Goal: Task Accomplishment & Management: Use online tool/utility

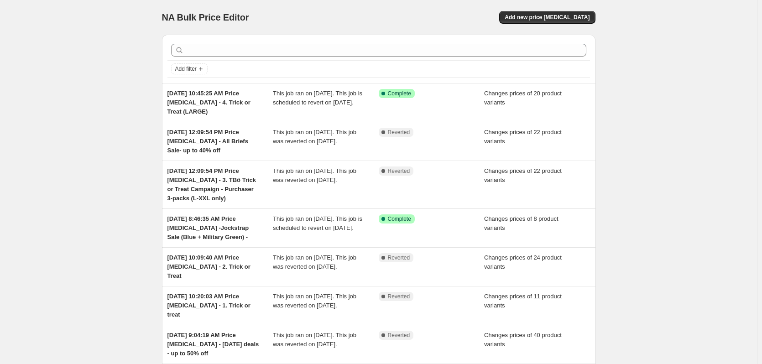
click at [532, 29] on div "NA Bulk Price Editor. This page is ready NA Bulk Price Editor Add new price [ME…" at bounding box center [379, 17] width 434 height 35
click at [535, 20] on span "Add new price [MEDICAL_DATA]" at bounding box center [547, 17] width 85 height 7
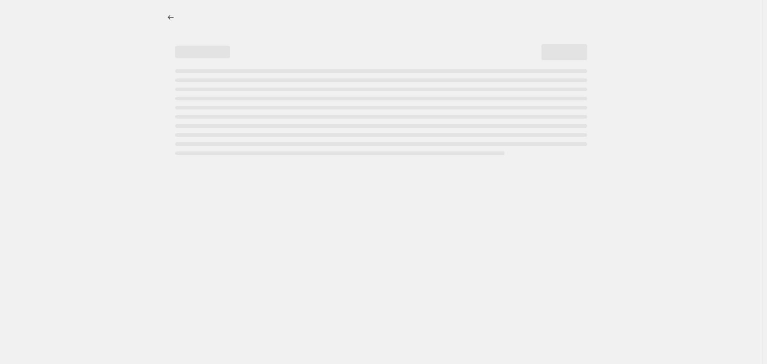
select select "percentage"
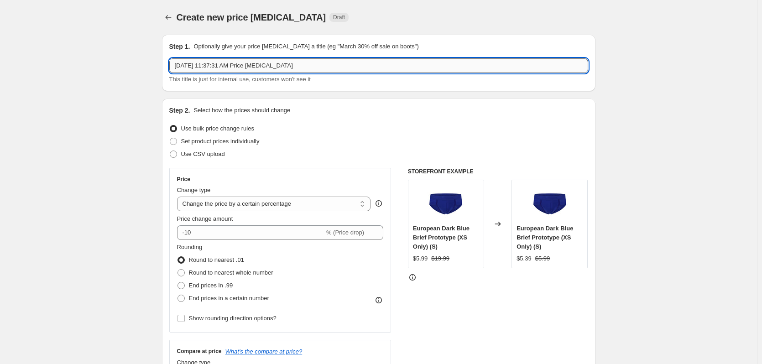
click at [295, 72] on input "[DATE] 11:37:31 AM Price [MEDICAL_DATA]" at bounding box center [378, 65] width 419 height 15
paste input "Ballsy Trunk Sale - L & XXL Segment"
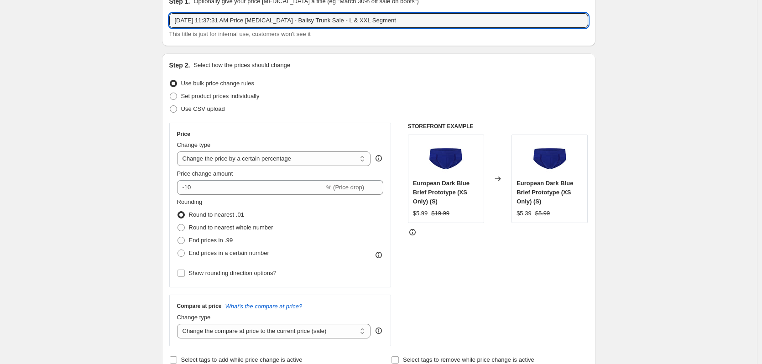
scroll to position [46, 0]
type input "[DATE] 11:37:31 AM Price [MEDICAL_DATA] - Ballsy Trunk Sale - L & XXL Segment"
click at [204, 94] on span "Set product prices individually" at bounding box center [220, 95] width 79 height 7
click at [170, 93] on input "Set product prices individually" at bounding box center [170, 92] width 0 height 0
radio input "true"
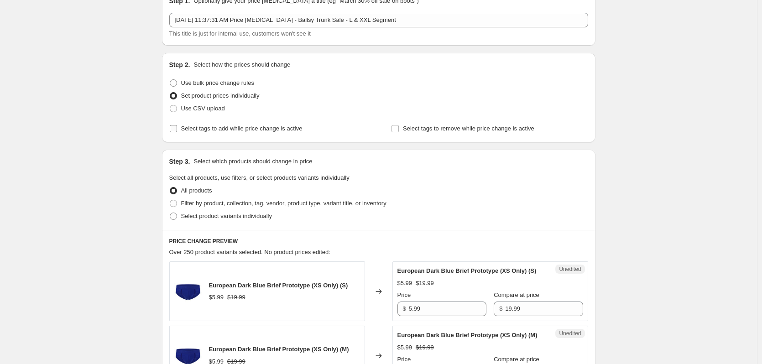
click at [205, 131] on span "Select tags to add while price change is active" at bounding box center [241, 128] width 121 height 7
click at [177, 131] on input "Select tags to add while price change is active" at bounding box center [173, 128] width 7 height 7
checkbox input "true"
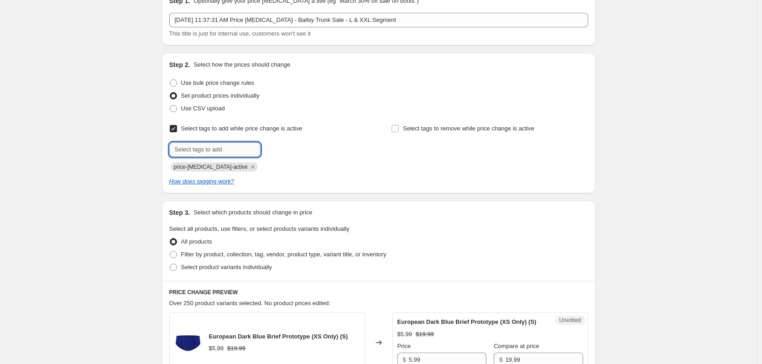
click at [215, 155] on input "text" at bounding box center [214, 149] width 91 height 15
type input "dc"
click at [277, 154] on button "Add dc" at bounding box center [278, 148] width 30 height 13
click at [425, 128] on span "Select tags to remove while price change is active" at bounding box center [468, 128] width 131 height 7
click at [399, 128] on input "Select tags to remove while price change is active" at bounding box center [395, 128] width 7 height 7
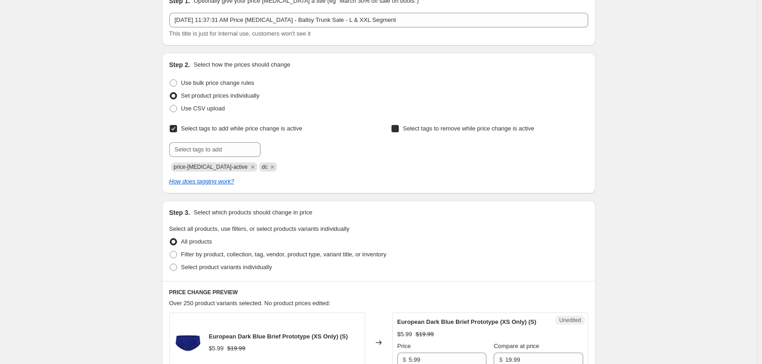
checkbox input "true"
click at [441, 156] on input "text" at bounding box center [436, 149] width 91 height 15
type input "dc"
click at [508, 145] on button "Add dc" at bounding box center [500, 148] width 30 height 13
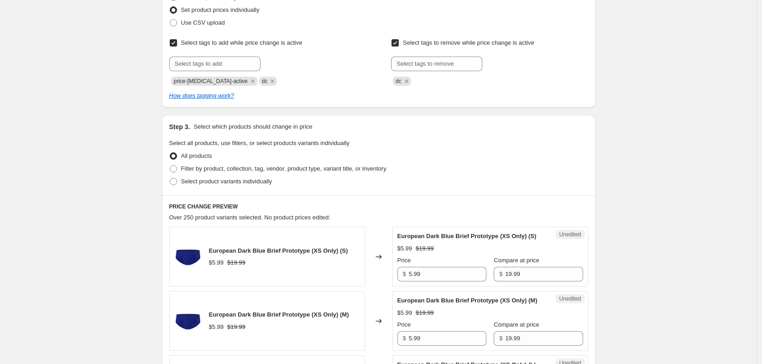
scroll to position [137, 0]
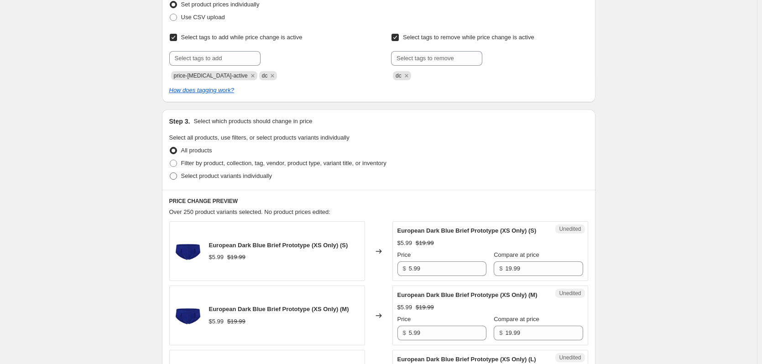
click at [207, 179] on span "Select product variants individually" at bounding box center [226, 176] width 91 height 7
click at [170, 173] on input "Select product variants individually" at bounding box center [170, 173] width 0 height 0
radio input "true"
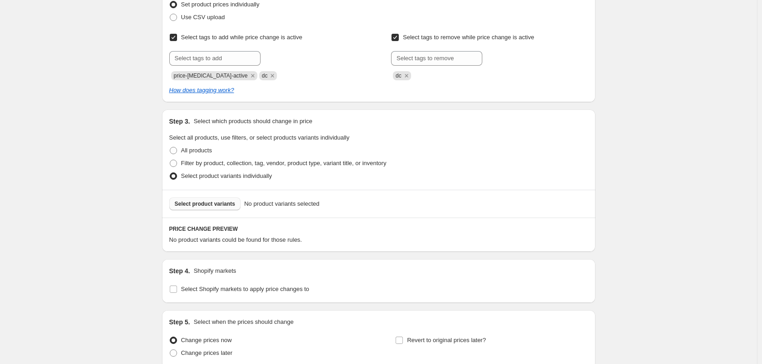
click at [222, 206] on span "Select product variants" at bounding box center [205, 203] width 61 height 7
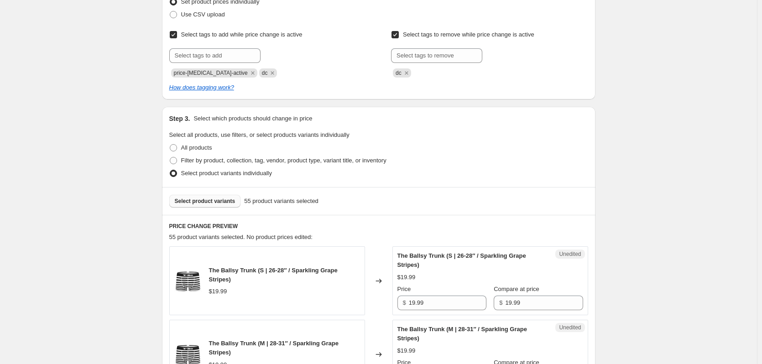
scroll to position [319, 0]
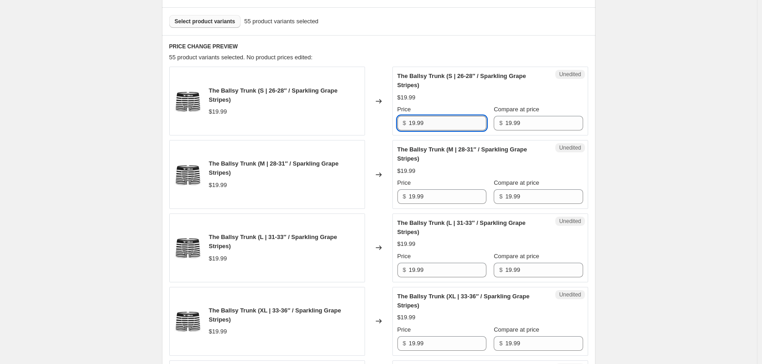
click at [462, 120] on input "19.99" at bounding box center [448, 123] width 78 height 15
type input "8.99"
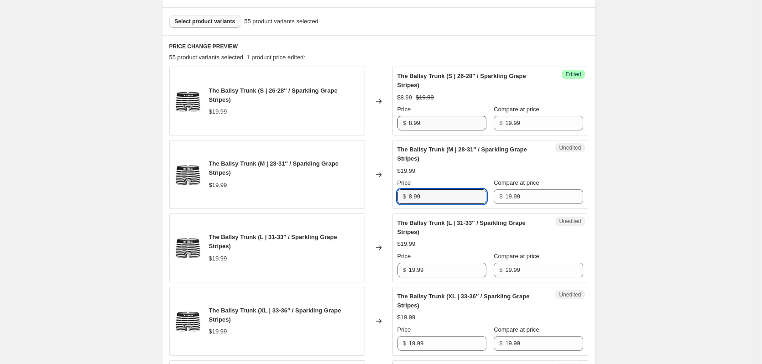
type input "8.99"
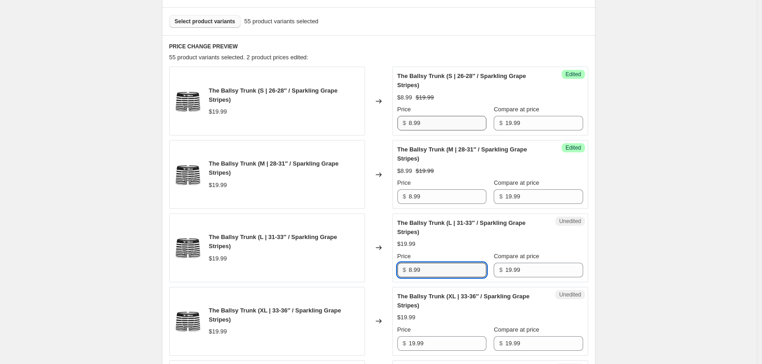
type input "8.99"
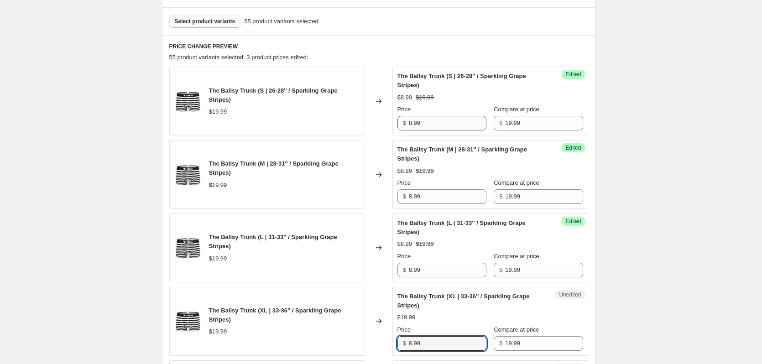
type input "8.99"
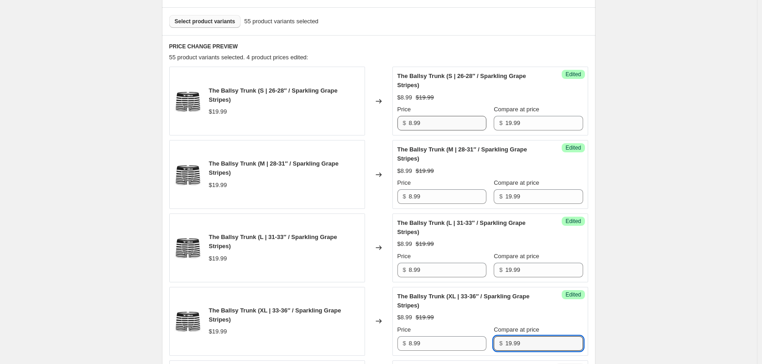
scroll to position [554, 0]
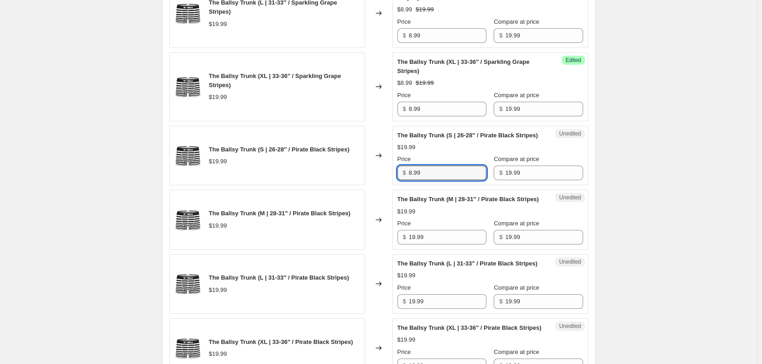
type input "8.99"
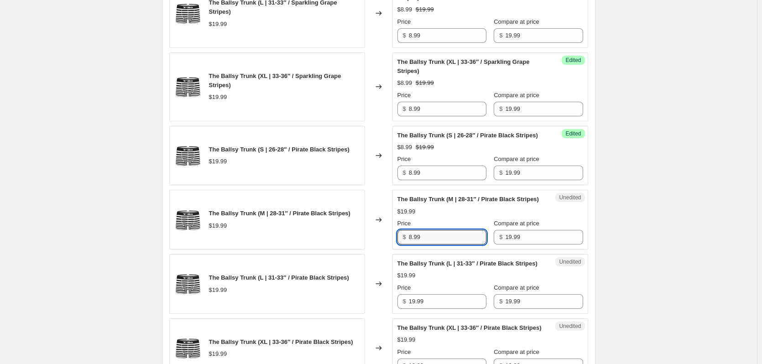
type input "8.99"
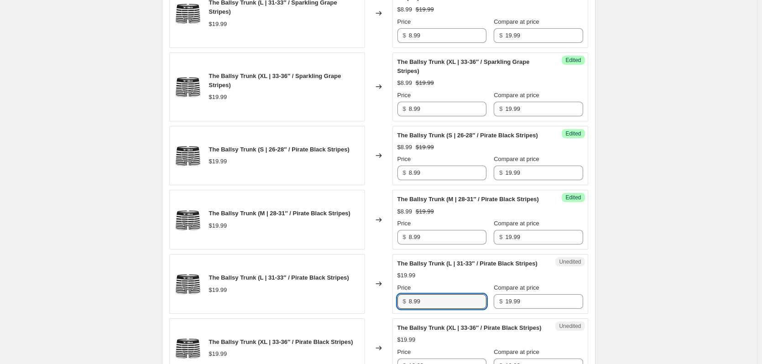
type input "8.99"
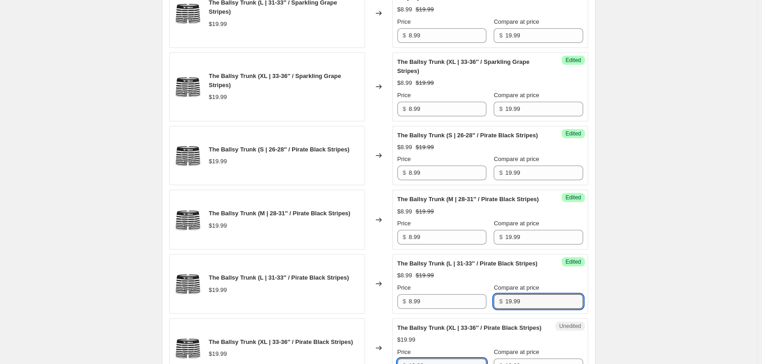
scroll to position [775, 0]
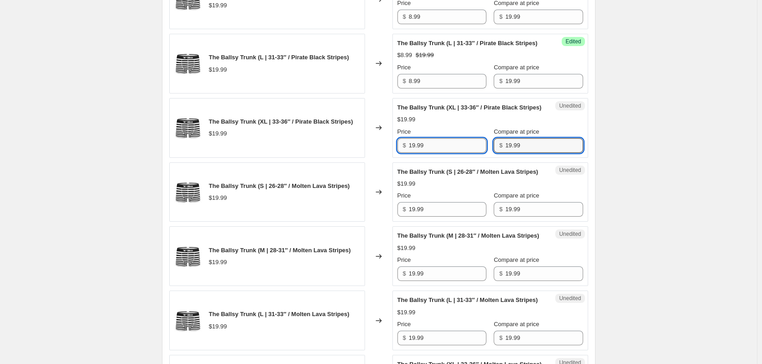
click at [455, 153] on input "19.99" at bounding box center [448, 145] width 78 height 15
type input "8.99"
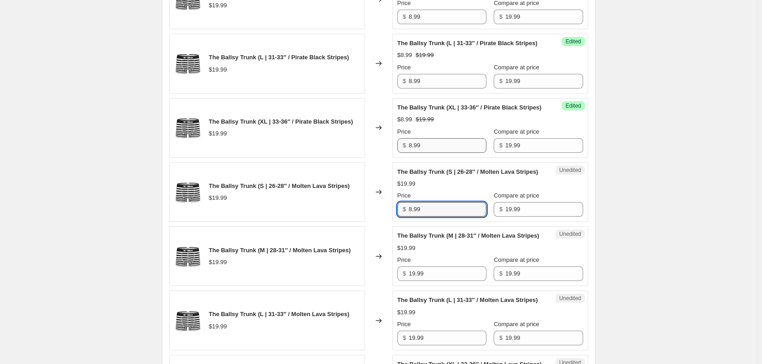
type input "8.99"
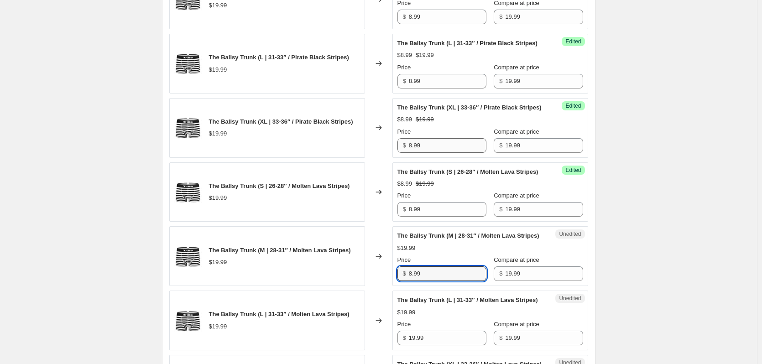
type input "8.99"
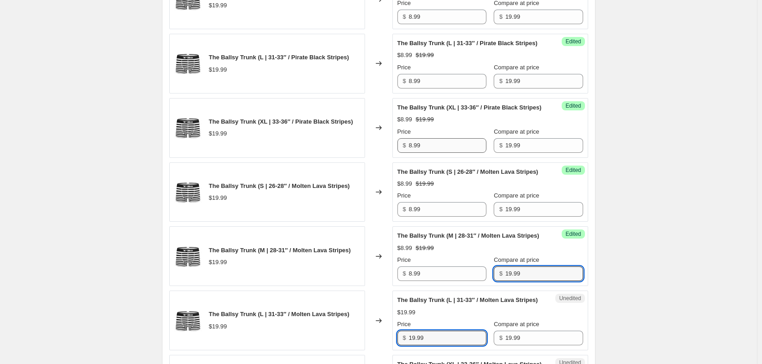
scroll to position [995, 0]
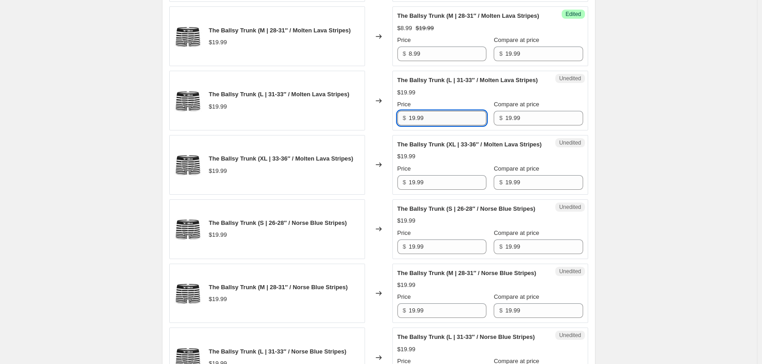
click at [440, 126] on input "19.99" at bounding box center [448, 118] width 78 height 15
type input "8.99"
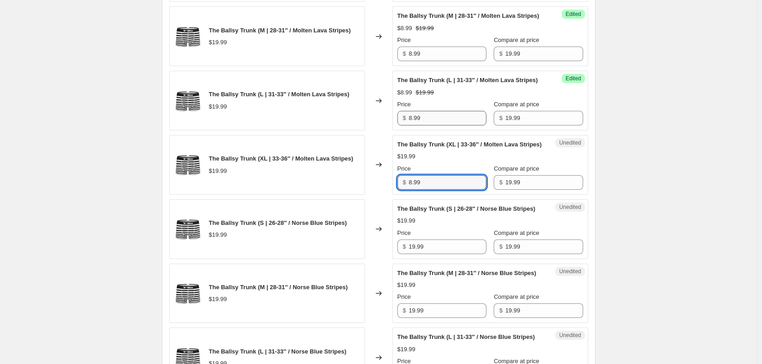
type input "8.99"
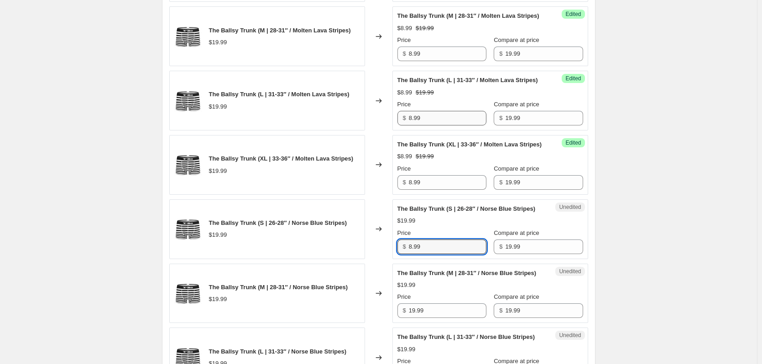
type input "8.99"
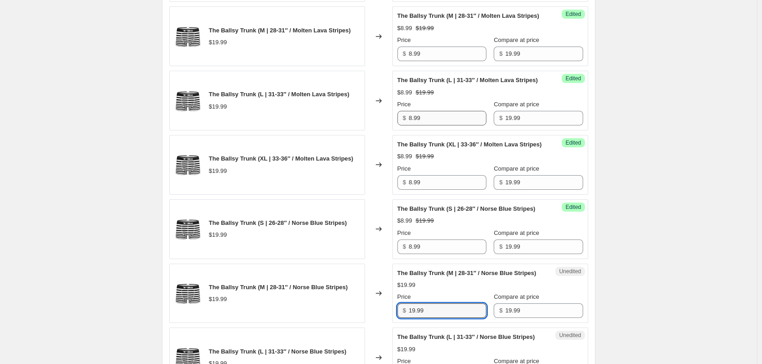
scroll to position [1215, 0]
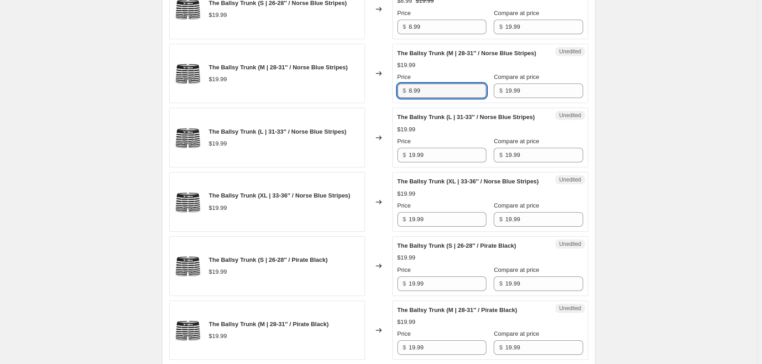
type input "8.99"
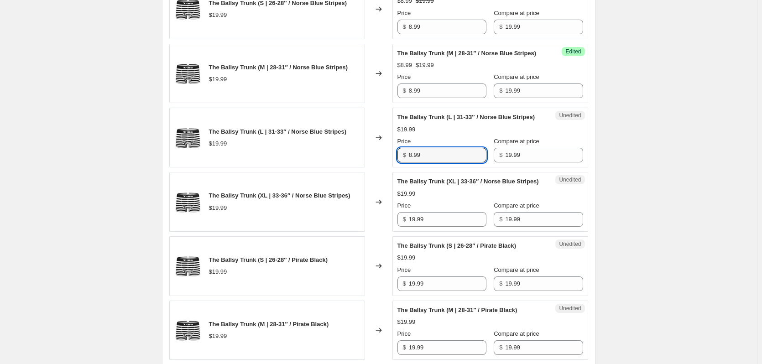
type input "8.99"
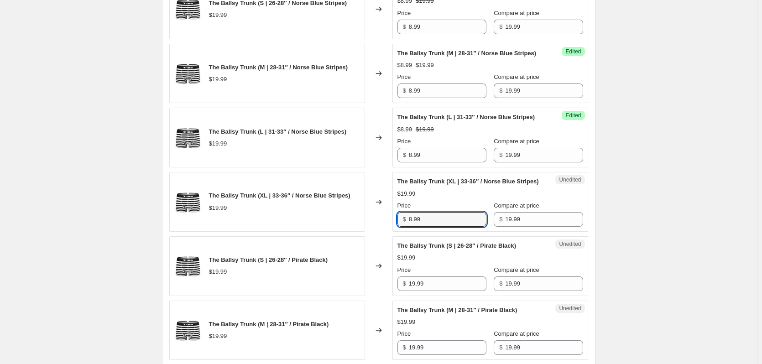
type input "8.99"
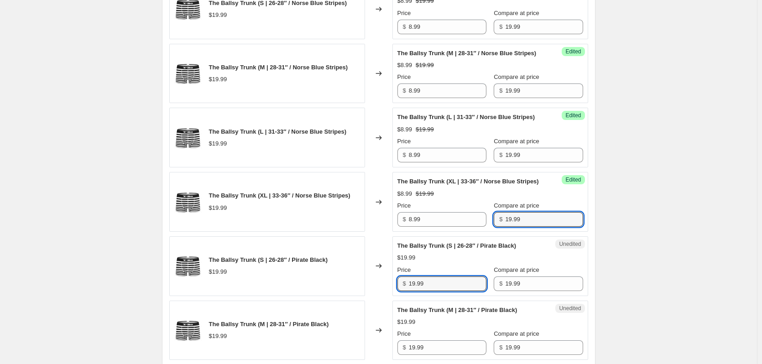
scroll to position [1426, 0]
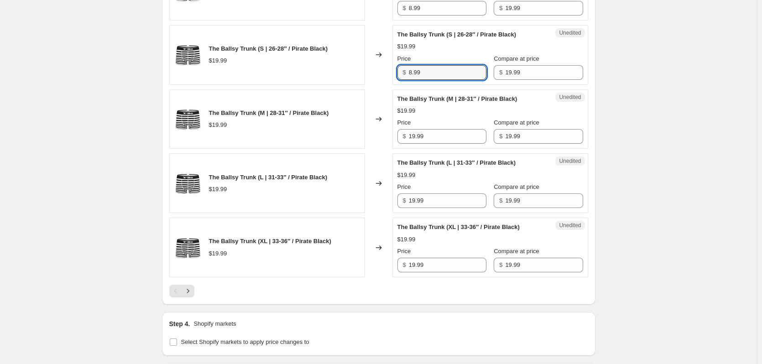
type input "8.99"
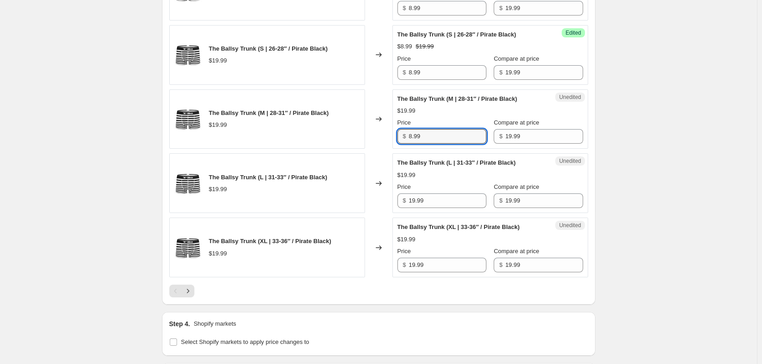
type input "8.99"
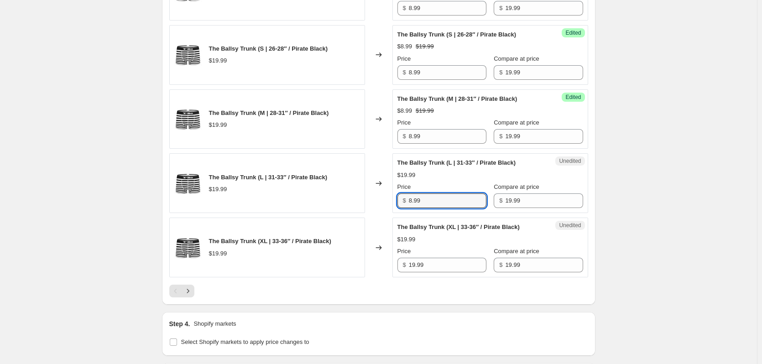
type input "8.99"
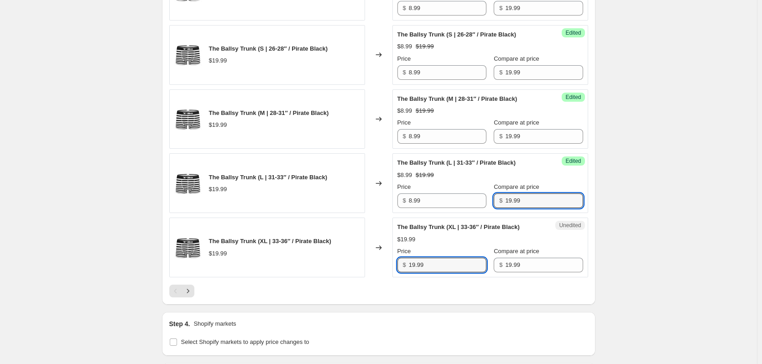
scroll to position [1618, 0]
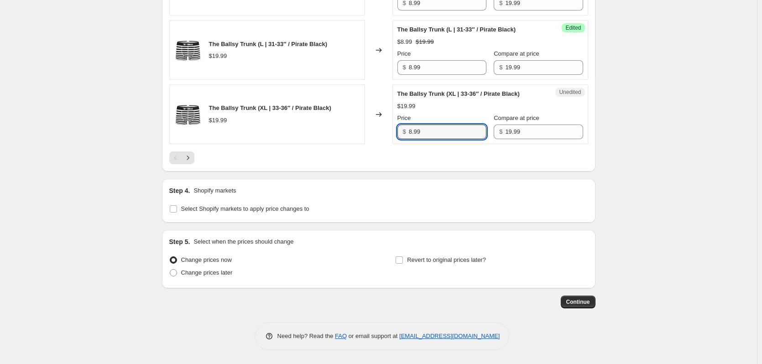
type input "8.99"
click at [197, 164] on div at bounding box center [378, 158] width 419 height 13
click at [194, 164] on button "Next" at bounding box center [188, 158] width 13 height 13
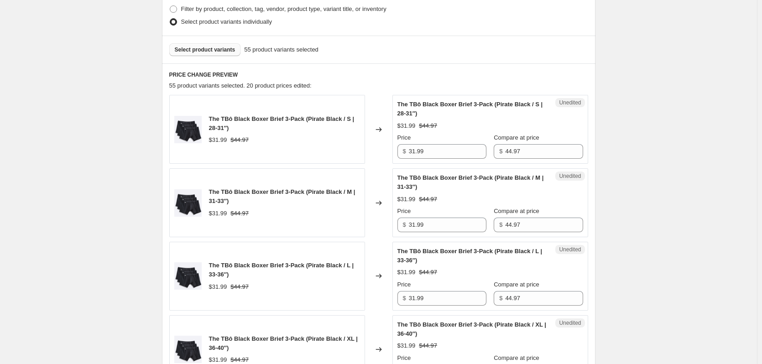
scroll to position [295, 0]
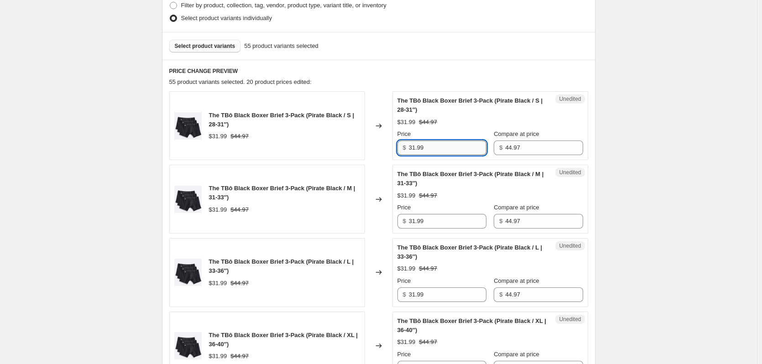
click at [434, 152] on input "31.99" at bounding box center [448, 148] width 78 height 15
type input "29.99"
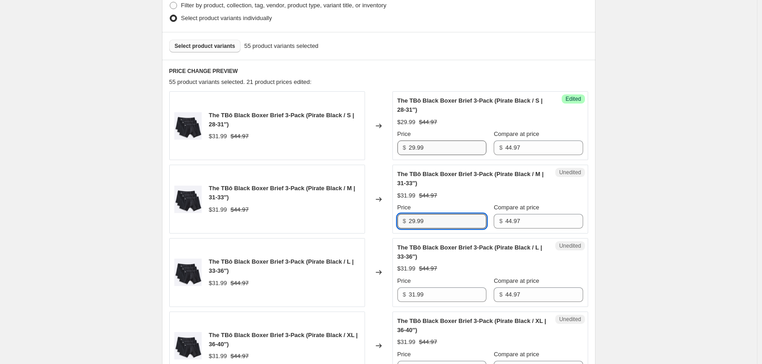
type input "29.99"
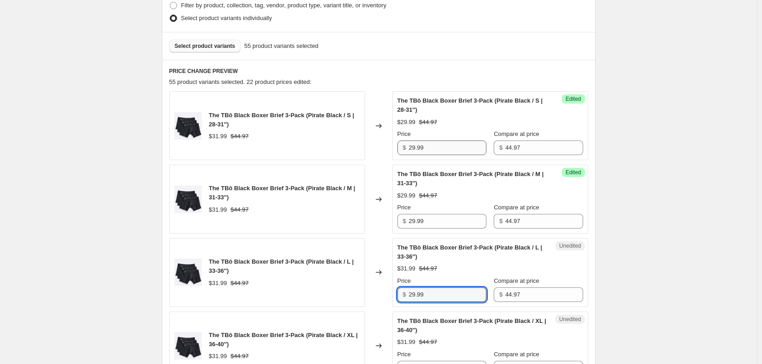
type input "29.99"
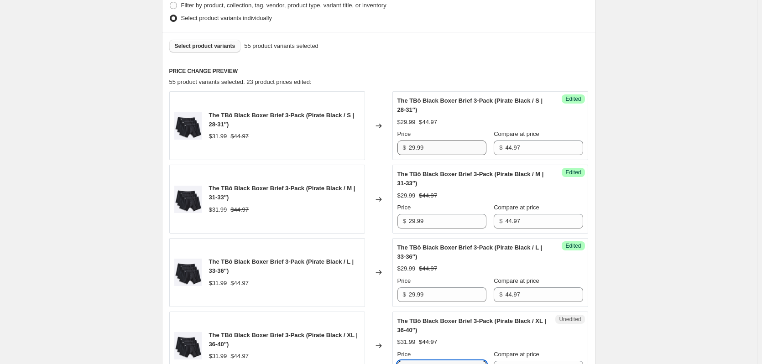
scroll to position [306, 0]
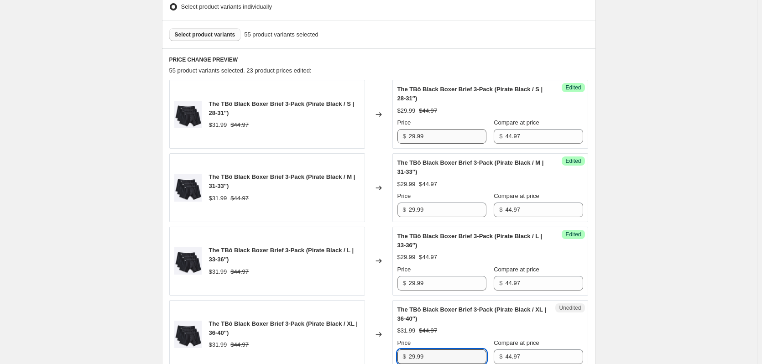
type input "29.99"
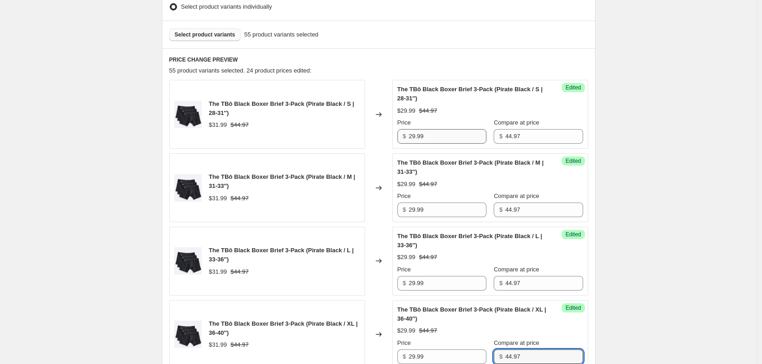
scroll to position [554, 0]
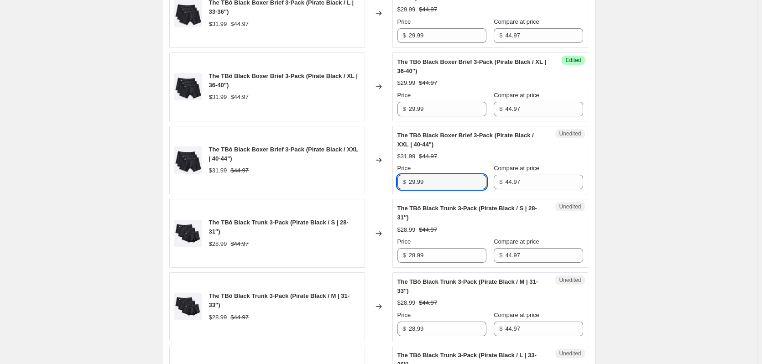
type input "29.99"
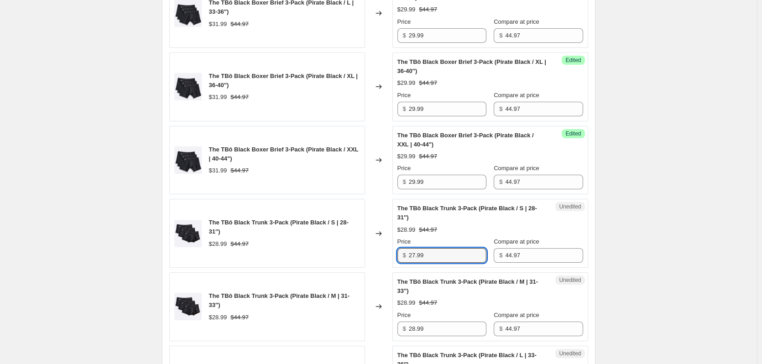
type input "27.99"
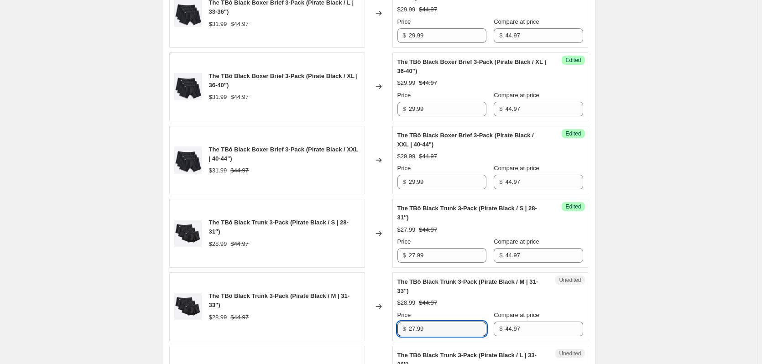
type input "27.99"
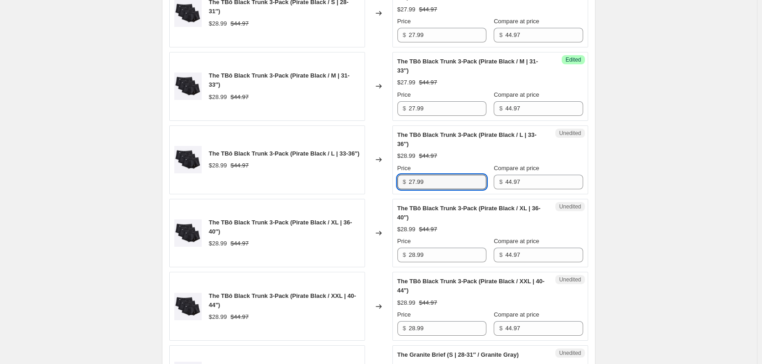
type input "27.99"
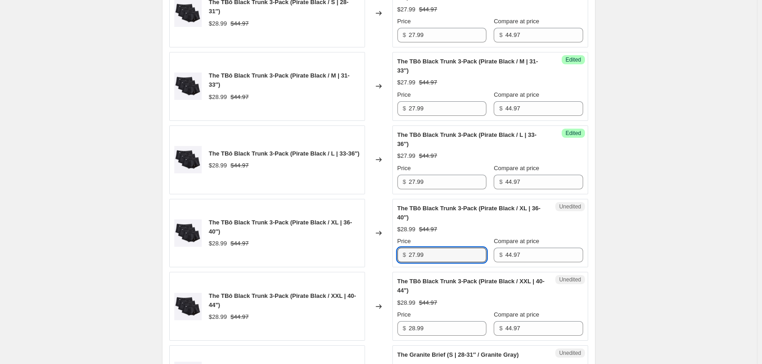
type input "27.99"
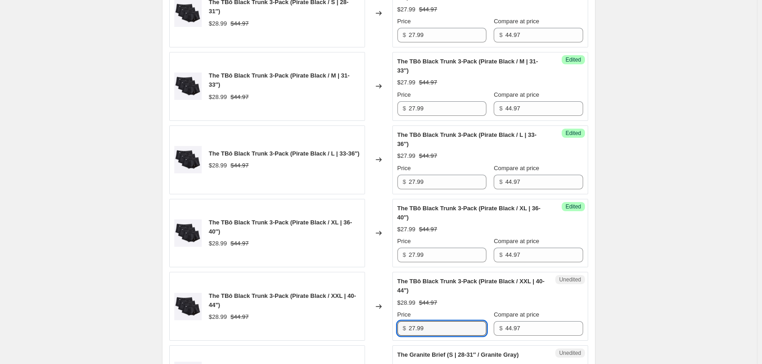
type input "27.99"
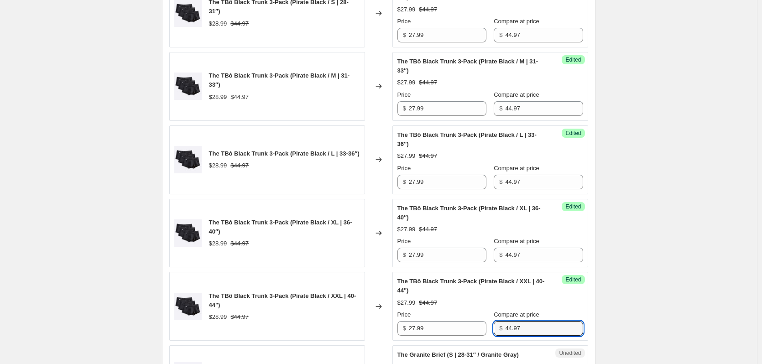
scroll to position [985, 0]
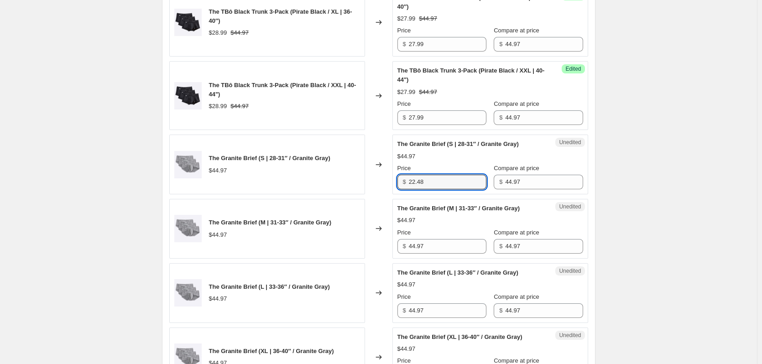
type input "22.48"
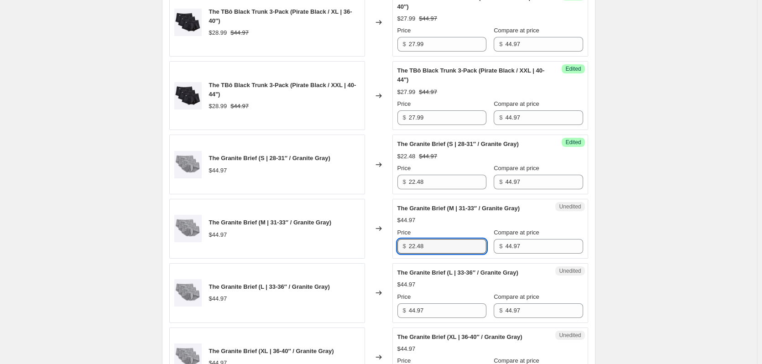
type input "22.48"
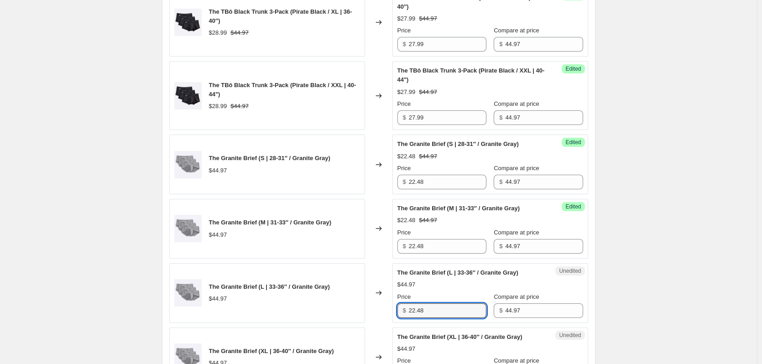
type input "22.48"
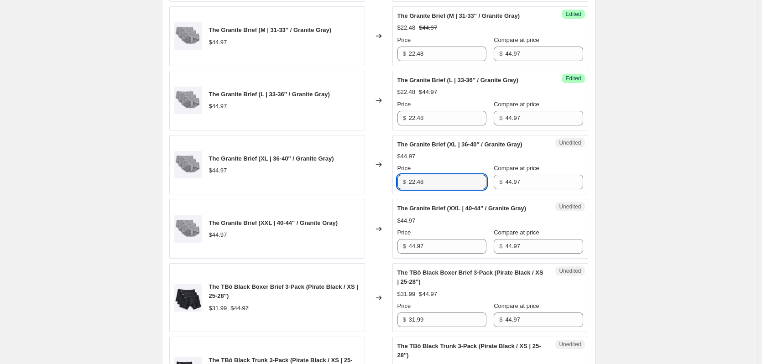
type input "22.48"
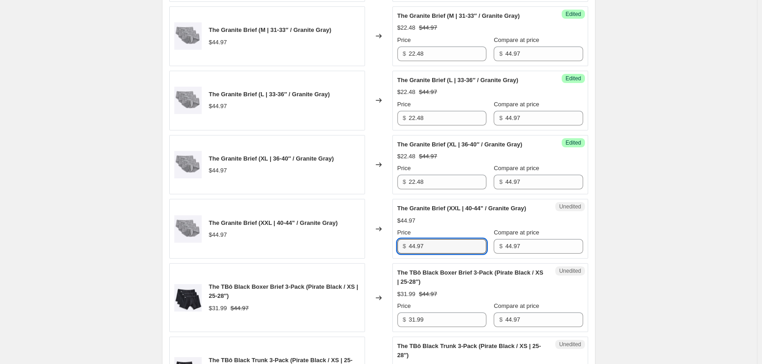
type input "4"
type input "22.48"
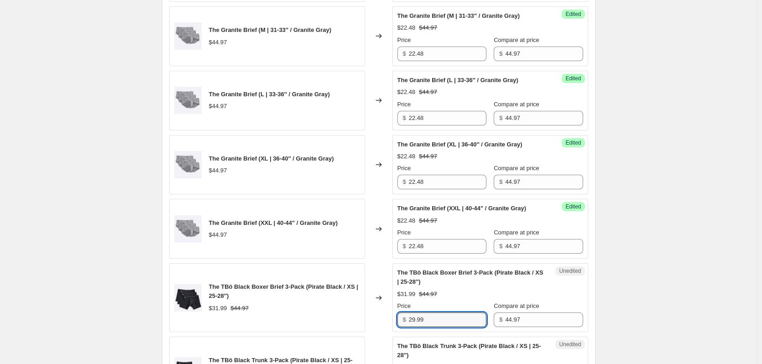
type input "29.99"
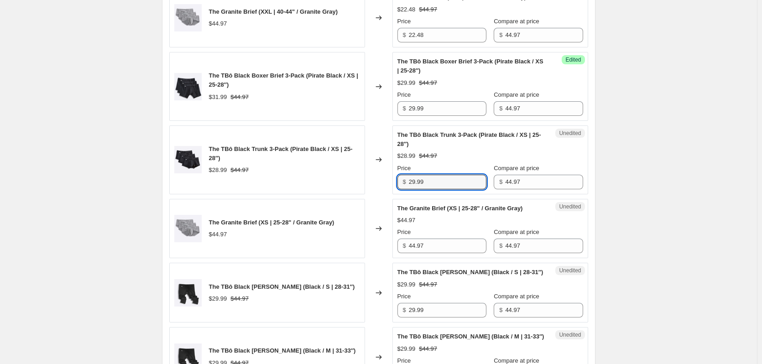
type input "29.99"
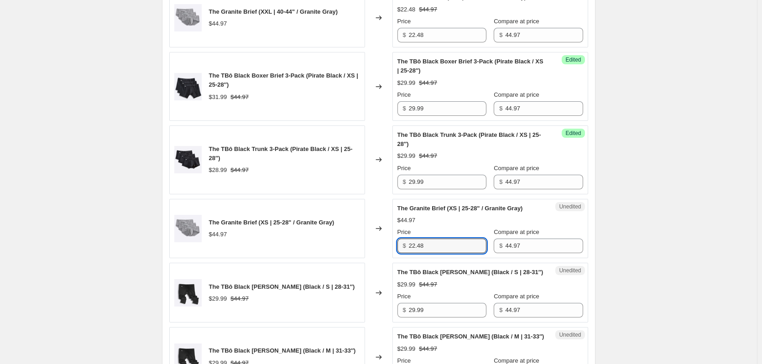
type input "22.48"
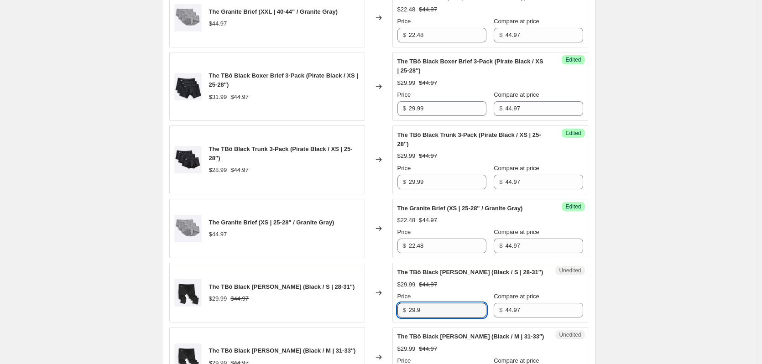
type input "29.99"
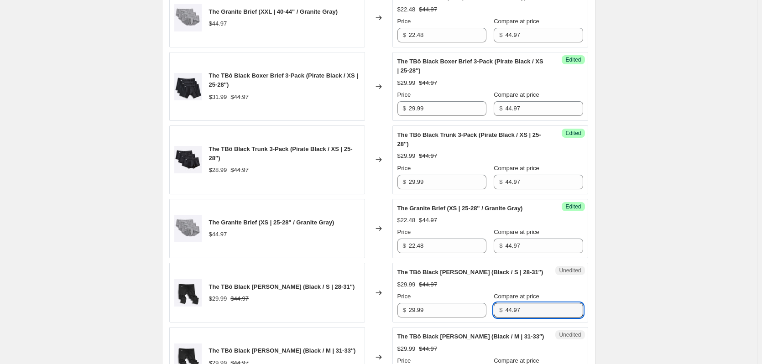
scroll to position [1582, 0]
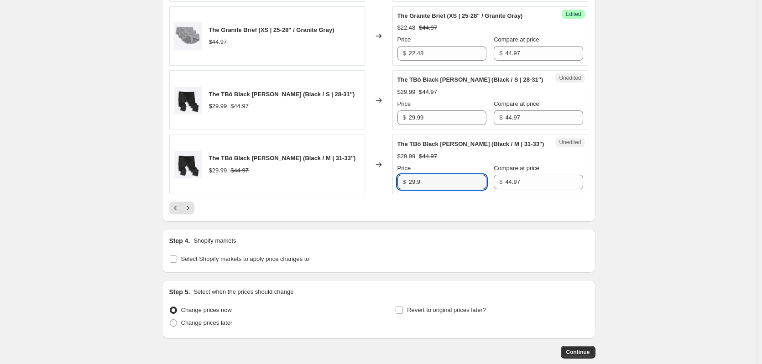
type input "29.99"
click at [189, 209] on icon "Next" at bounding box center [188, 208] width 2 height 4
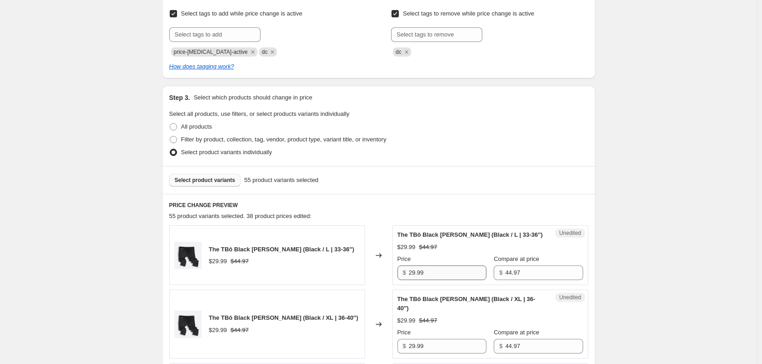
scroll to position [298, 0]
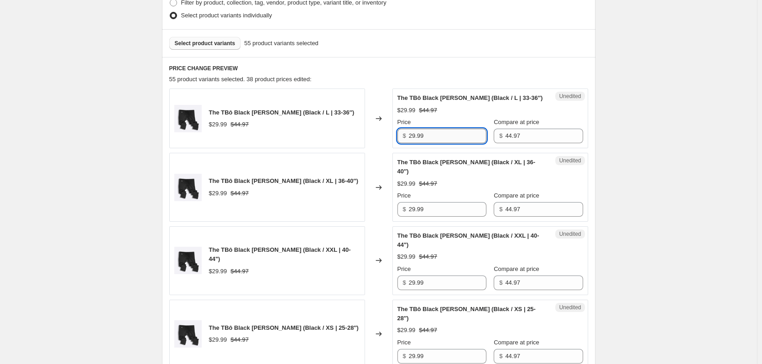
click at [438, 136] on input "29.99" at bounding box center [448, 136] width 78 height 15
type input "29.99"
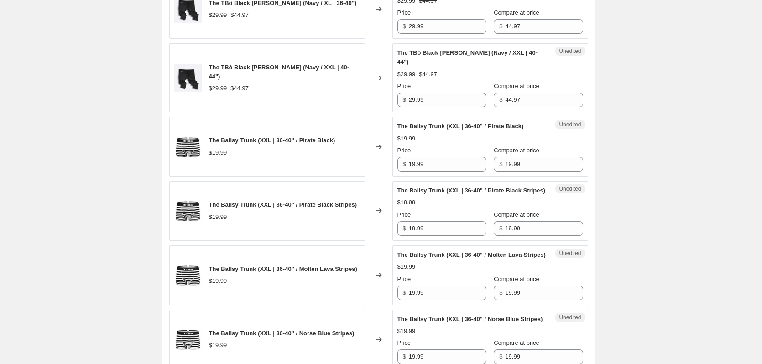
scroll to position [982, 0]
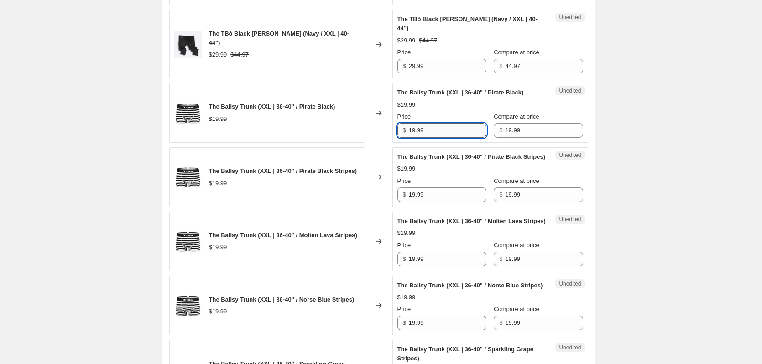
click at [437, 123] on input "19.99" at bounding box center [448, 130] width 78 height 15
type input "8.99"
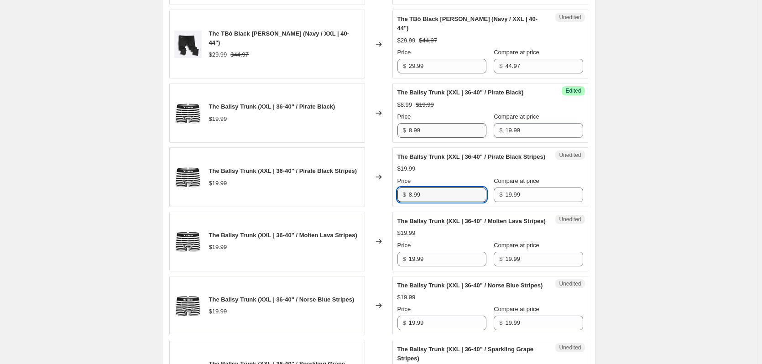
type input "8.99"
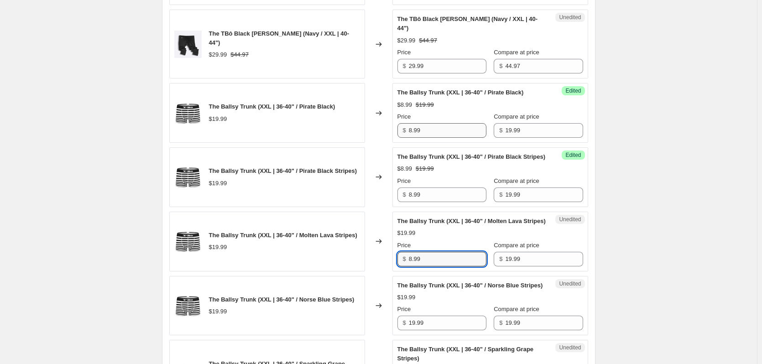
type input "8.99"
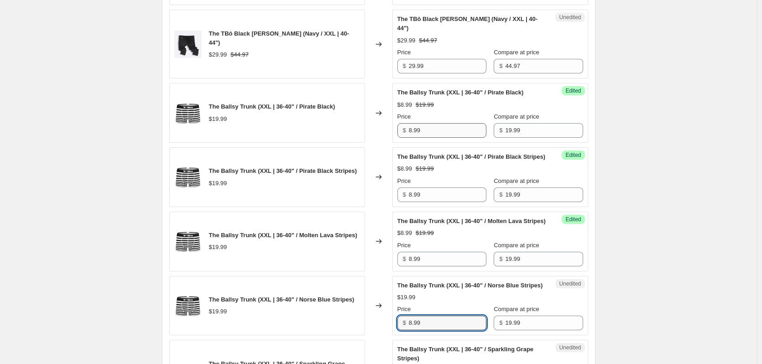
type input "8.99"
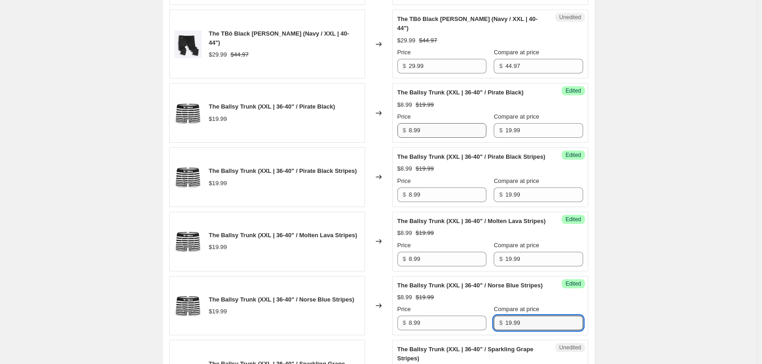
scroll to position [1206, 0]
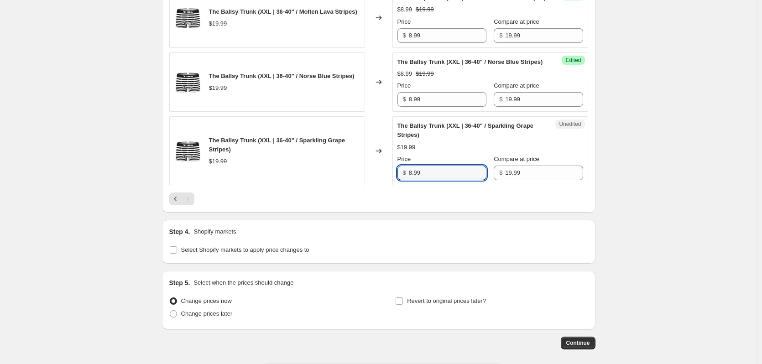
type input "8.99"
click at [195, 317] on span "Change prices later" at bounding box center [207, 313] width 52 height 7
click at [170, 311] on input "Change prices later" at bounding box center [170, 310] width 0 height 0
radio input "true"
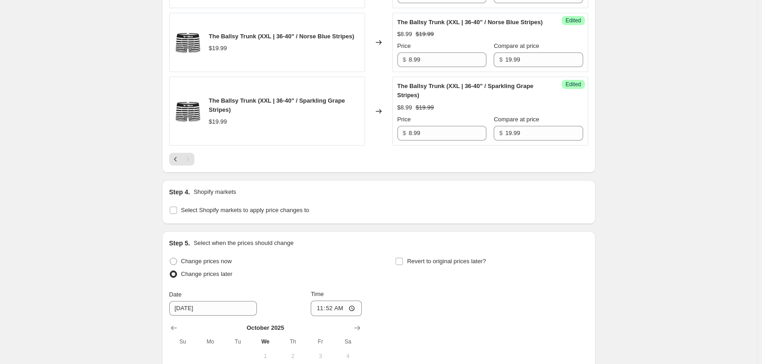
scroll to position [1297, 0]
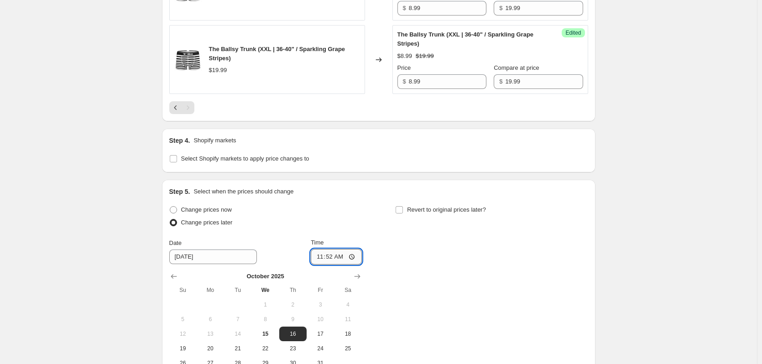
click at [330, 265] on input "11:52" at bounding box center [336, 257] width 51 height 16
type input "16:00"
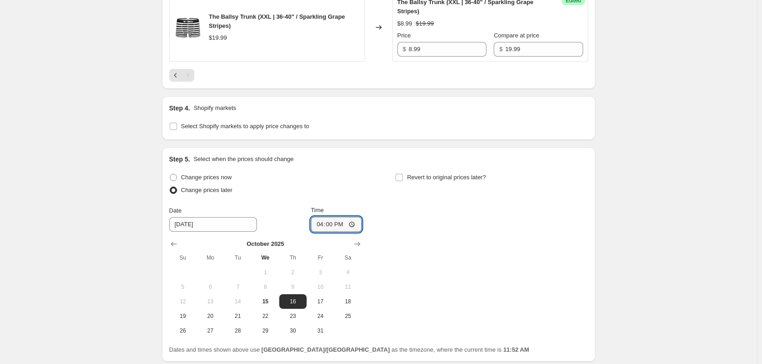
scroll to position [1412, 0]
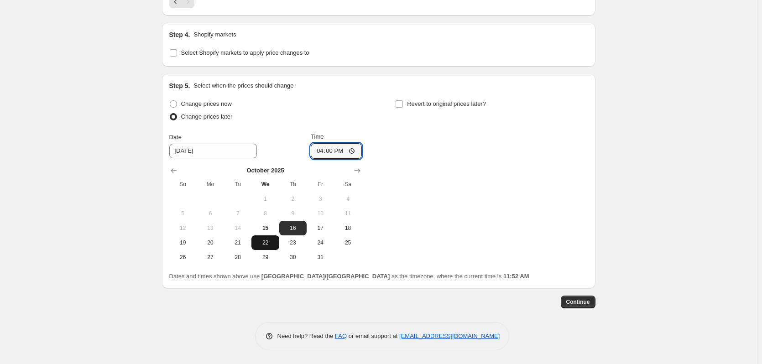
click at [267, 236] on button "22" at bounding box center [264, 243] width 27 height 15
click at [267, 231] on span "15" at bounding box center [265, 228] width 20 height 7
click at [302, 231] on span "16" at bounding box center [293, 228] width 20 height 7
click at [262, 231] on span "15" at bounding box center [265, 228] width 20 height 7
type input "[DATE]"
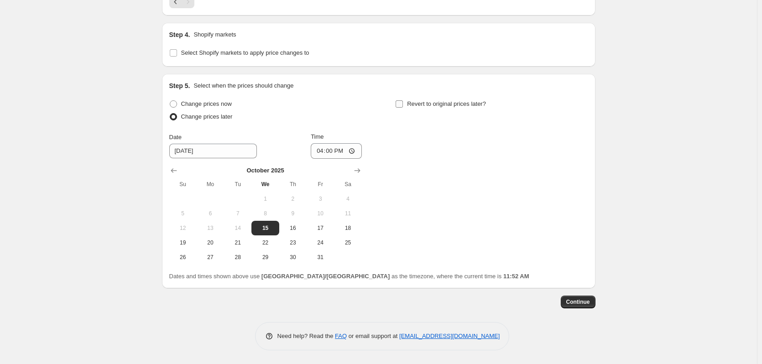
click at [440, 105] on span "Revert to original prices later?" at bounding box center [446, 103] width 79 height 7
click at [403, 105] on input "Revert to original prices later?" at bounding box center [399, 103] width 7 height 7
checkbox input "true"
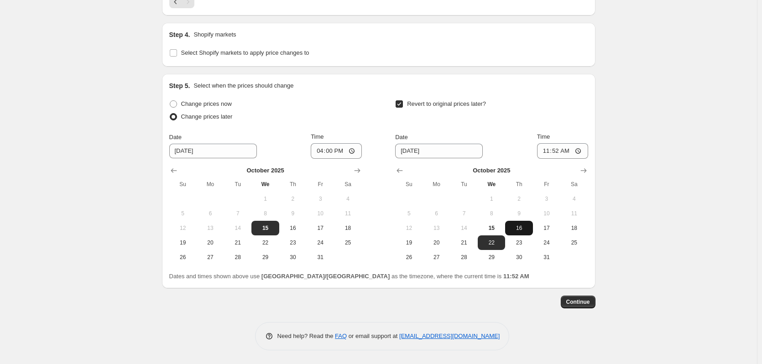
click at [521, 227] on span "16" at bounding box center [519, 228] width 20 height 7
type input "[DATE]"
click at [562, 149] on input "11:52" at bounding box center [562, 151] width 51 height 16
type input "16:00"
click at [586, 309] on button "Continue" at bounding box center [578, 302] width 35 height 13
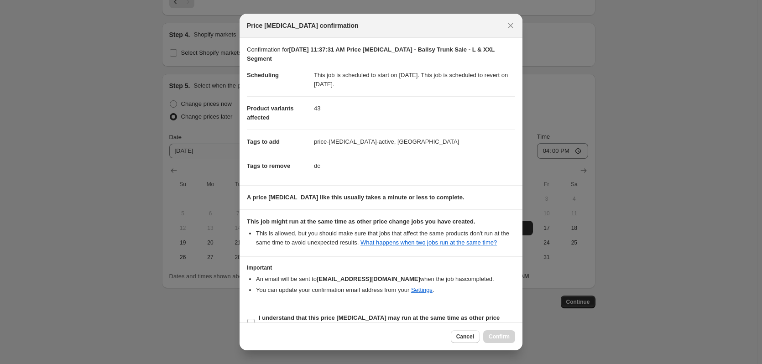
click at [662, 205] on div at bounding box center [381, 182] width 762 height 364
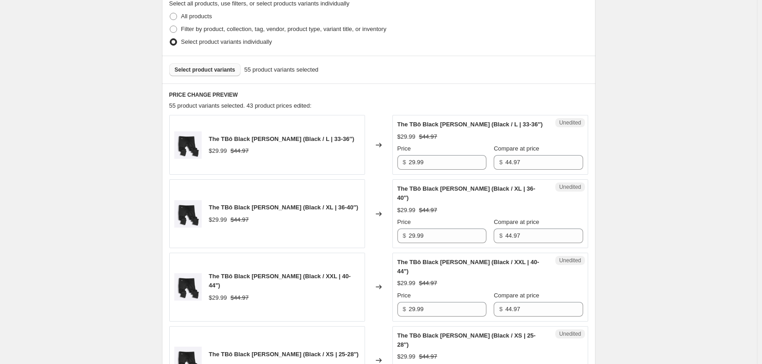
scroll to position [362, 0]
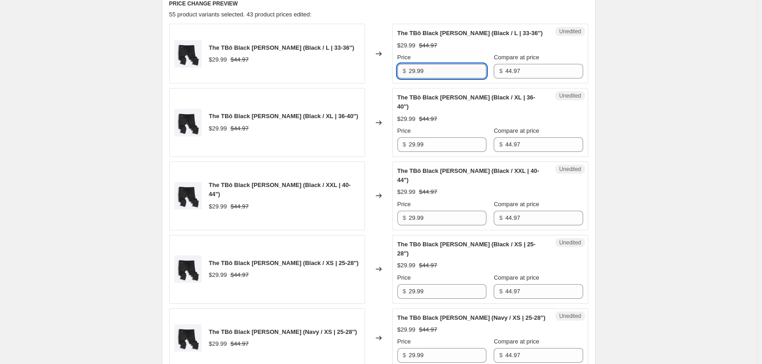
click at [445, 67] on input "29.99" at bounding box center [448, 71] width 78 height 15
type input "29.94"
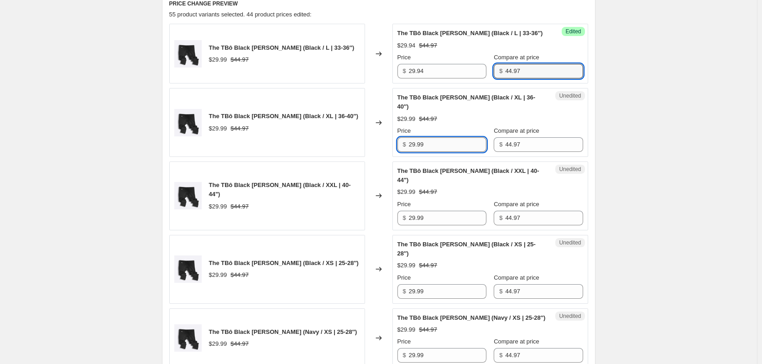
click at [443, 137] on input "29.99" at bounding box center [448, 144] width 78 height 15
type input "29.94"
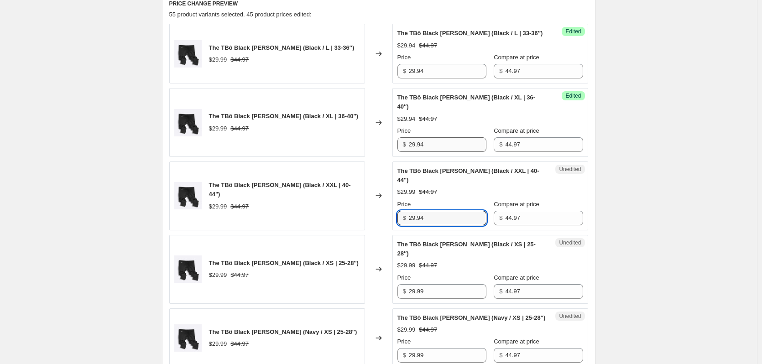
type input "29.94"
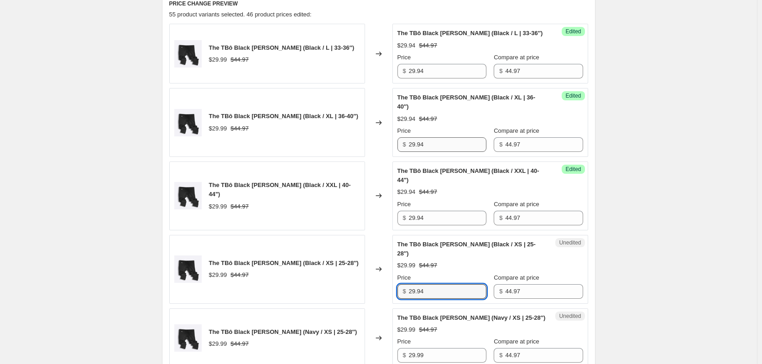
type input "29.94"
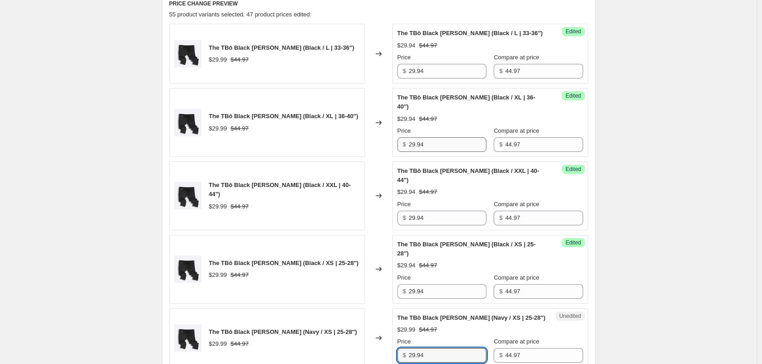
type input "29.94"
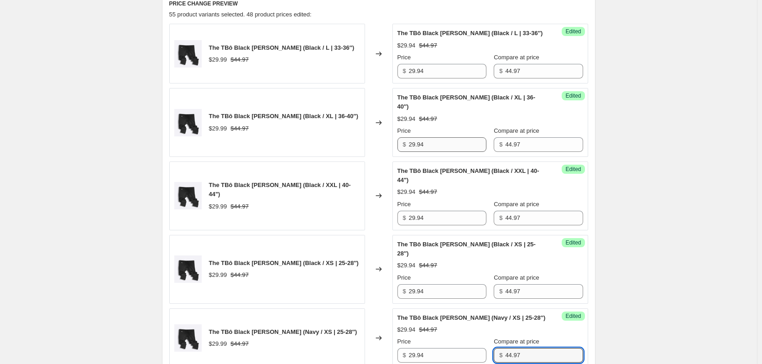
scroll to position [582, 0]
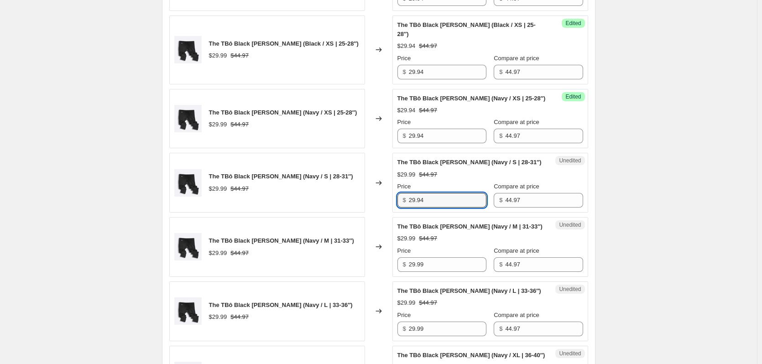
type input "29.94"
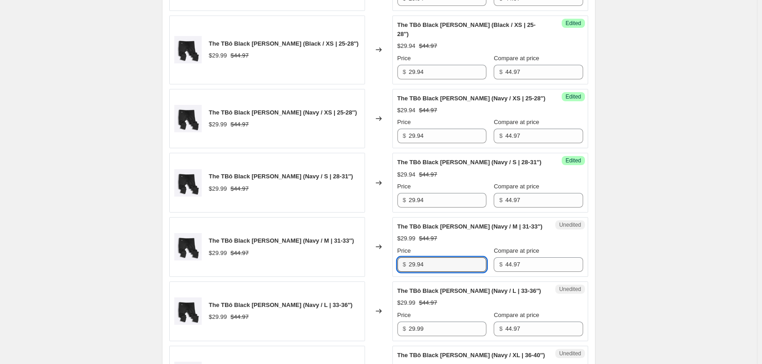
type input "29.94"
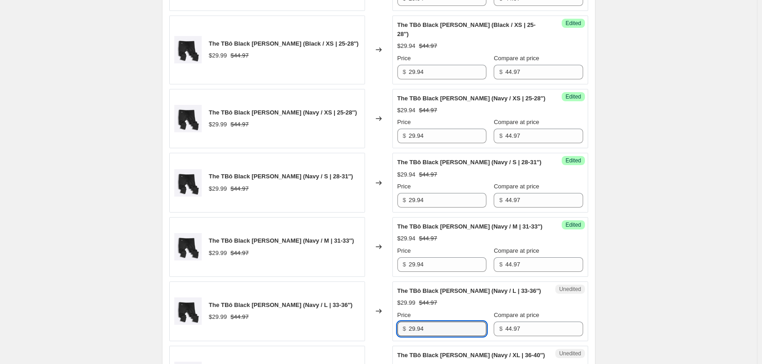
type input "29.94"
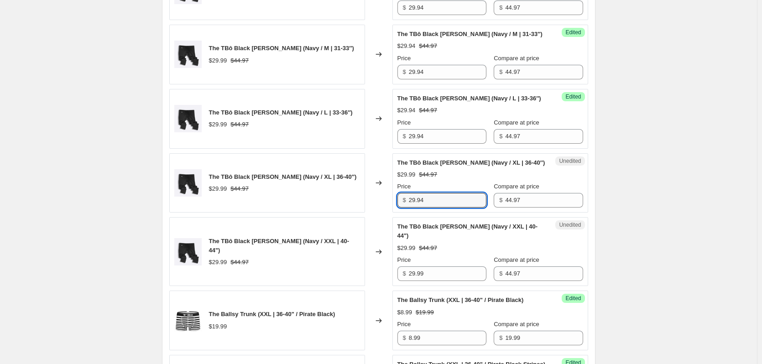
type input "29.94"
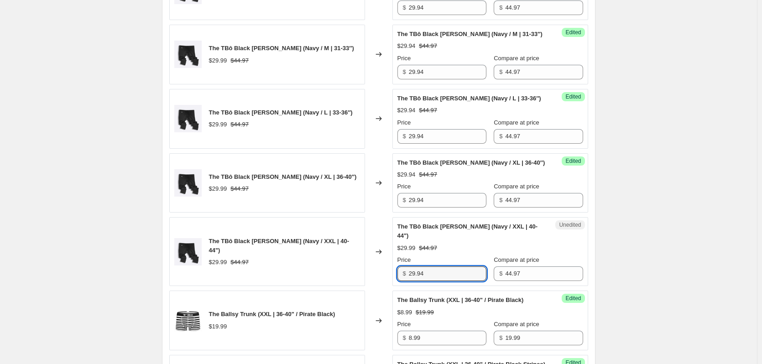
type input "29.94"
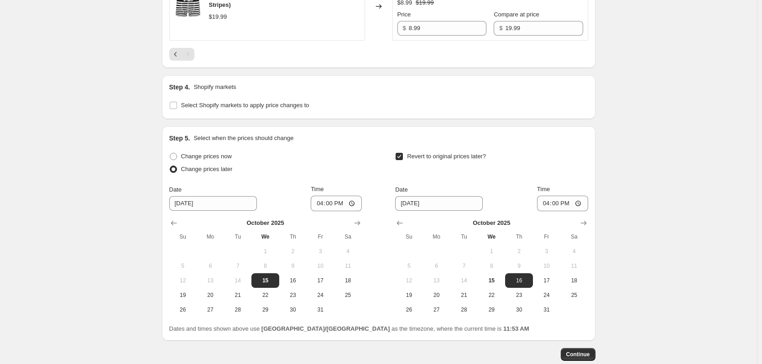
scroll to position [1412, 0]
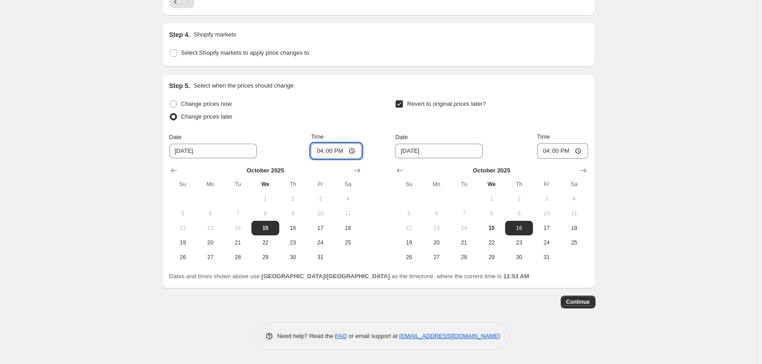
click at [341, 148] on input "16:00" at bounding box center [336, 151] width 51 height 16
type input "16:30"
click at [570, 151] on input "16:00" at bounding box center [562, 151] width 51 height 16
type input "16:30"
click at [590, 303] on span "Continue" at bounding box center [578, 301] width 24 height 7
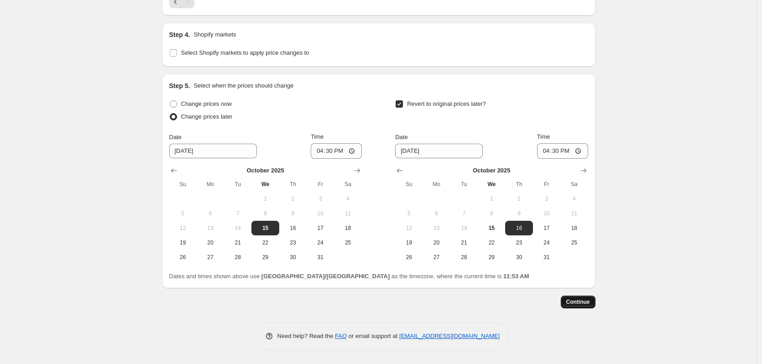
scroll to position [0, 0]
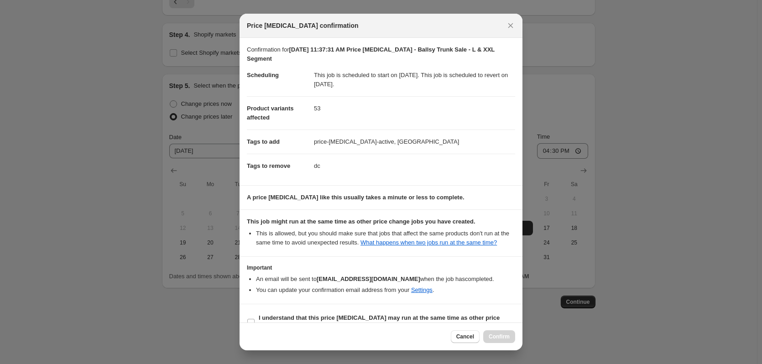
click at [614, 202] on div at bounding box center [381, 182] width 762 height 364
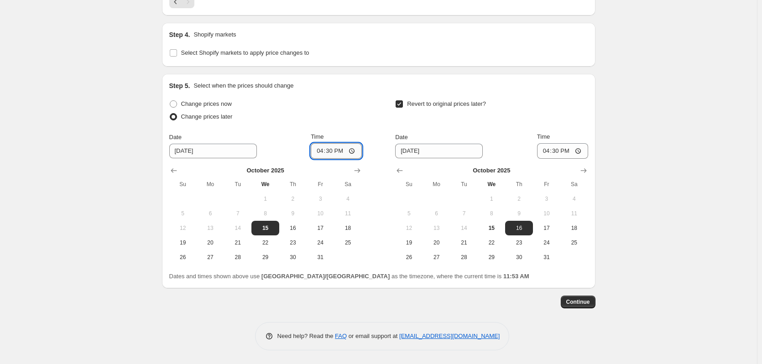
click at [332, 153] on input "16:30" at bounding box center [336, 151] width 51 height 16
type input "17:00"
click at [560, 150] on input "16:30" at bounding box center [562, 151] width 51 height 16
type input "17:00"
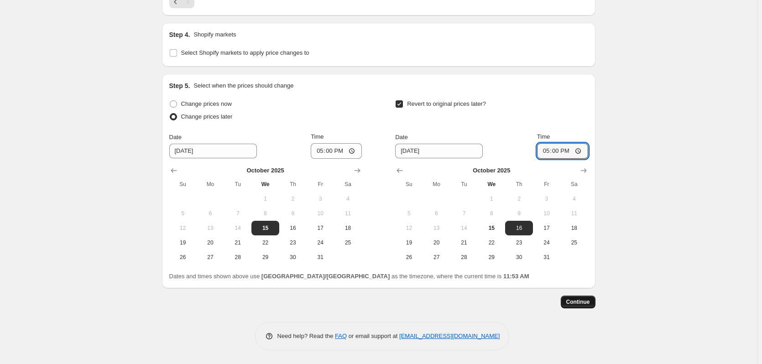
click at [590, 301] on span "Continue" at bounding box center [578, 301] width 24 height 7
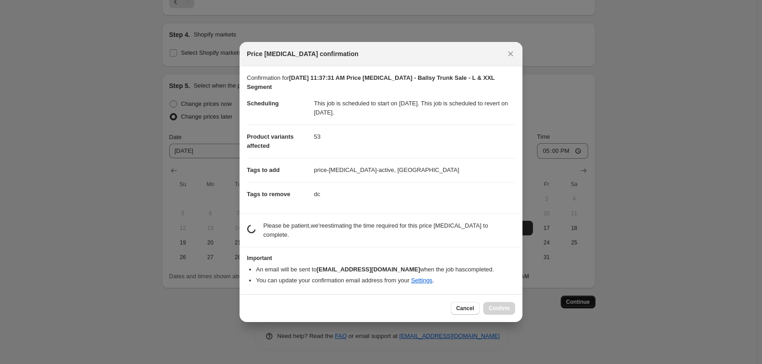
scroll to position [0, 0]
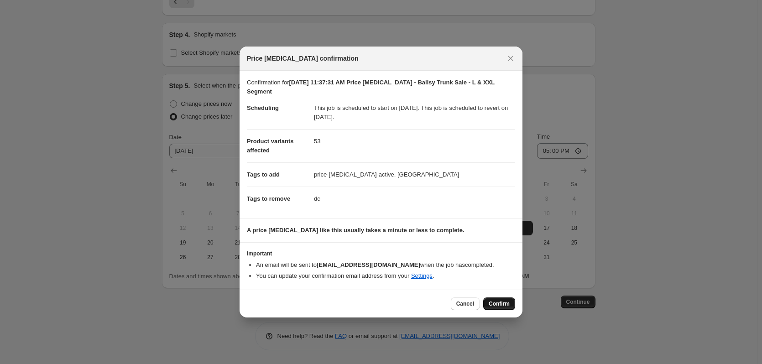
click at [494, 304] on span "Confirm" at bounding box center [499, 303] width 21 height 7
type input "[DATE] 11:37:31 AM Price [MEDICAL_DATA] - Ballsy Trunk Sale - L & XXL Segment"
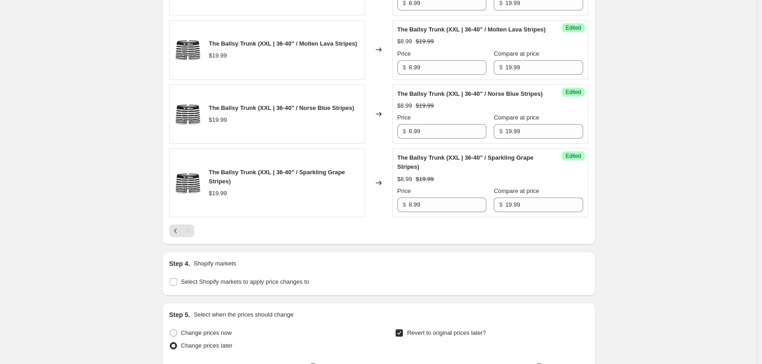
scroll to position [1467, 0]
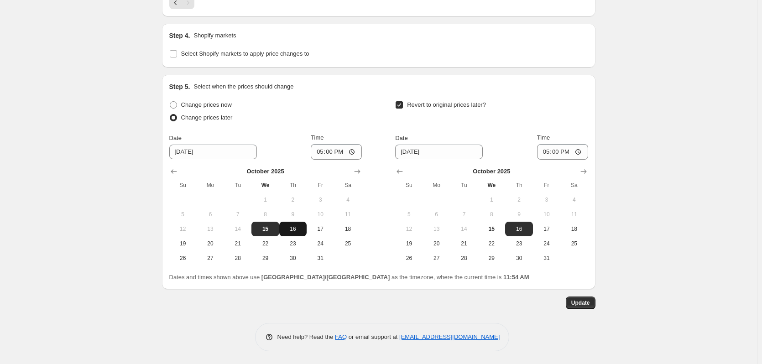
click at [292, 233] on button "16" at bounding box center [292, 229] width 27 height 15
type input "[DATE]"
click at [549, 233] on span "17" at bounding box center [547, 228] width 20 height 7
type input "[DATE]"
click at [589, 307] on span "Update" at bounding box center [580, 302] width 19 height 7
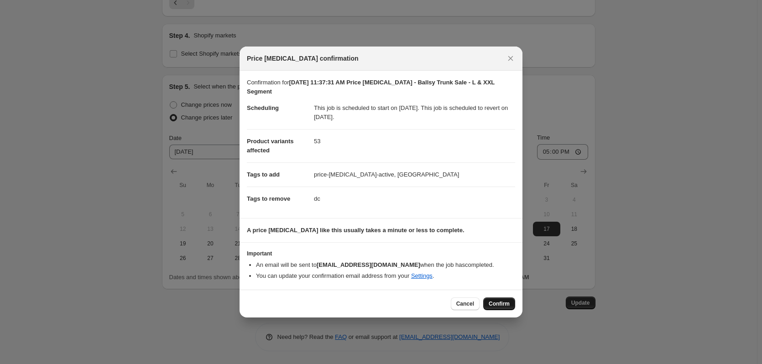
click at [498, 303] on span "Confirm" at bounding box center [499, 303] width 21 height 7
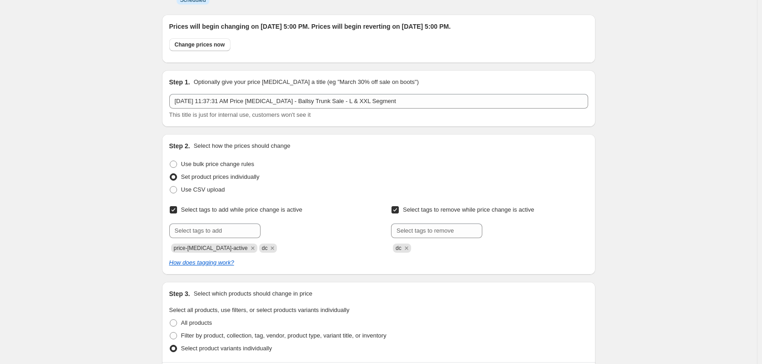
scroll to position [0, 0]
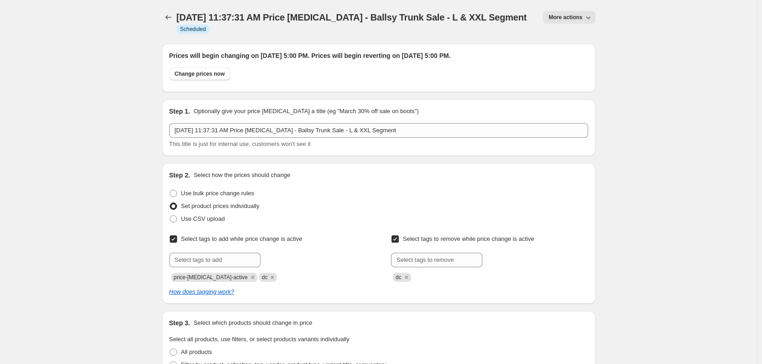
click at [565, 21] on button "More actions" at bounding box center [569, 17] width 52 height 13
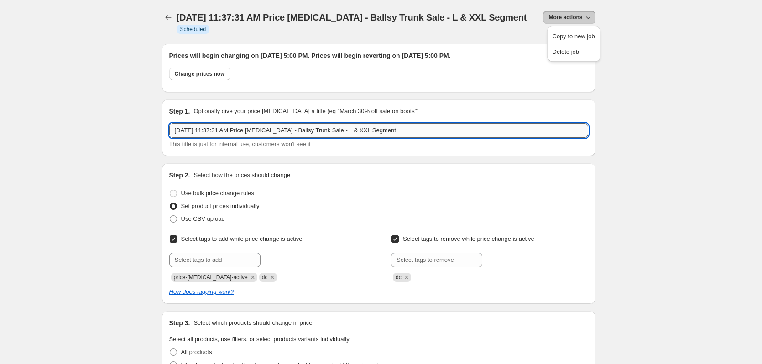
click at [411, 133] on input "[DATE] 11:37:31 AM Price [MEDICAL_DATA] - Ballsy Trunk Sale - L & XXL Segment" at bounding box center [378, 130] width 419 height 15
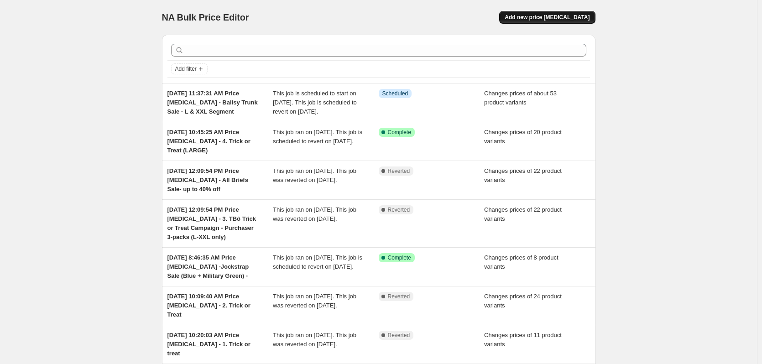
click at [555, 15] on span "Add new price [MEDICAL_DATA]" at bounding box center [547, 17] width 85 height 7
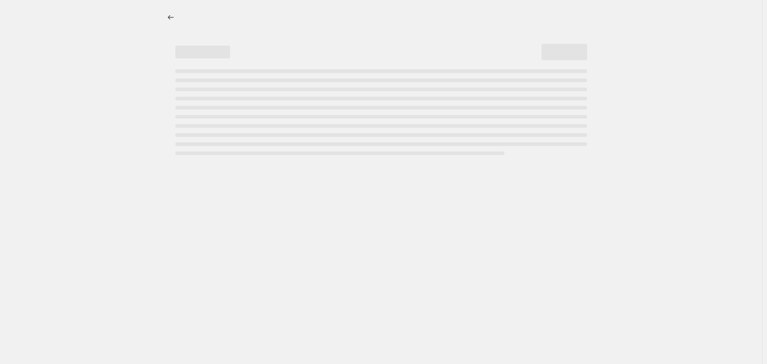
select select "percentage"
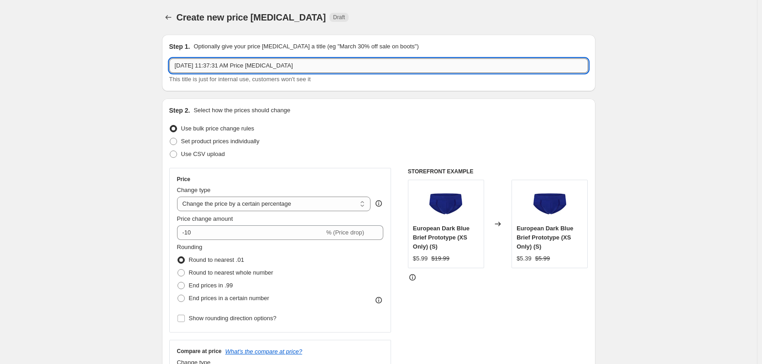
click at [309, 66] on input "[DATE] 11:37:31 AM Price [MEDICAL_DATA]" at bounding box center [378, 65] width 419 height 15
type input "[DATE] 11:37:31 AM Price [MEDICAL_DATA] - All Boxer Briefs sale"
click at [204, 138] on span "Set product prices individually" at bounding box center [220, 141] width 79 height 7
click at [170, 138] on input "Set product prices individually" at bounding box center [170, 138] width 0 height 0
radio input "true"
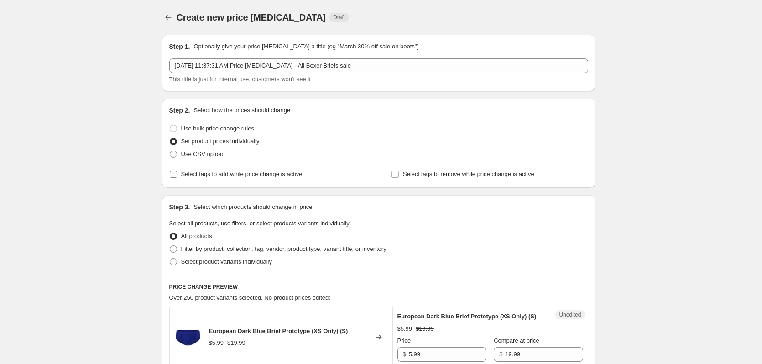
click at [232, 178] on span "Select tags to add while price change is active" at bounding box center [241, 174] width 121 height 9
click at [177, 178] on input "Select tags to add while price change is active" at bounding box center [173, 174] width 7 height 7
checkbox input "true"
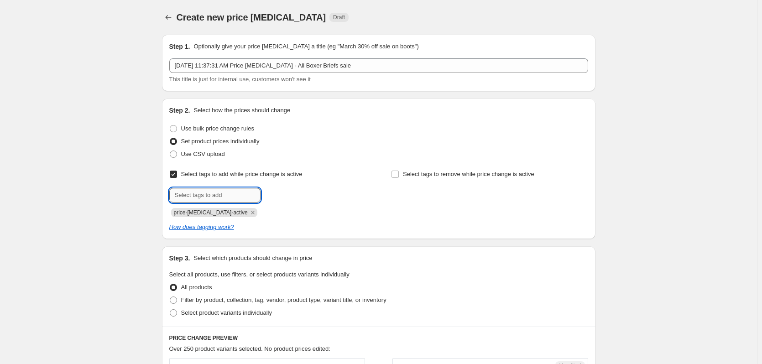
click at [232, 190] on input "text" at bounding box center [214, 195] width 91 height 15
type input "dc"
click at [279, 196] on b "Add" at bounding box center [273, 194] width 10 height 6
click at [399, 171] on input "Select tags to remove while price change is active" at bounding box center [395, 174] width 7 height 7
checkbox input "true"
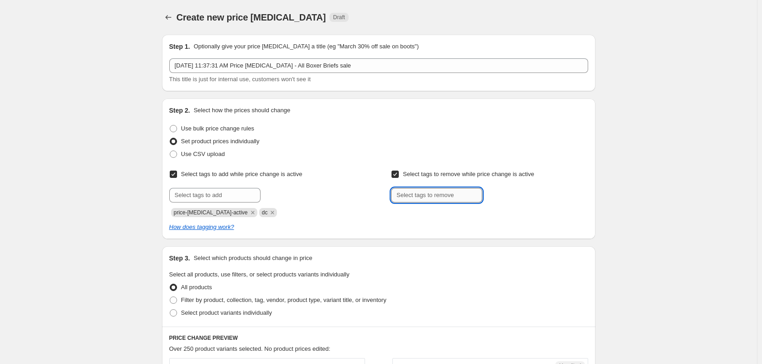
click at [435, 194] on input "text" at bounding box center [436, 195] width 91 height 15
type input "dc"
click at [505, 194] on span "dc" at bounding box center [506, 194] width 6 height 6
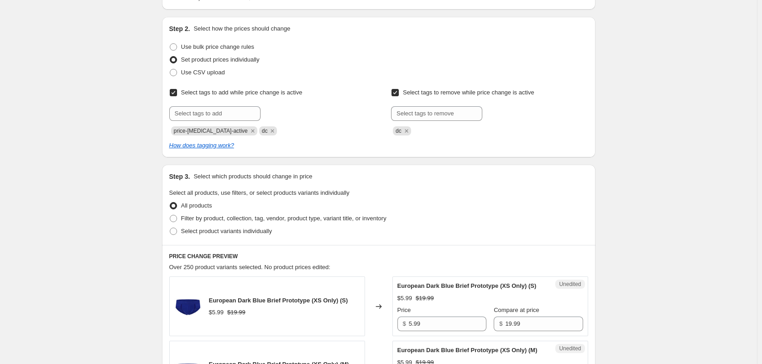
scroll to position [228, 0]
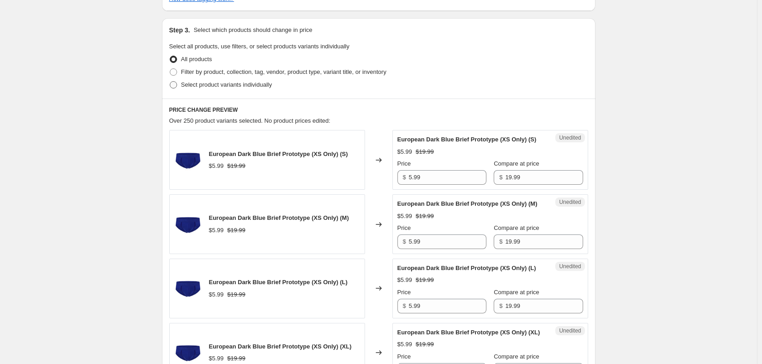
click at [240, 82] on span "Select product variants individually" at bounding box center [226, 84] width 91 height 7
click at [170, 82] on input "Select product variants individually" at bounding box center [170, 81] width 0 height 0
radio input "true"
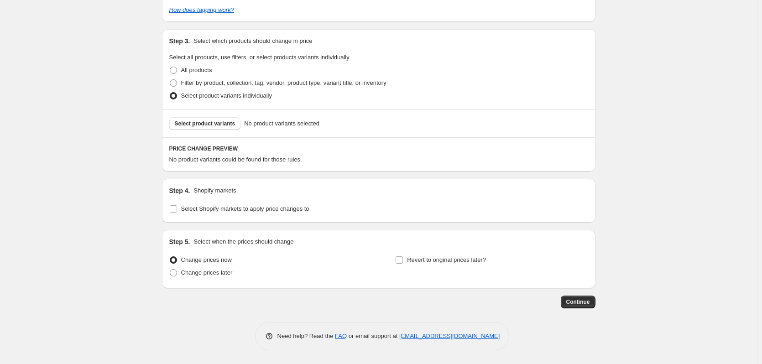
scroll to position [217, 0]
click at [217, 124] on span "Select product variants" at bounding box center [205, 123] width 61 height 7
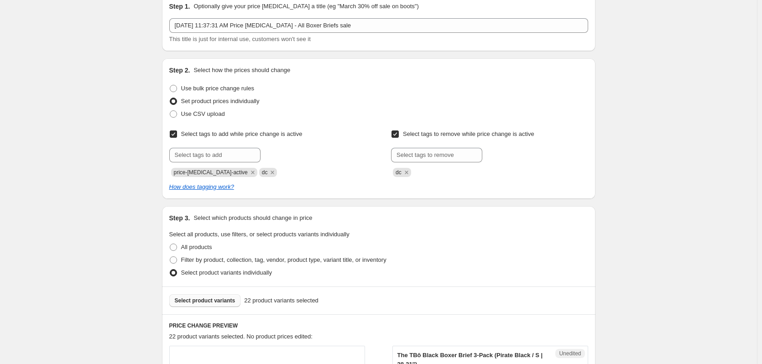
scroll to position [0, 0]
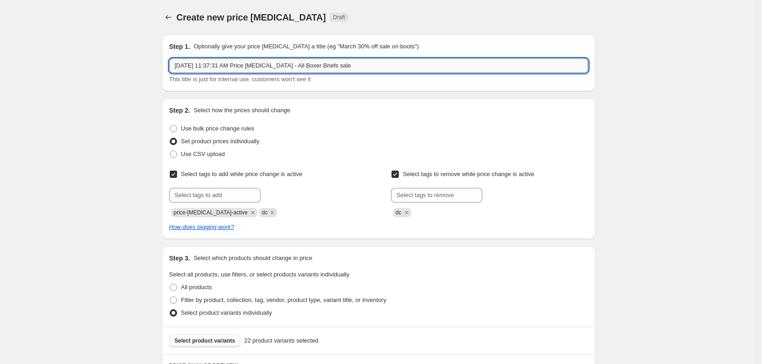
click at [359, 62] on input "[DATE] 11:37:31 AM Price [MEDICAL_DATA] - All Boxer Briefs sale" at bounding box center [378, 65] width 419 height 15
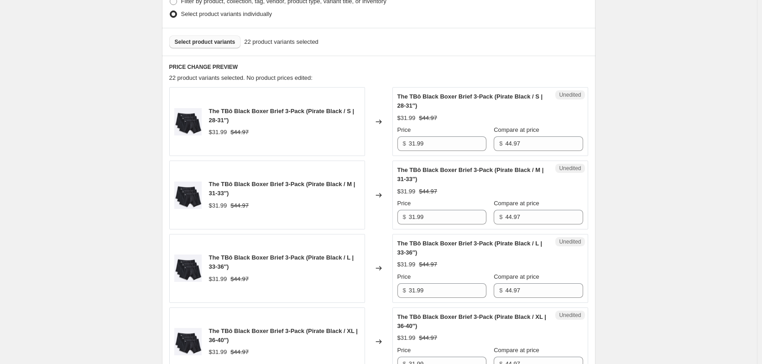
scroll to position [319, 0]
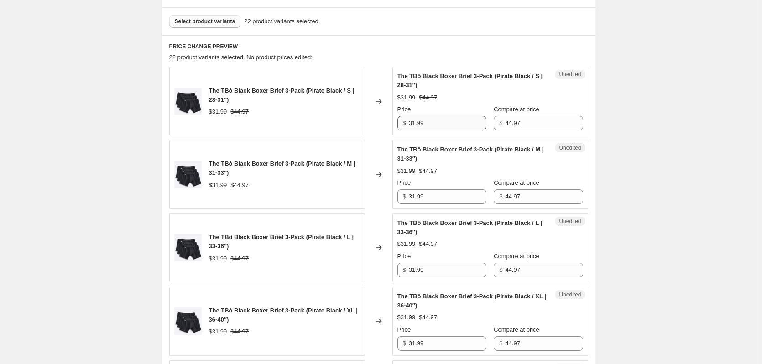
type input "[DATE] 11:37:31 AM Price [MEDICAL_DATA] - All Boxer Briefs sale section 1"
click at [428, 125] on input "31.99" at bounding box center [448, 123] width 78 height 15
type input "29.99"
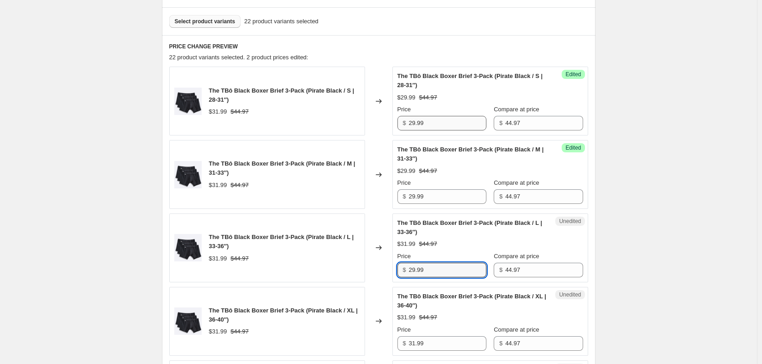
type input "29.99"
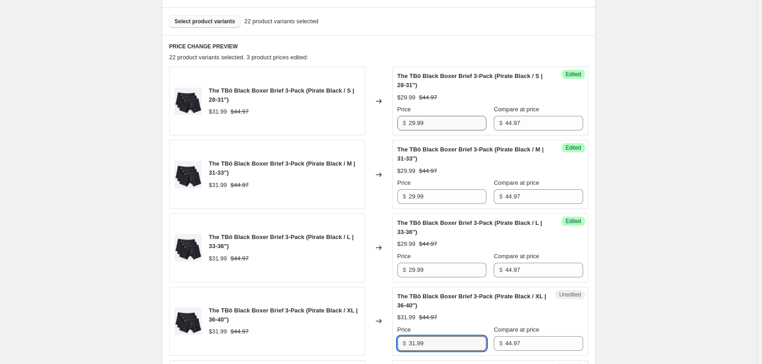
type input "1"
type input "29.99"
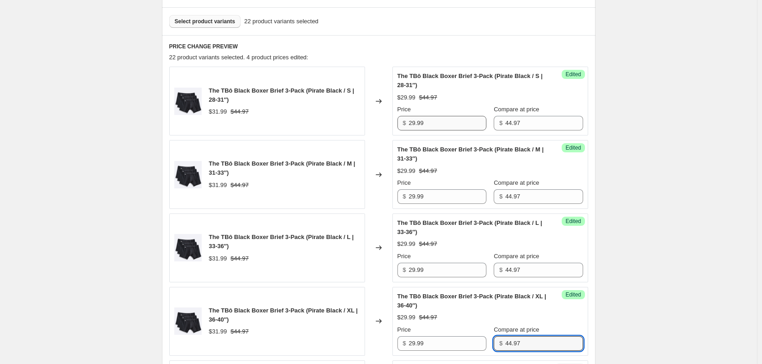
scroll to position [554, 0]
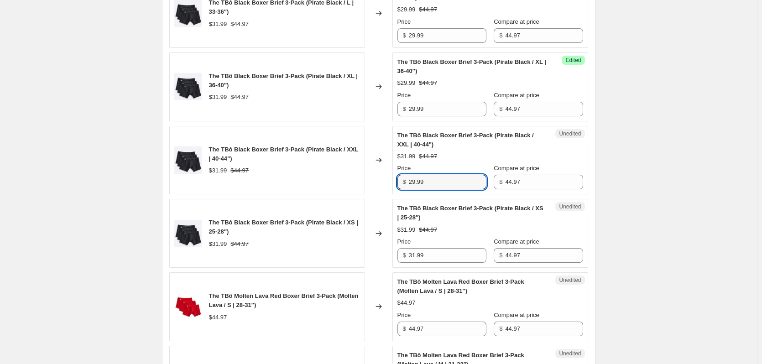
type input "29.99"
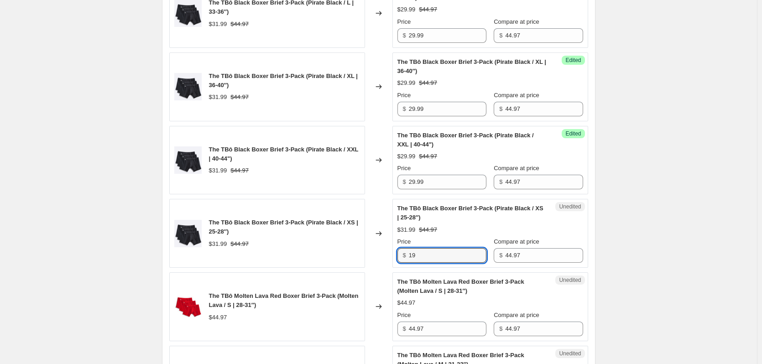
type input "1"
type input "29.99"
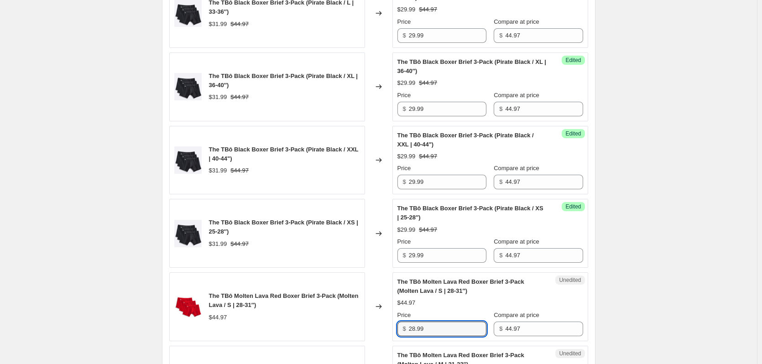
type input "28.99"
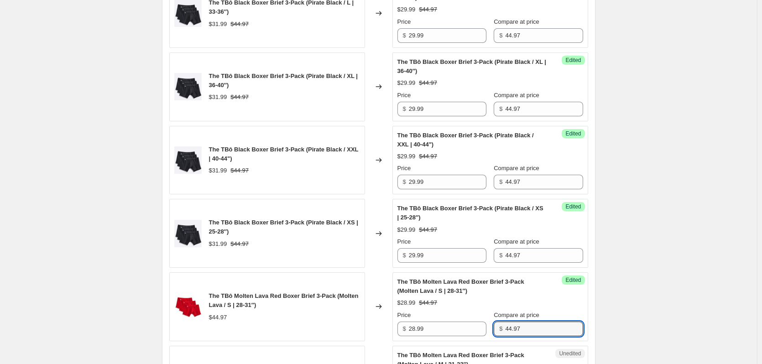
scroll to position [775, 0]
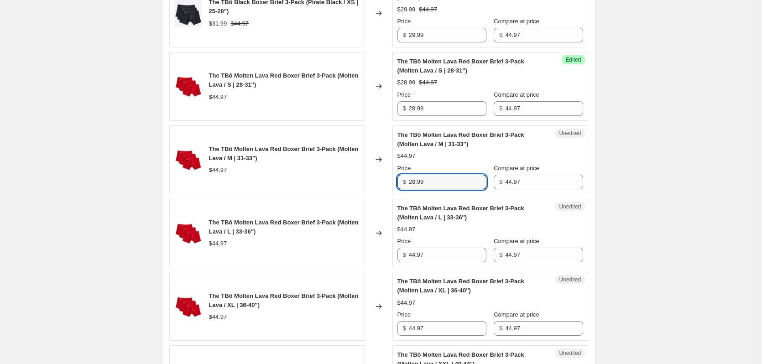
type input "28.99"
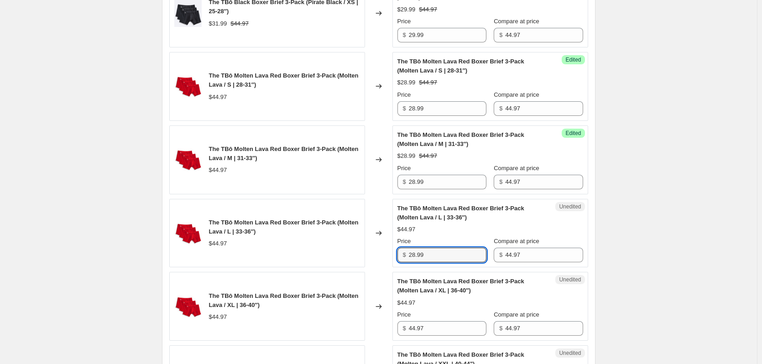
type input "28.99"
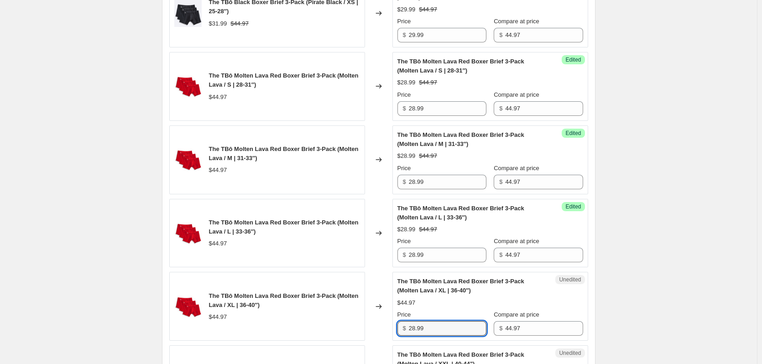
type input "28.99"
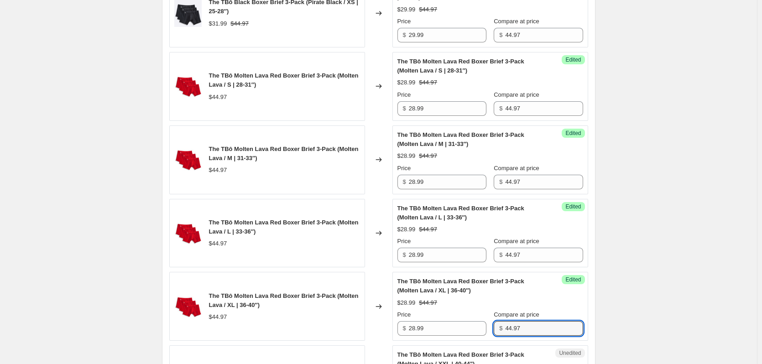
scroll to position [995, 0]
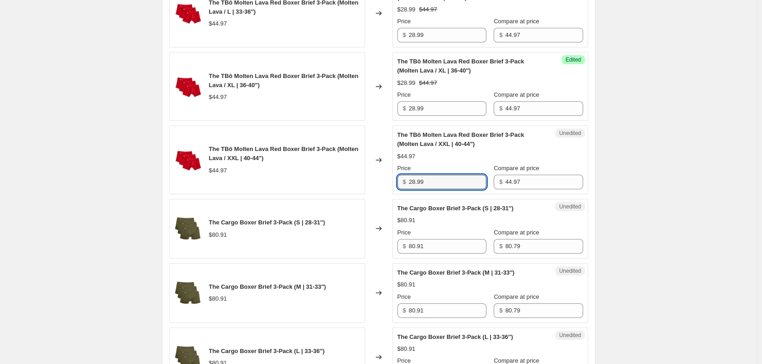
type input "28.99"
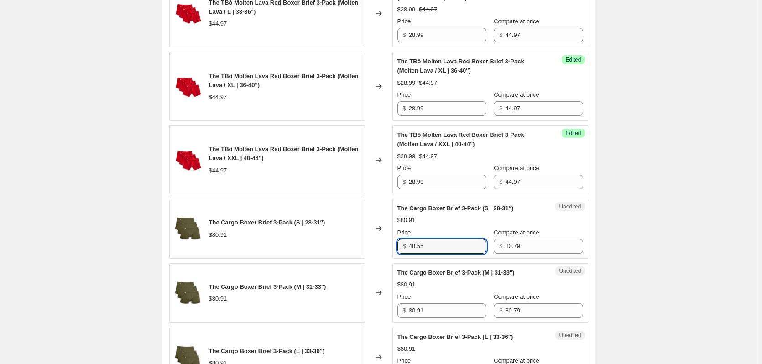
type input "48.55"
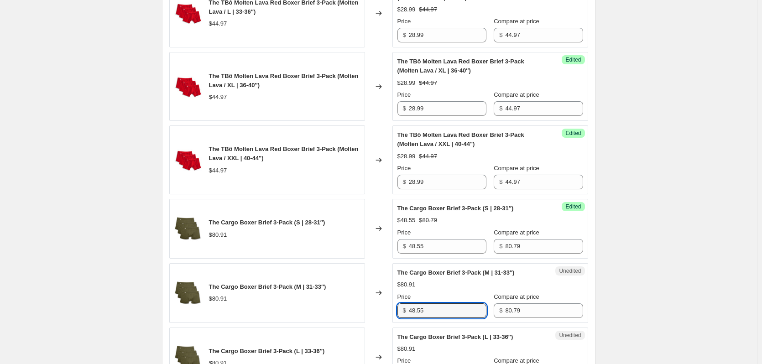
type input "48.55"
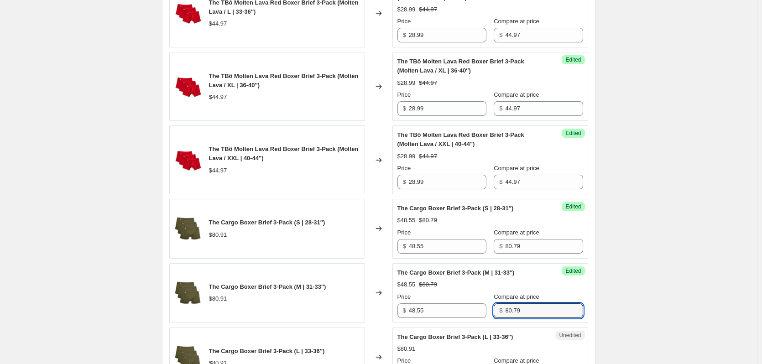
scroll to position [1187, 0]
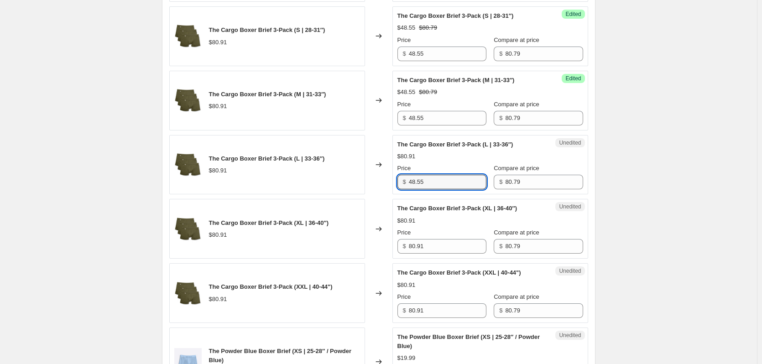
type input "48.55"
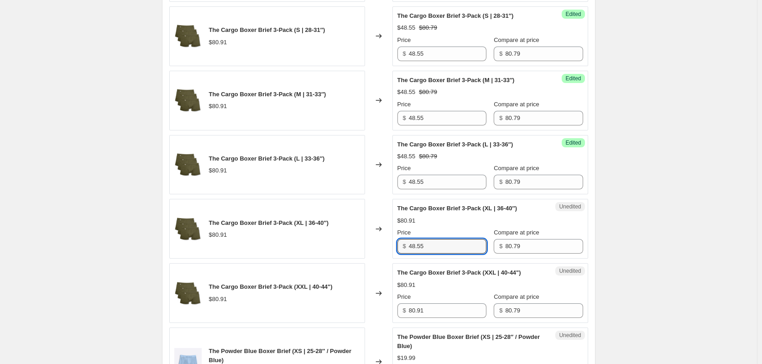
type input "48.55"
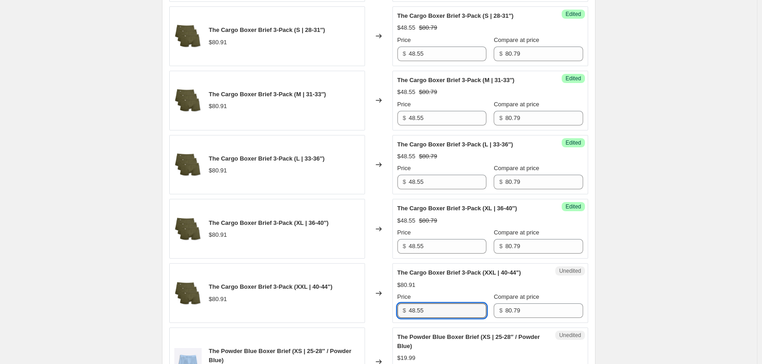
type input "48.55"
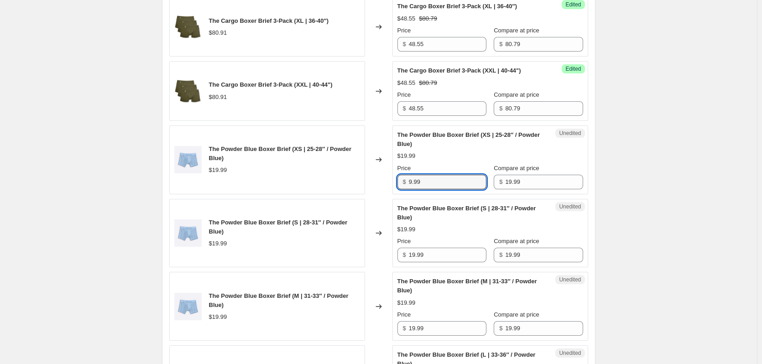
type input "9.99"
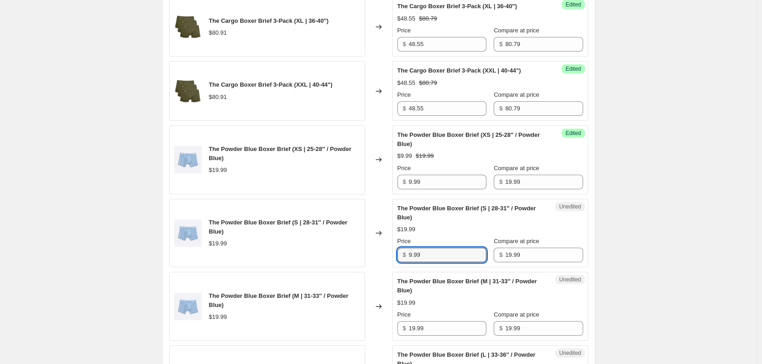
type input "9.99"
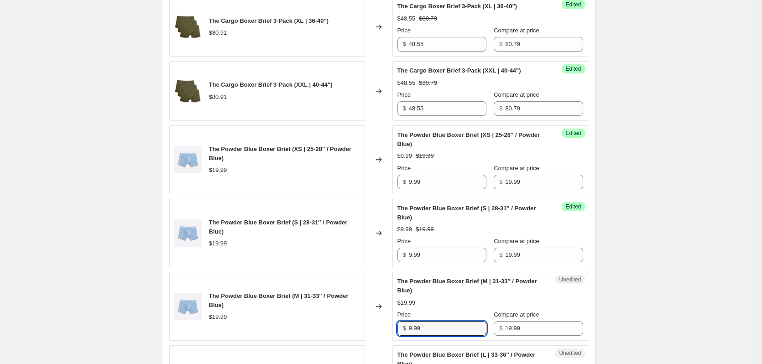
type input "9.99"
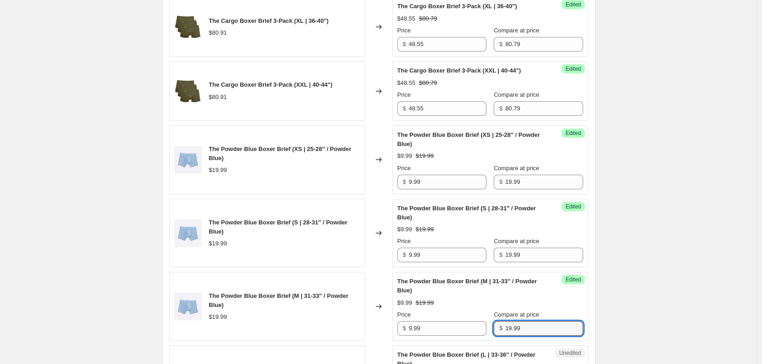
scroll to position [1609, 0]
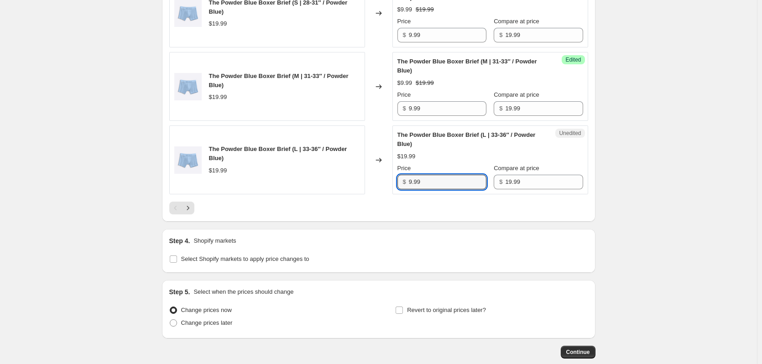
type input "9.99"
click at [194, 207] on button "Next" at bounding box center [188, 208] width 13 height 13
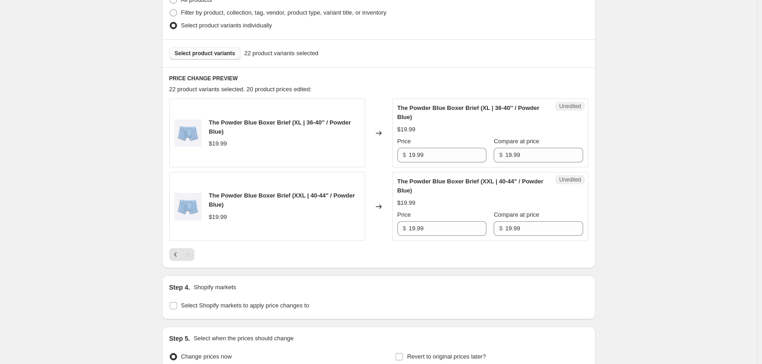
scroll to position [202, 0]
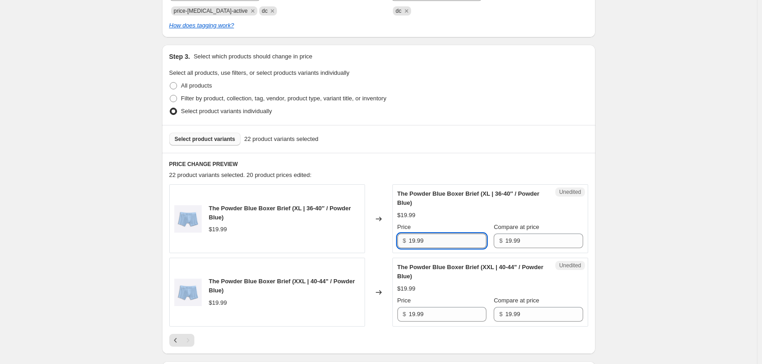
click at [459, 246] on input "19.99" at bounding box center [448, 241] width 78 height 15
type input "9.99"
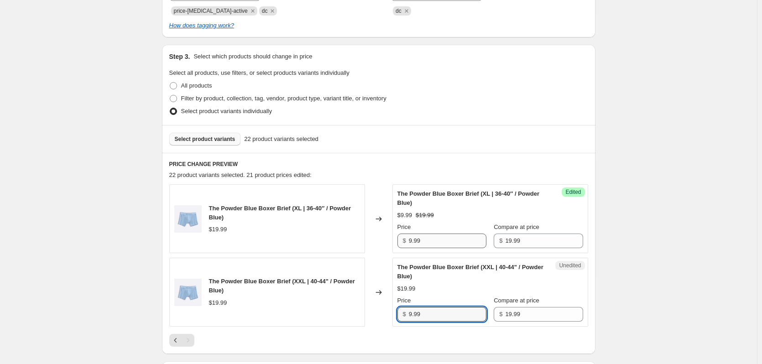
type input "9.99"
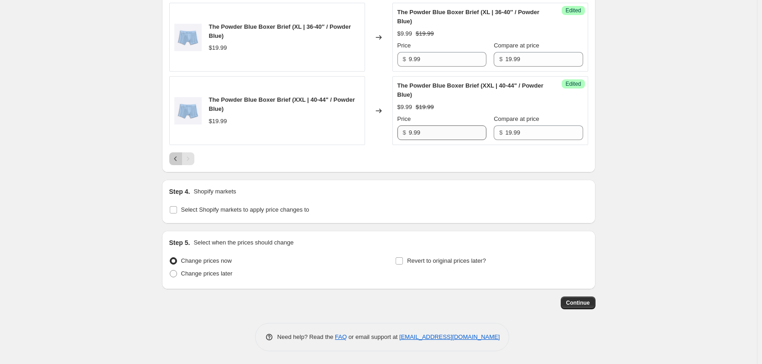
scroll to position [384, 0]
click at [199, 273] on span "Change prices later" at bounding box center [207, 272] width 52 height 7
click at [170, 270] on input "Change prices later" at bounding box center [170, 269] width 0 height 0
radio input "true"
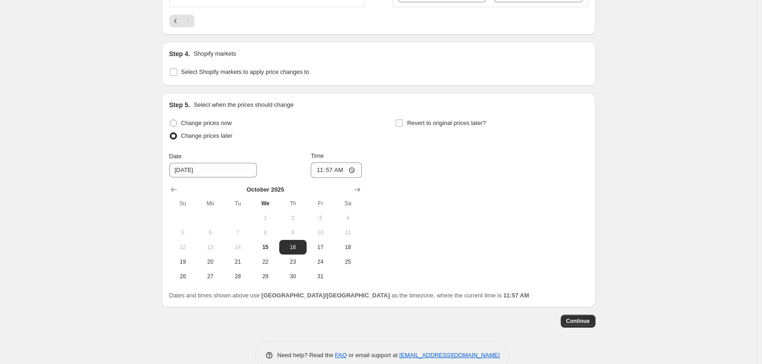
scroll to position [540, 0]
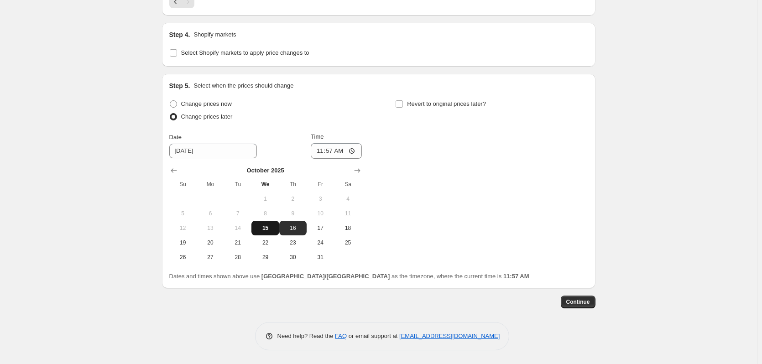
click at [265, 229] on span "15" at bounding box center [265, 228] width 20 height 7
type input "[DATE]"
click at [332, 153] on input "11:57" at bounding box center [336, 151] width 51 height 16
type input "16:00"
click at [439, 106] on span "Revert to original prices later?" at bounding box center [446, 103] width 79 height 7
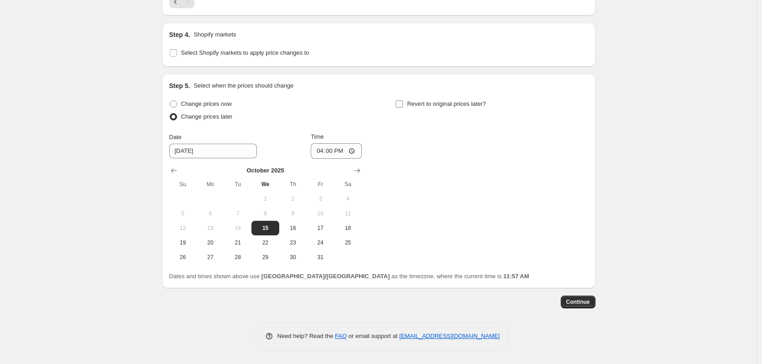
click at [403, 106] on input "Revert to original prices later?" at bounding box center [399, 103] width 7 height 7
checkbox input "true"
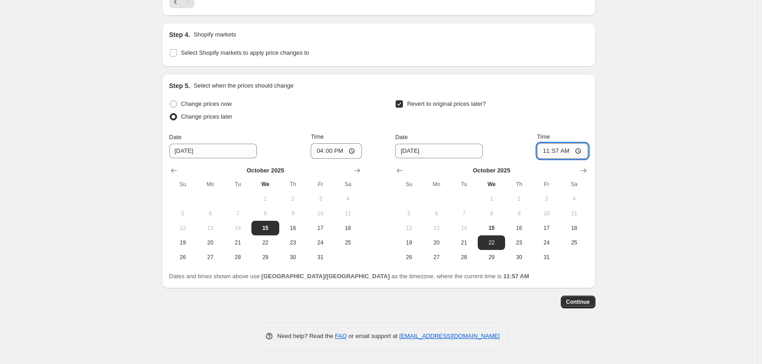
click at [562, 151] on input "11:57" at bounding box center [562, 151] width 51 height 16
click at [562, 151] on input "16:30" at bounding box center [562, 151] width 51 height 16
click at [562, 151] on input "16:00" at bounding box center [562, 151] width 51 height 16
type input "16:30"
click at [579, 301] on span "Continue" at bounding box center [578, 301] width 24 height 7
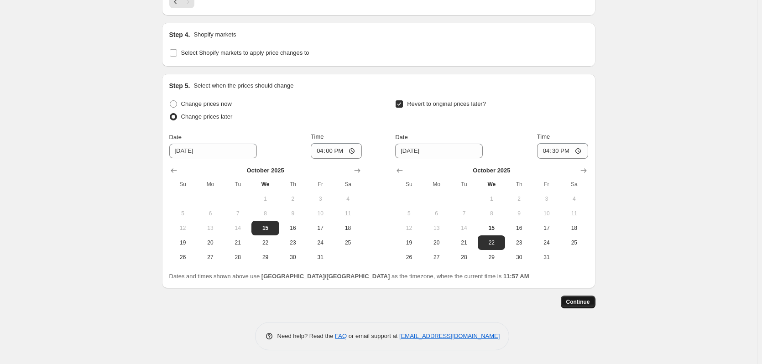
scroll to position [0, 0]
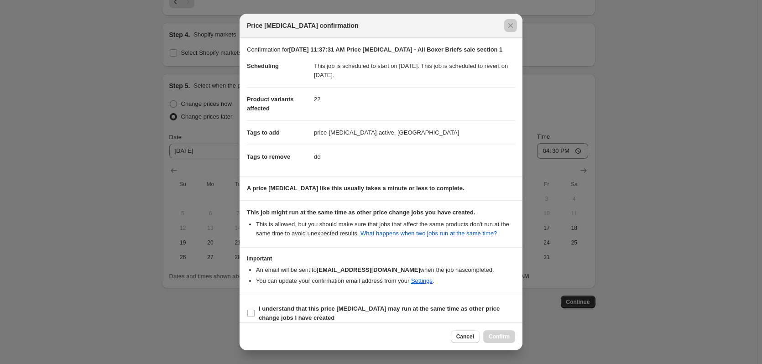
click at [636, 240] on div at bounding box center [381, 182] width 762 height 364
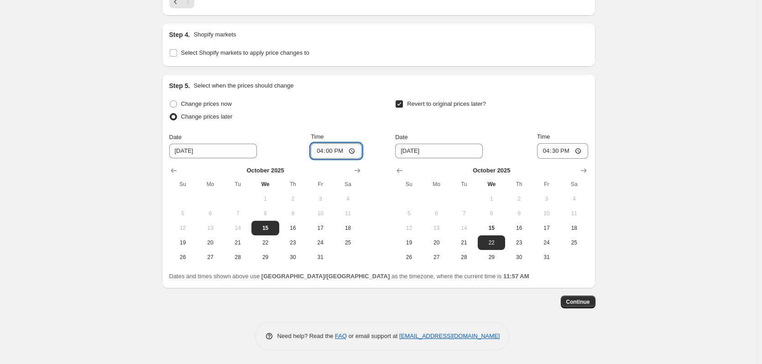
click at [337, 146] on input "16:00" at bounding box center [336, 151] width 51 height 16
click at [590, 303] on span "Continue" at bounding box center [578, 301] width 24 height 7
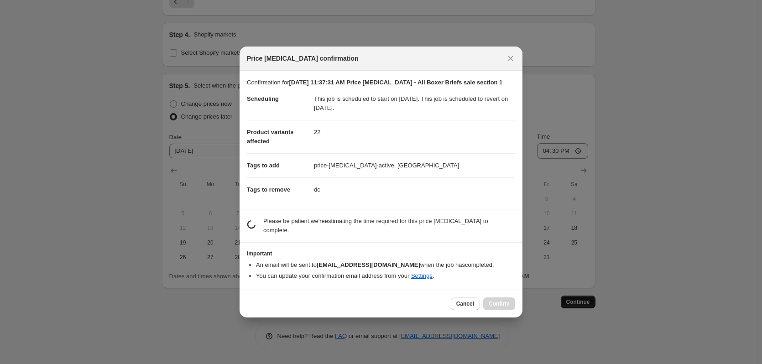
scroll to position [0, 0]
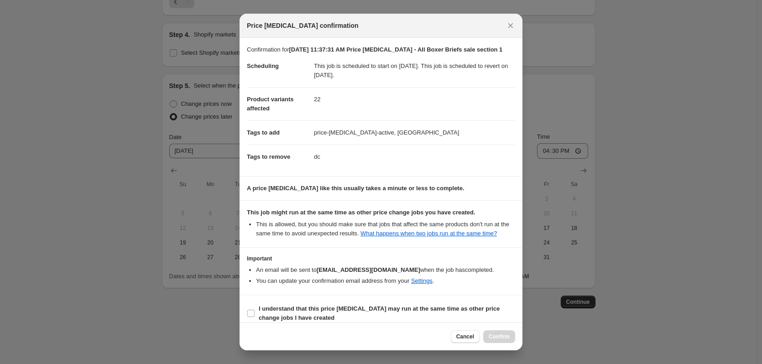
click at [724, 150] on div at bounding box center [381, 182] width 762 height 364
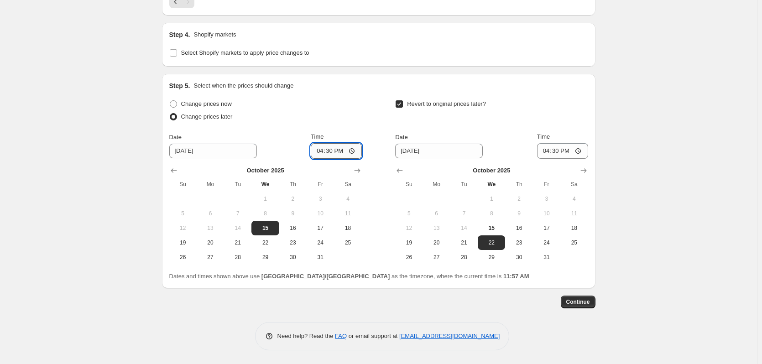
click at [333, 150] on input "16:30" at bounding box center [336, 151] width 51 height 16
type input "15:30"
click at [558, 153] on input "16:30" at bounding box center [562, 151] width 51 height 16
type input "15:30"
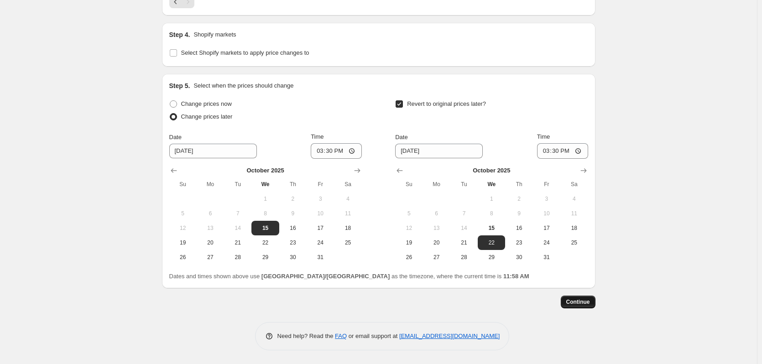
click at [582, 304] on span "Continue" at bounding box center [578, 301] width 24 height 7
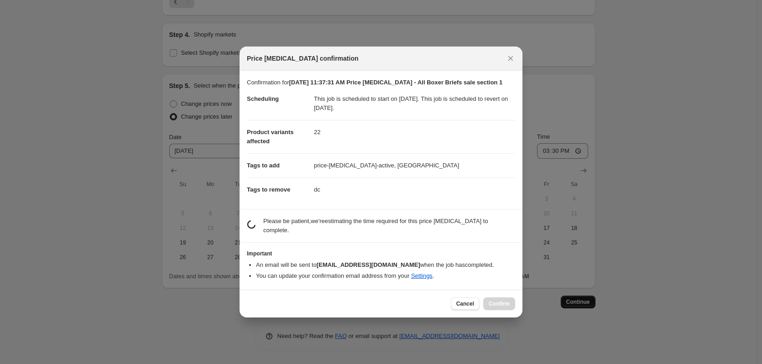
scroll to position [0, 0]
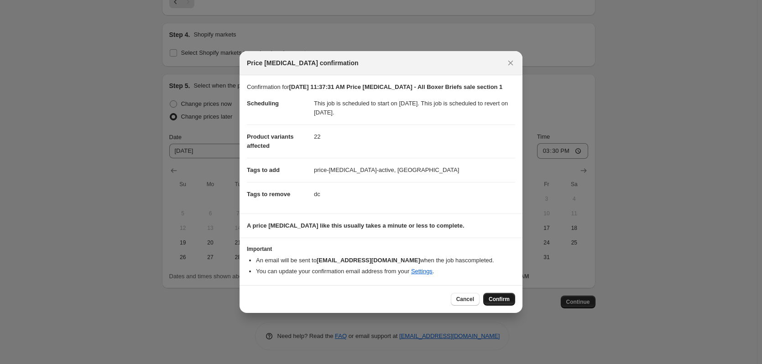
click at [495, 298] on span "Confirm" at bounding box center [499, 299] width 21 height 7
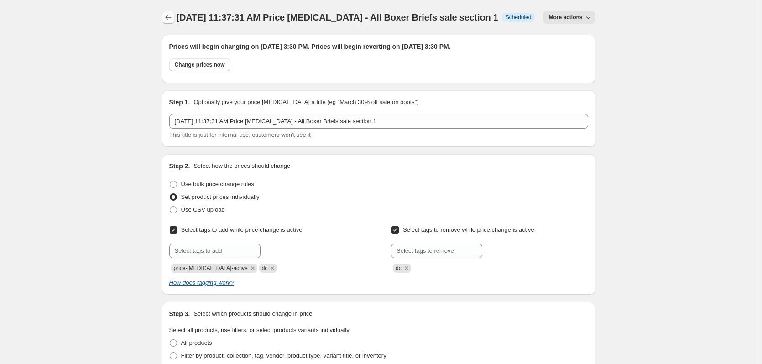
click at [168, 21] on icon "Price change jobs" at bounding box center [168, 17] width 9 height 9
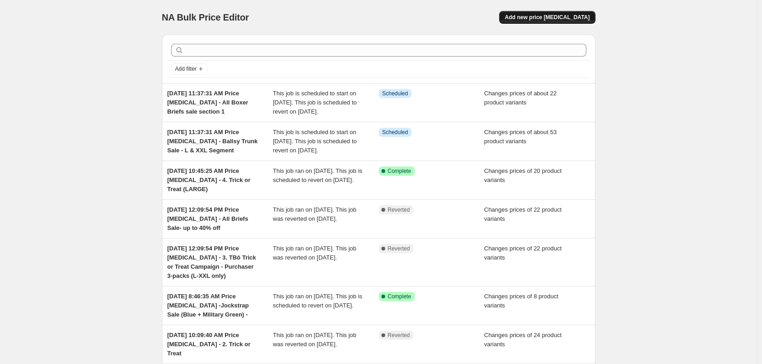
click at [564, 21] on button "Add new price [MEDICAL_DATA]" at bounding box center [547, 17] width 96 height 13
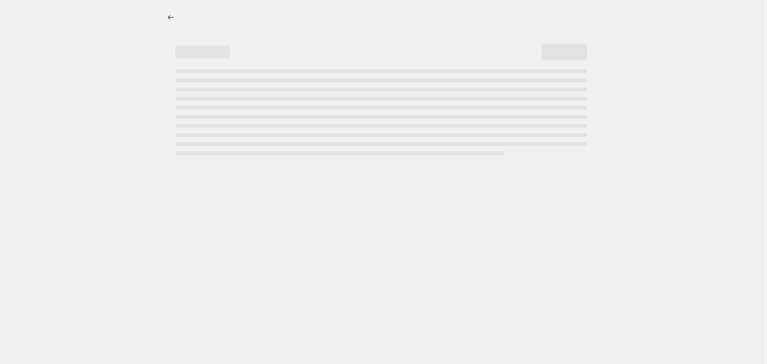
select select "percentage"
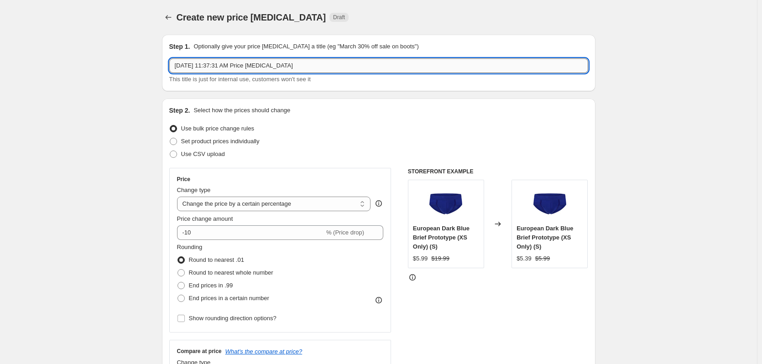
click at [348, 62] on input "[DATE] 11:37:31 AM Price [MEDICAL_DATA]" at bounding box center [378, 65] width 419 height 15
type input "[DATE] 11:37:31 AM Price [MEDICAL_DATA] - All Boxer Brief section 2"
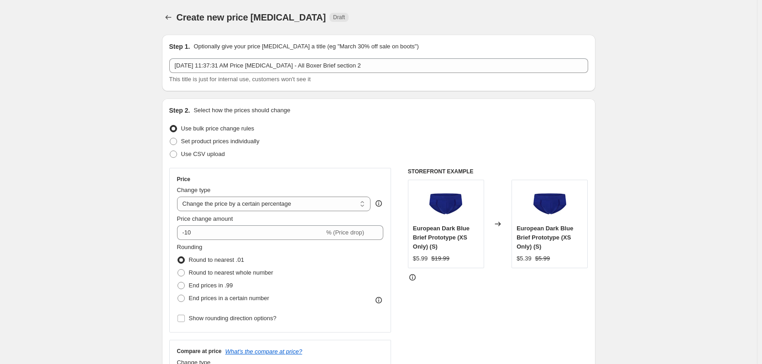
click at [192, 133] on span "Use bulk price change rules" at bounding box center [217, 128] width 73 height 9
click at [170, 126] on input "Use bulk price change rules" at bounding box center [170, 125] width 0 height 0
click at [191, 142] on span "Set product prices individually" at bounding box center [220, 141] width 79 height 7
click at [170, 138] on input "Set product prices individually" at bounding box center [170, 138] width 0 height 0
radio input "true"
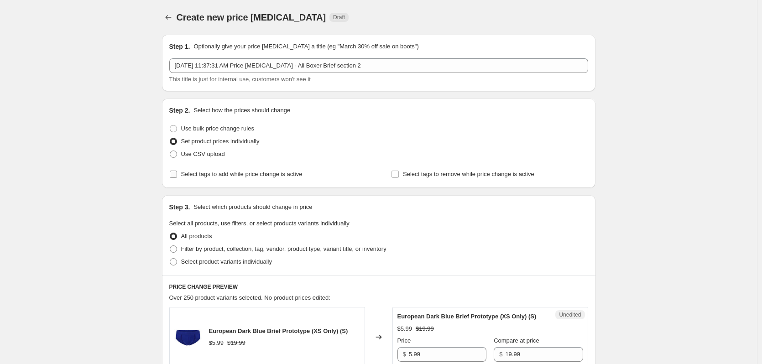
click at [205, 176] on span "Select tags to add while price change is active" at bounding box center [241, 174] width 121 height 7
click at [177, 176] on input "Select tags to add while price change is active" at bounding box center [173, 174] width 7 height 7
checkbox input "true"
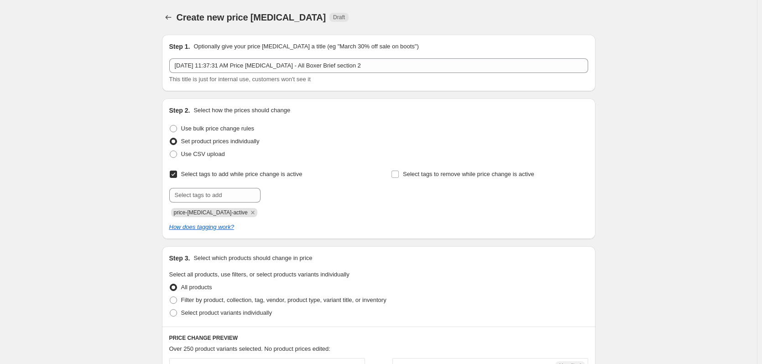
click at [203, 204] on div "Submit price-[MEDICAL_DATA]-active" at bounding box center [267, 202] width 197 height 29
click at [203, 194] on input "text" at bounding box center [214, 195] width 91 height 15
type input "s"
type input "dc"
click at [279, 193] on b "Add" at bounding box center [273, 194] width 10 height 6
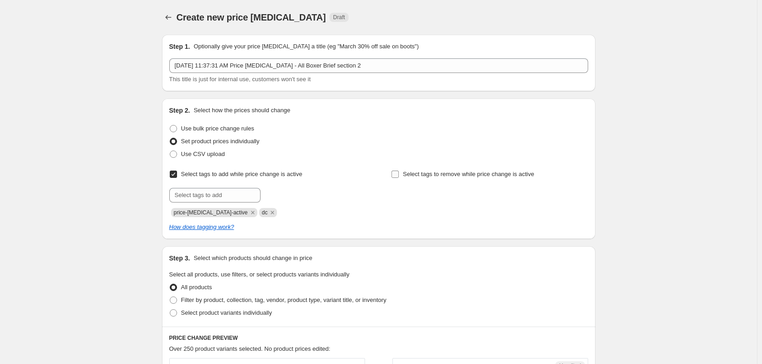
click at [399, 172] on input "Select tags to remove while price change is active" at bounding box center [395, 174] width 7 height 7
checkbox input "true"
click at [419, 202] on input "text" at bounding box center [436, 195] width 91 height 15
type input "dc"
click at [497, 195] on b "Add" at bounding box center [495, 194] width 10 height 6
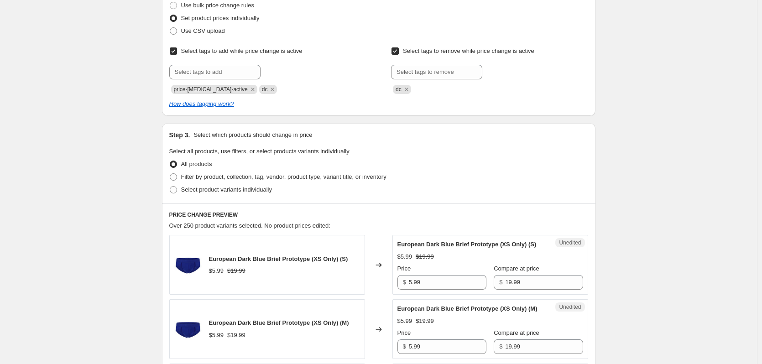
scroll to position [137, 0]
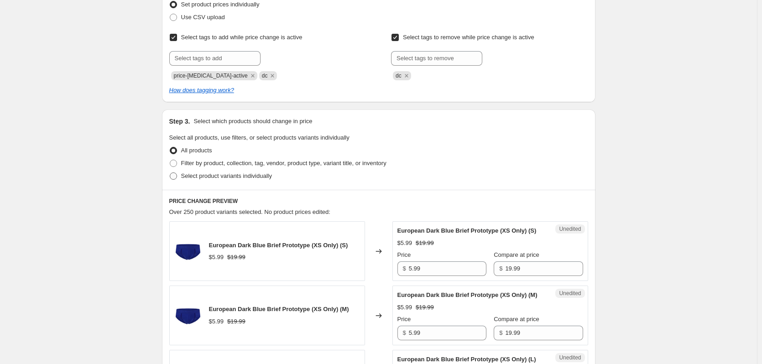
click at [215, 182] on label "Select product variants individually" at bounding box center [220, 176] width 103 height 13
click at [170, 173] on input "Select product variants individually" at bounding box center [170, 173] width 0 height 0
radio input "true"
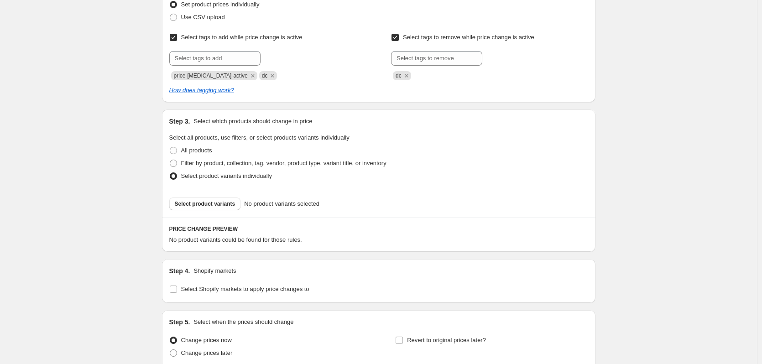
click at [208, 206] on span "Select product variants" at bounding box center [205, 203] width 61 height 7
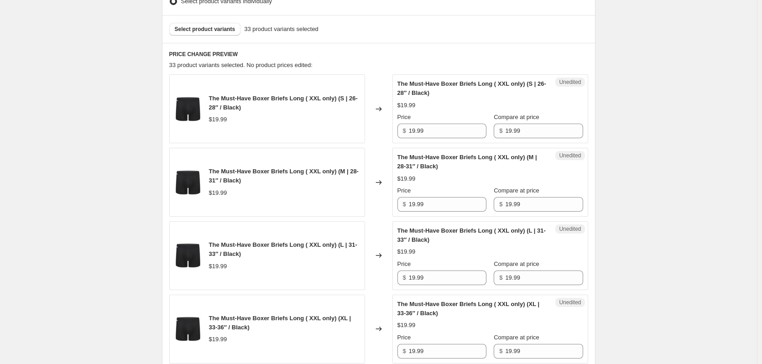
scroll to position [319, 0]
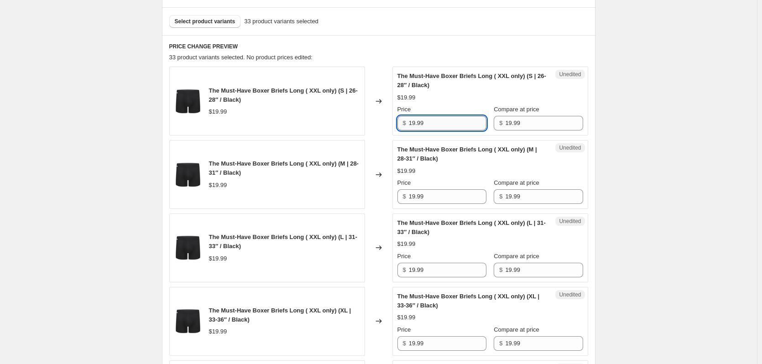
click at [451, 117] on input "19.99" at bounding box center [448, 123] width 78 height 15
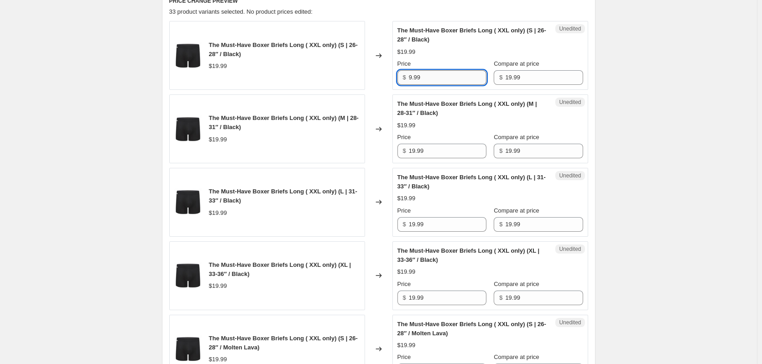
type input "9.99"
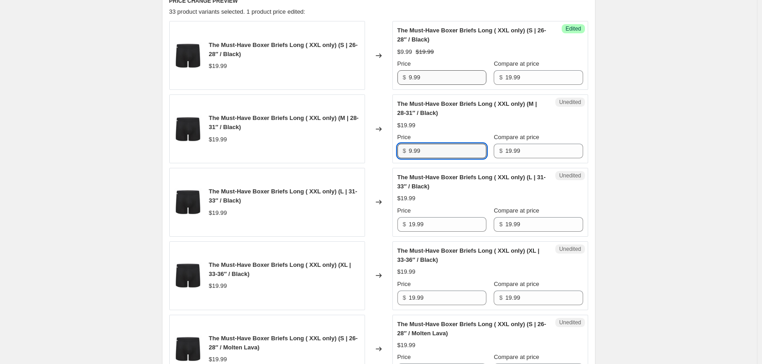
type input "9.99"
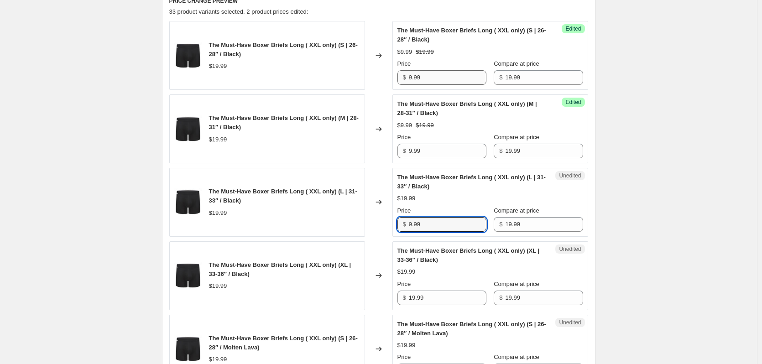
type input "9.99"
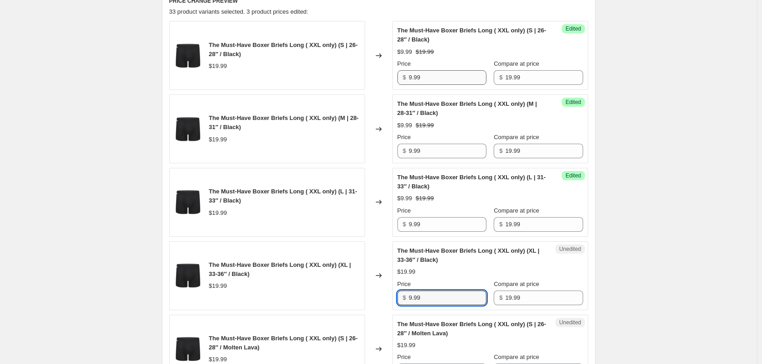
type input "9.99"
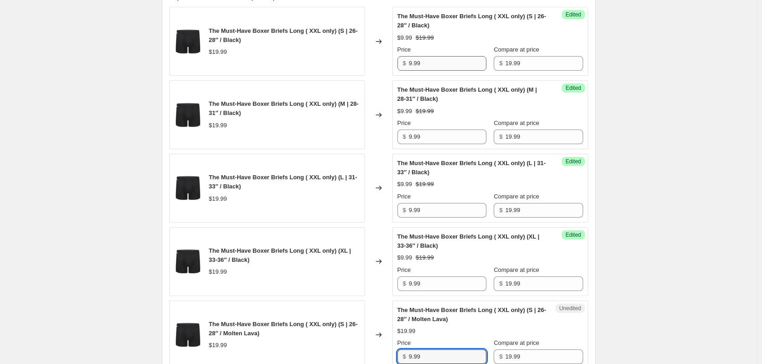
type input "9.99"
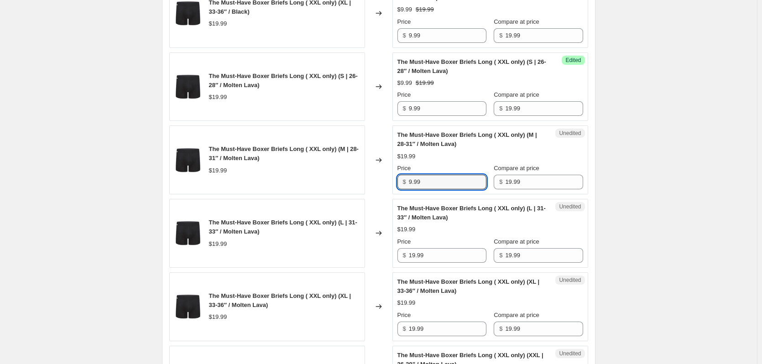
type input "9.99"
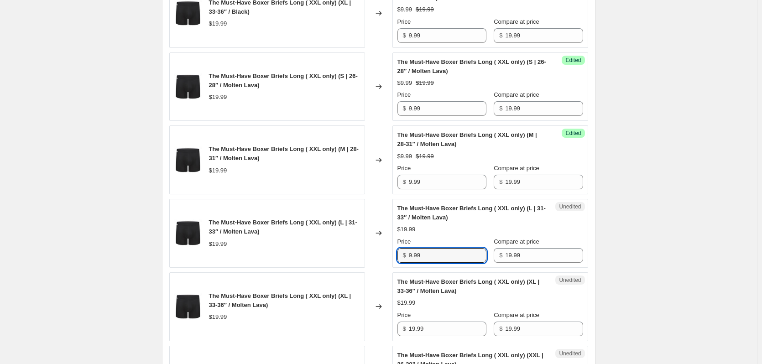
type input "9.99"
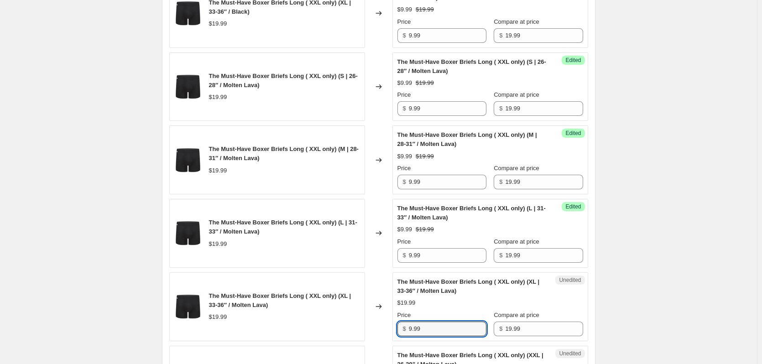
type input "9.99"
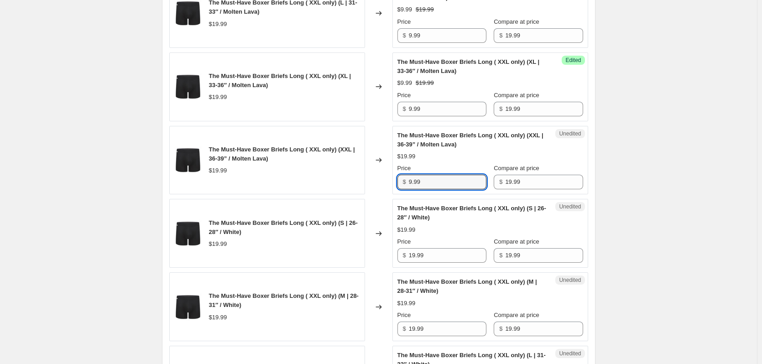
type input "9.99"
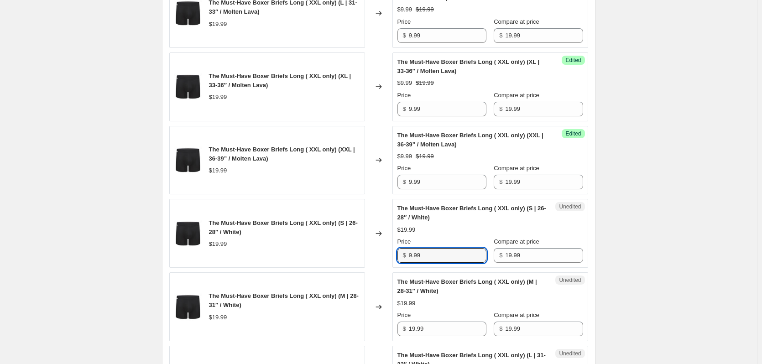
type input "9.99"
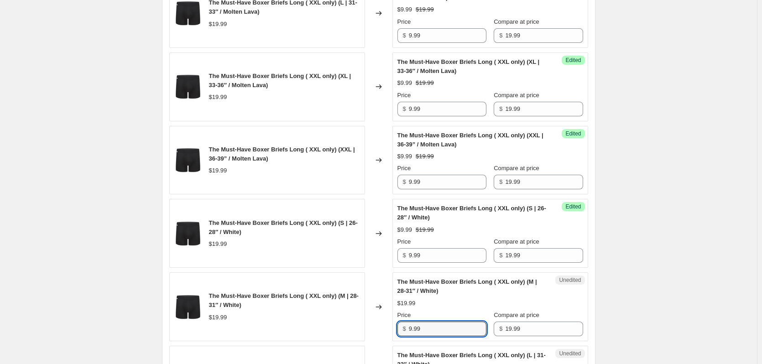
type input "9.99"
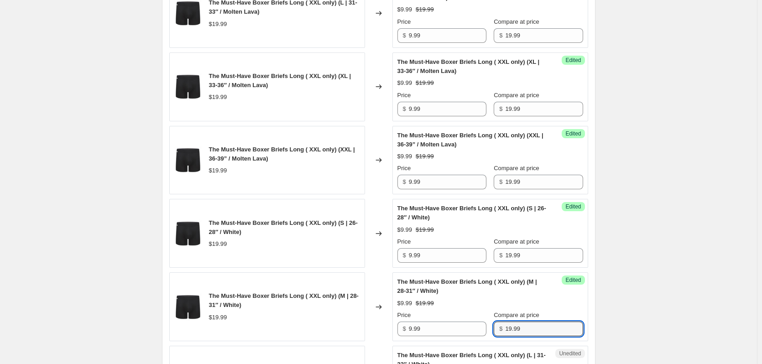
scroll to position [1068, 0]
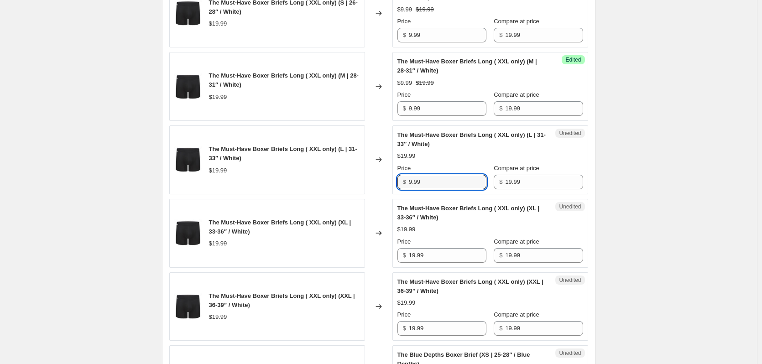
type input "9.99"
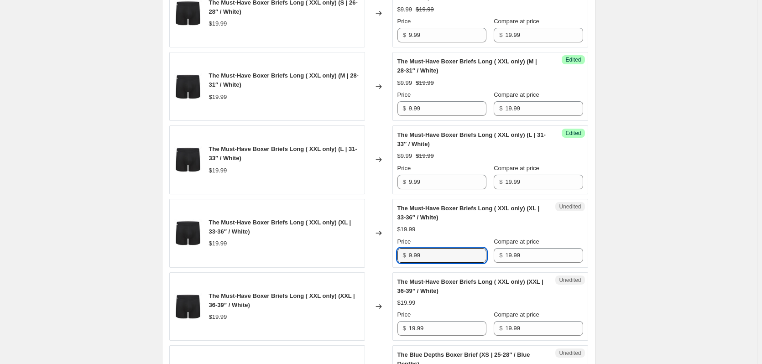
type input "9.99"
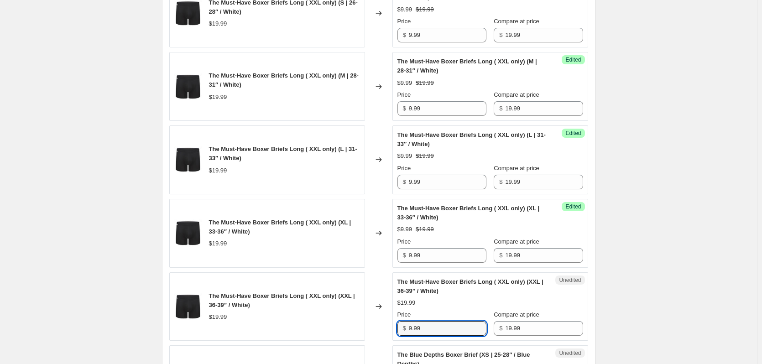
type input "9.99"
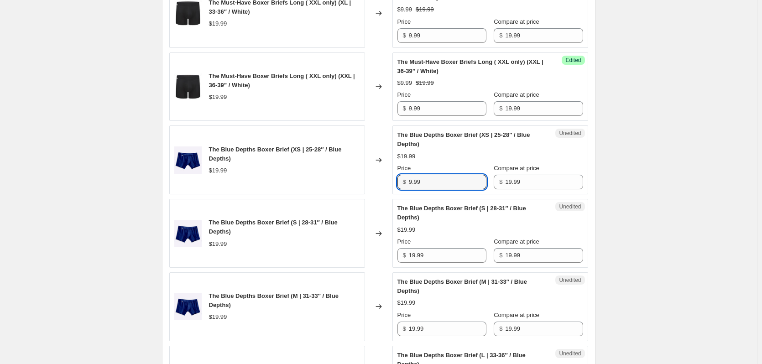
type input "9.99"
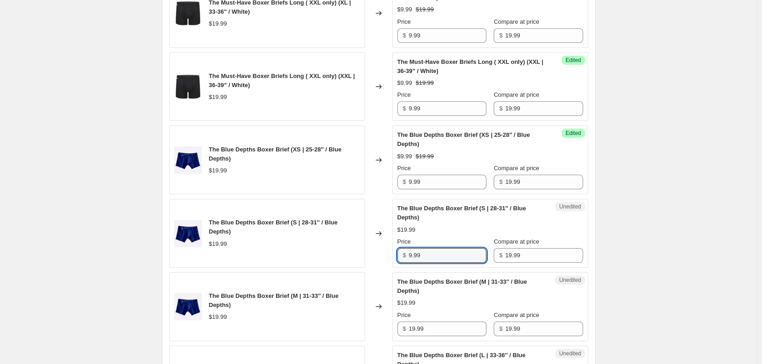
type input "9.99"
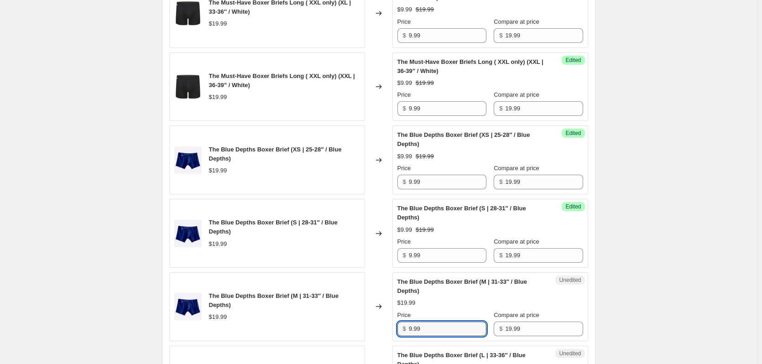
type input "9.99"
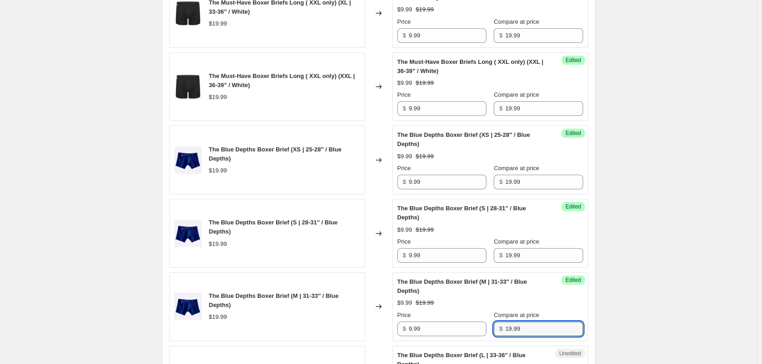
scroll to position [1508, 0]
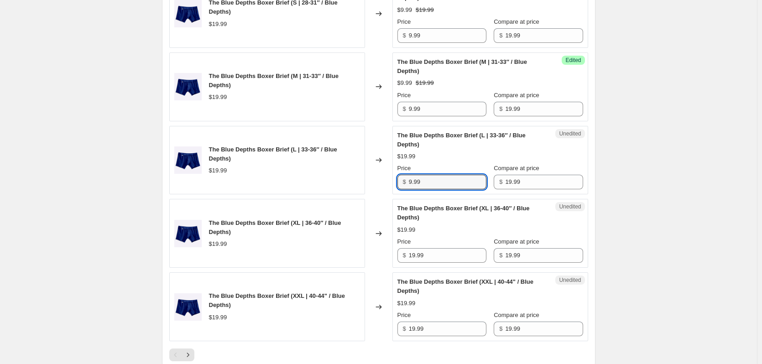
type input "9.99"
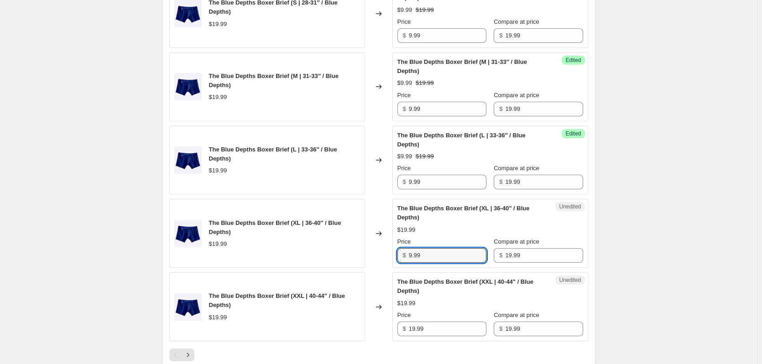
type input "9.99"
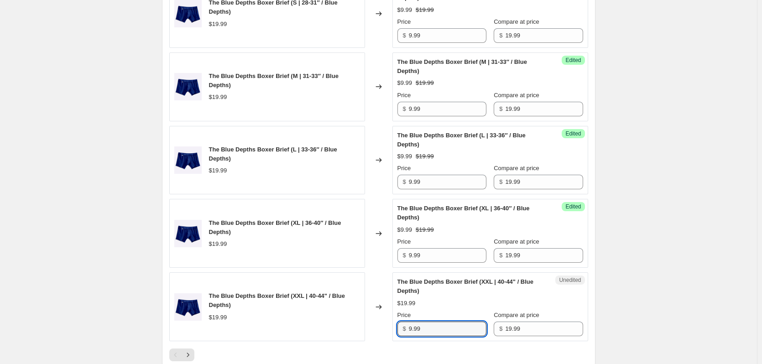
type input "9.99"
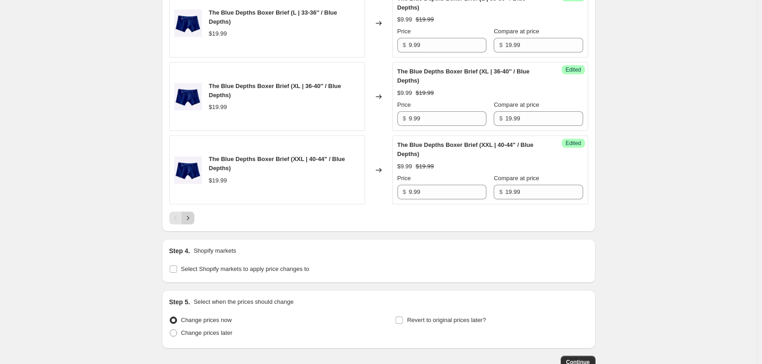
click at [191, 218] on icon "Next" at bounding box center [187, 218] width 9 height 9
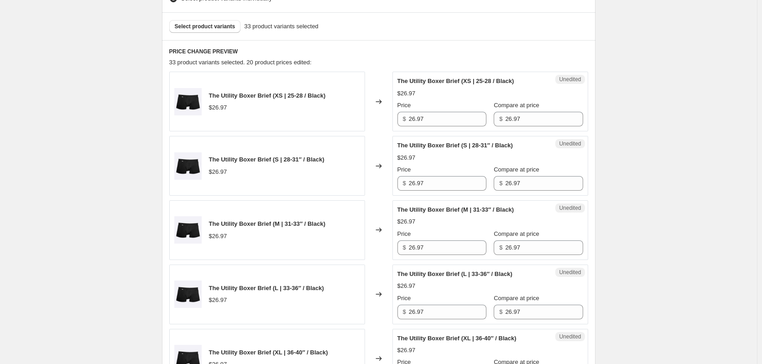
scroll to position [315, 0]
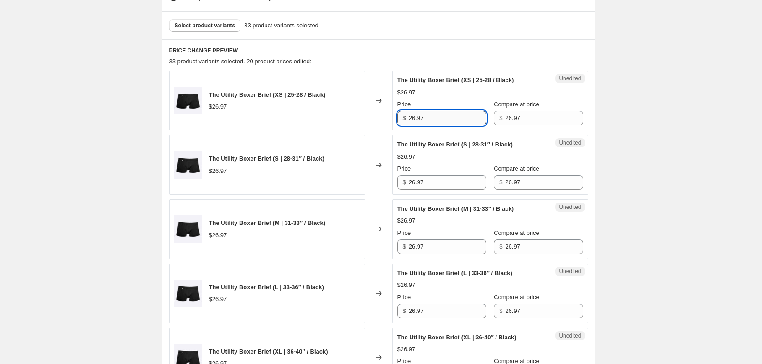
click at [439, 111] on input "26.97" at bounding box center [448, 118] width 78 height 15
type input "19.99"
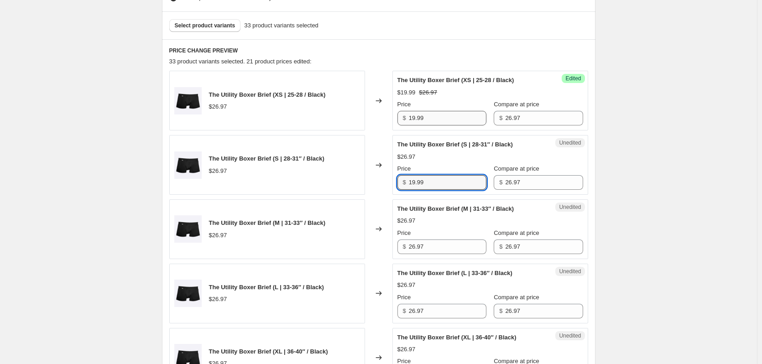
type input "19.99"
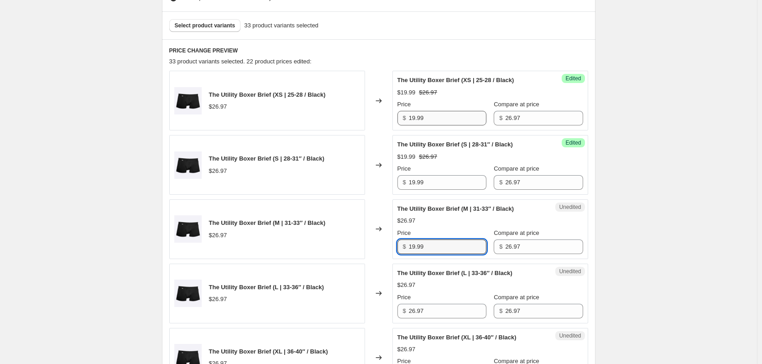
type input "19.99"
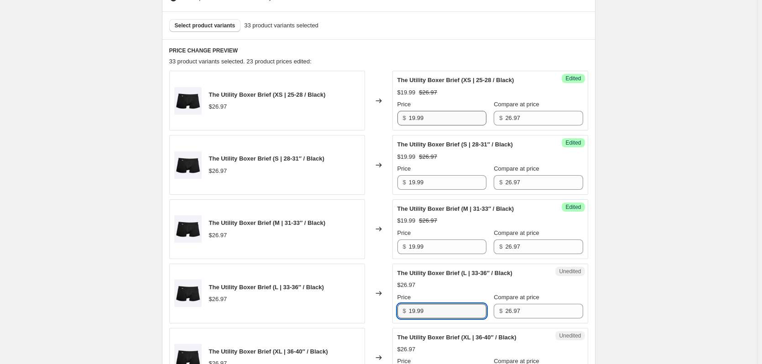
type input "19.99"
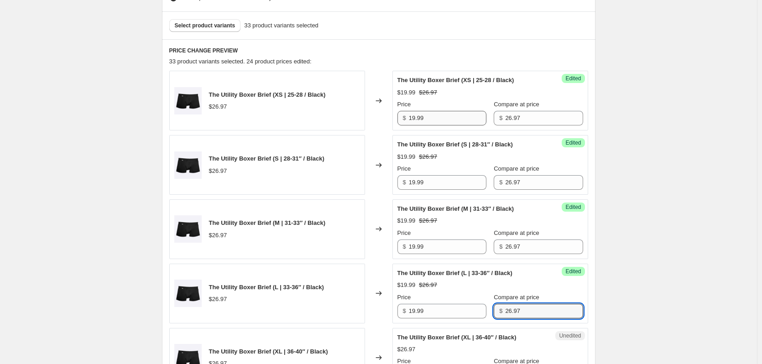
scroll to position [508, 0]
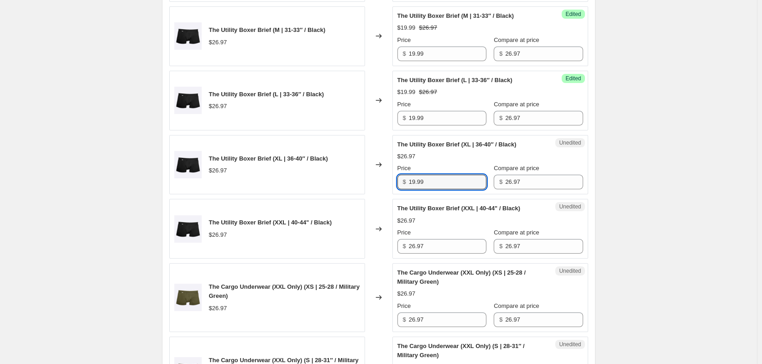
type input "19.99"
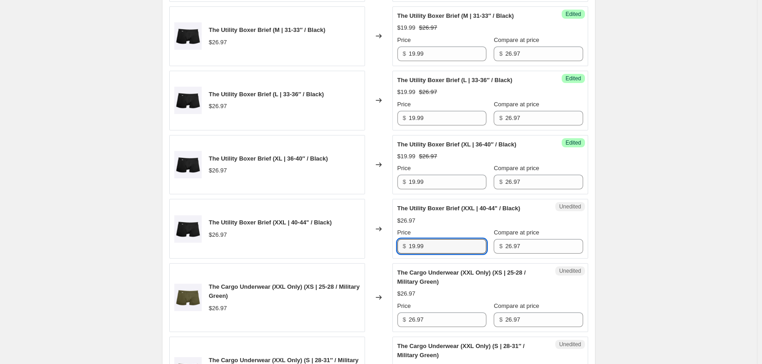
type input "19.99"
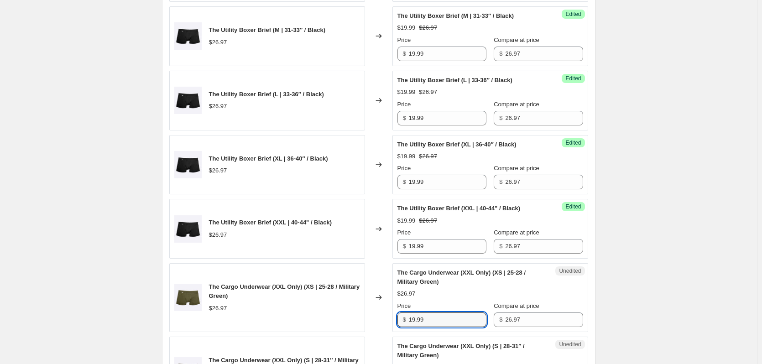
type input "19.99"
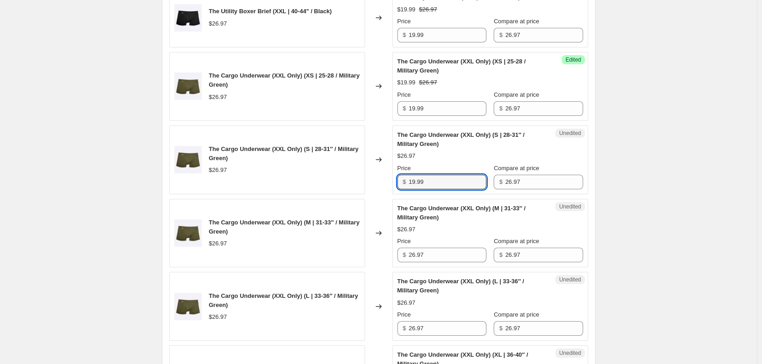
type input "19.99"
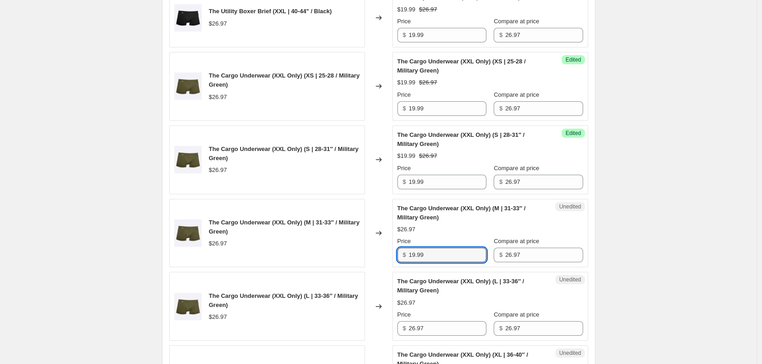
type input "19.99"
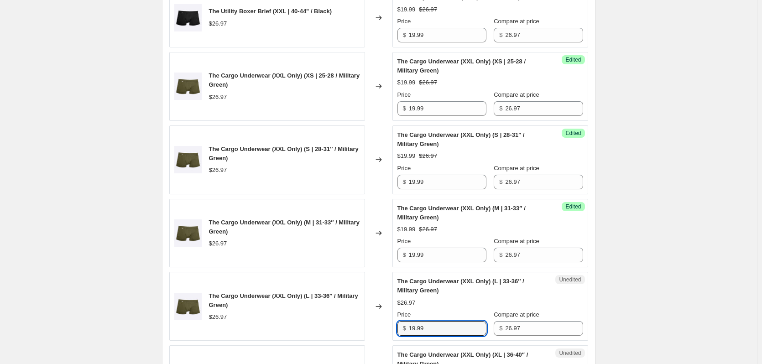
type input "19.99"
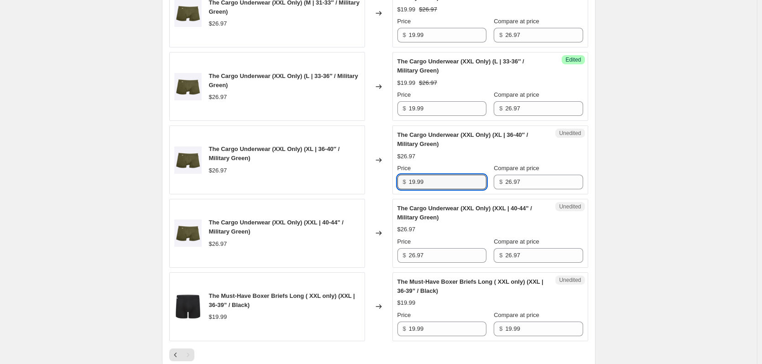
type input "19.99"
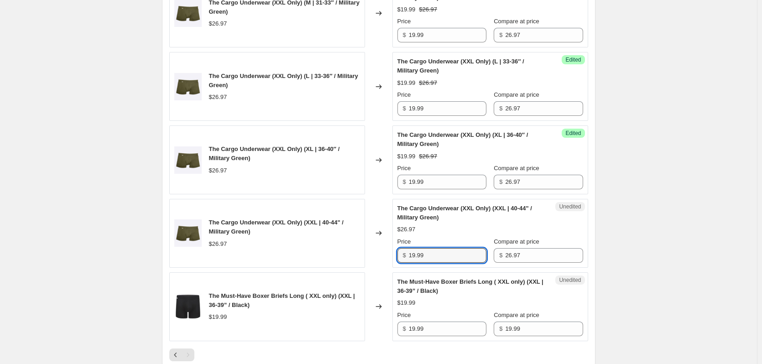
type input "19.99"
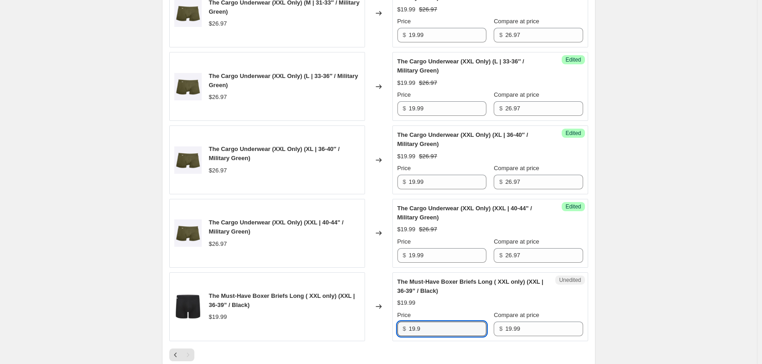
type input "19.99"
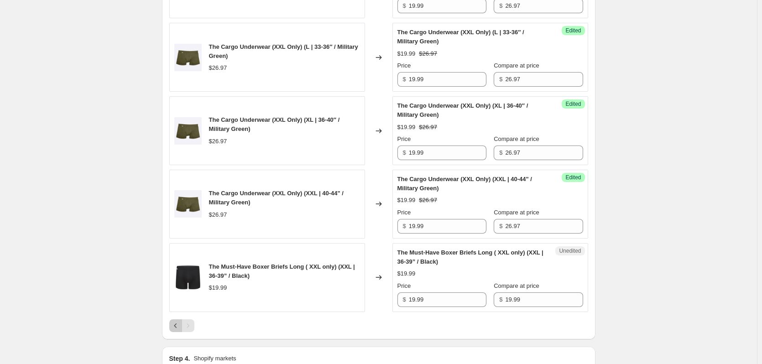
scroll to position [985, 0]
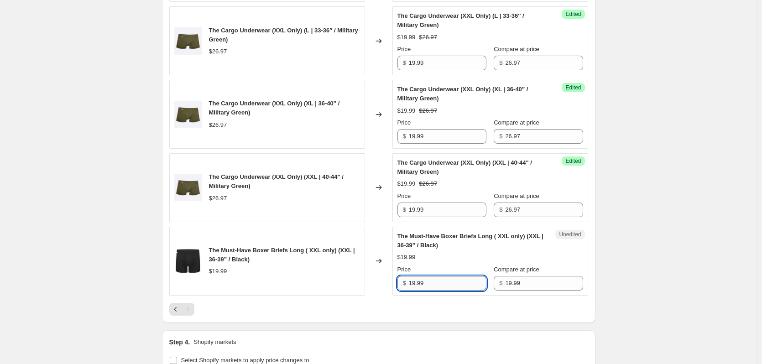
click at [465, 282] on input "19.99" at bounding box center [448, 283] width 78 height 15
type input "9.99"
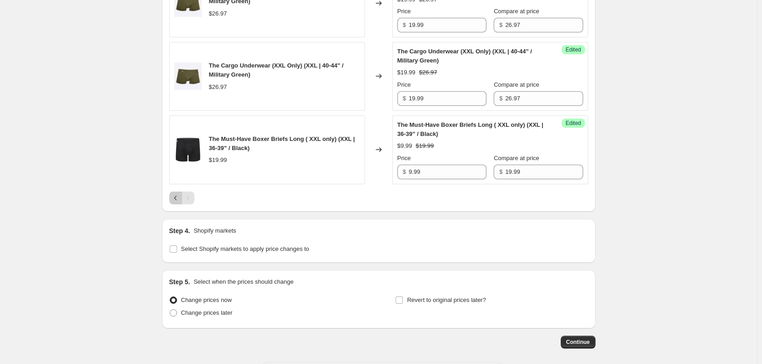
scroll to position [1137, 0]
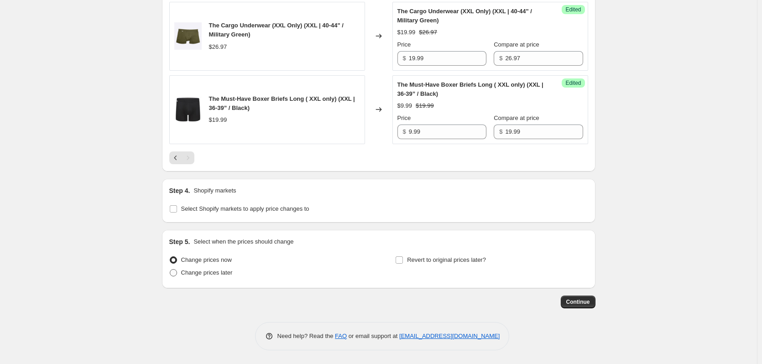
click at [187, 273] on span "Change prices later" at bounding box center [207, 272] width 52 height 7
click at [170, 270] on input "Change prices later" at bounding box center [170, 269] width 0 height 0
radio input "true"
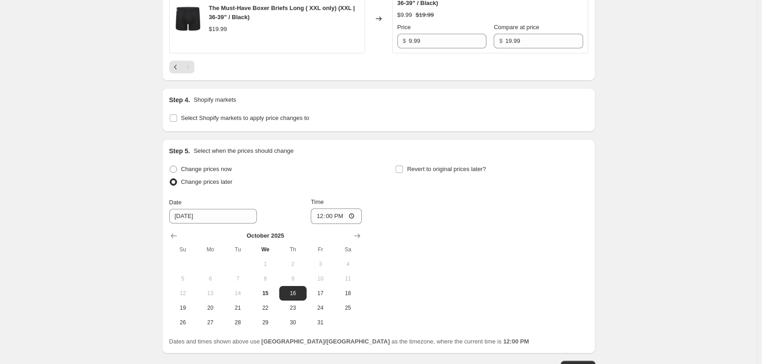
scroll to position [1228, 0]
click at [269, 293] on span "15" at bounding box center [265, 292] width 20 height 7
type input "[DATE]"
click at [333, 219] on input "12:00" at bounding box center [336, 216] width 51 height 16
type input "15:30"
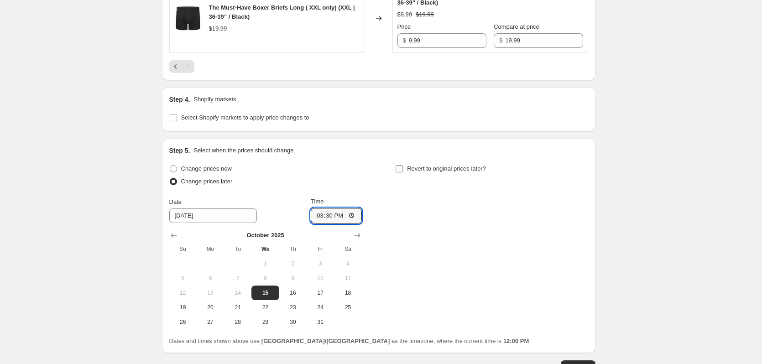
click at [407, 167] on label "Revert to original prices later?" at bounding box center [440, 168] width 91 height 13
click at [403, 167] on input "Revert to original prices later?" at bounding box center [399, 168] width 7 height 7
checkbox input "true"
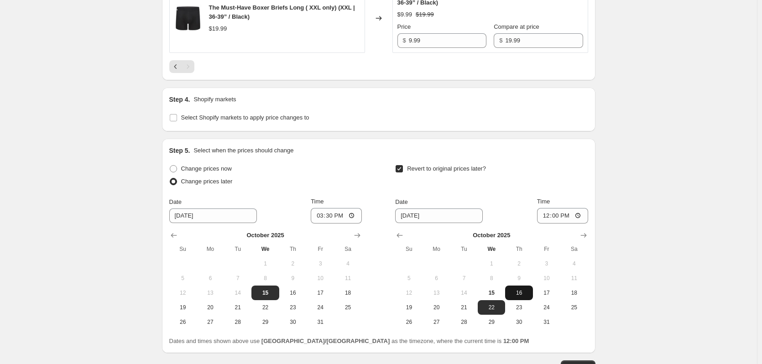
click at [523, 292] on span "16" at bounding box center [519, 292] width 20 height 7
type input "[DATE]"
click at [560, 219] on input "12:00" at bounding box center [562, 216] width 51 height 16
type input "15:30"
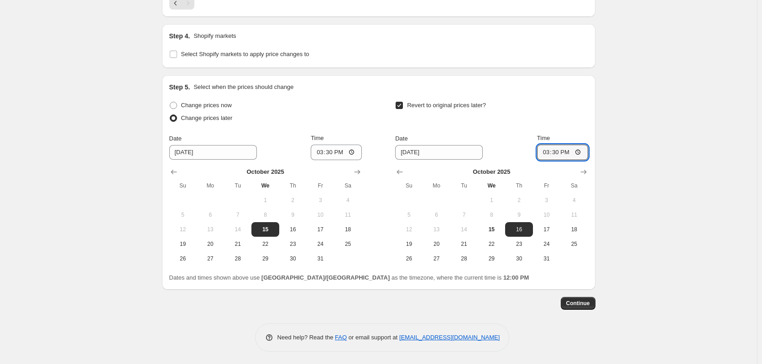
scroll to position [1293, 0]
click at [586, 306] on button "Continue" at bounding box center [578, 302] width 35 height 13
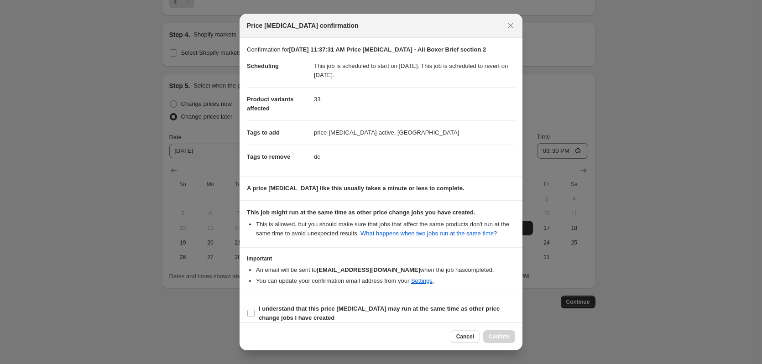
click at [652, 144] on div at bounding box center [381, 182] width 762 height 364
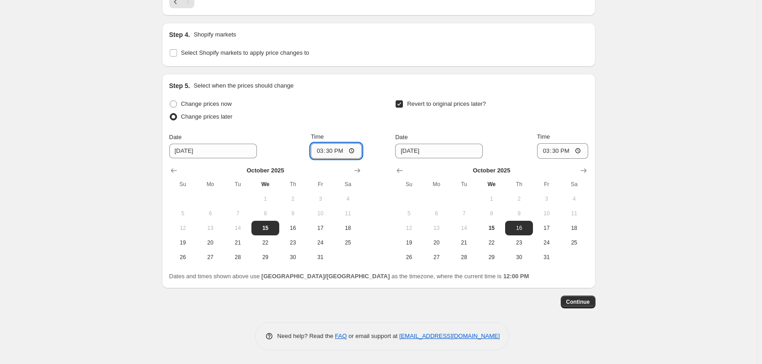
click at [340, 152] on input "15:30" at bounding box center [336, 151] width 51 height 16
type input "15:10"
click at [574, 150] on input "15:30" at bounding box center [562, 151] width 51 height 16
type input "15:10"
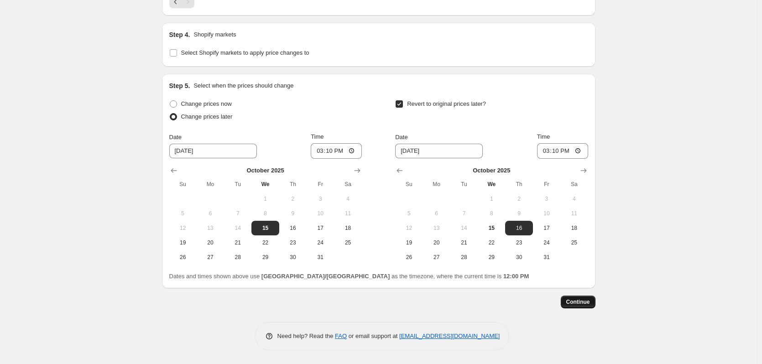
click at [584, 305] on span "Continue" at bounding box center [578, 301] width 24 height 7
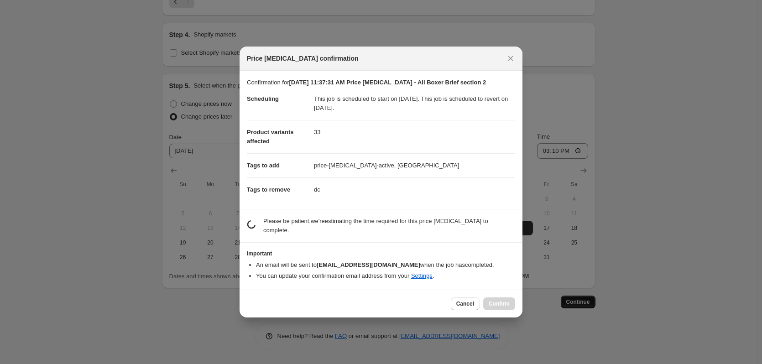
scroll to position [0, 0]
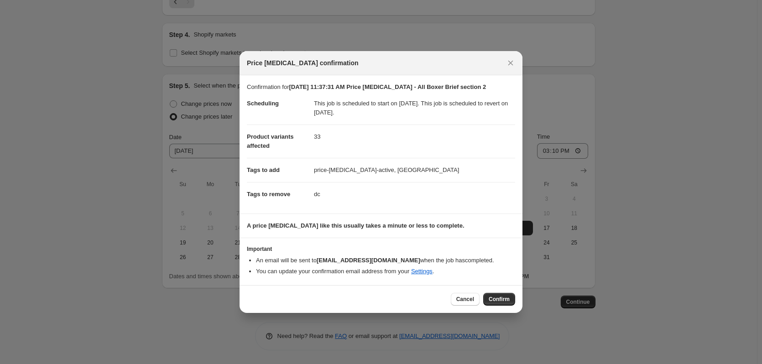
click at [516, 295] on div "Cancel Confirm" at bounding box center [381, 299] width 283 height 28
click at [504, 301] on span "Confirm" at bounding box center [499, 299] width 21 height 7
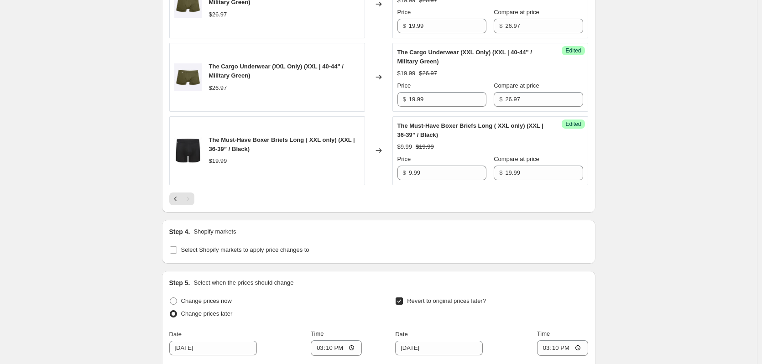
scroll to position [1349, 0]
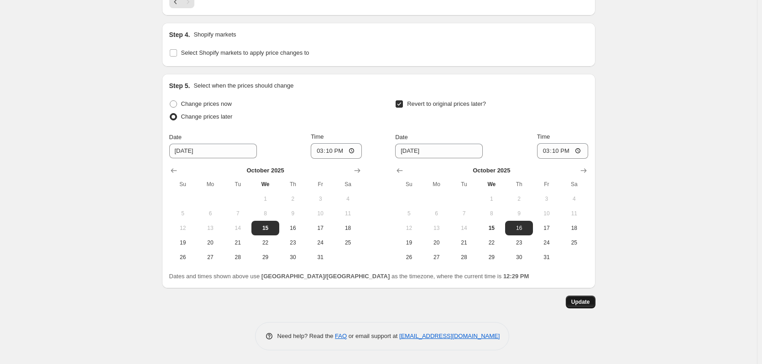
click at [591, 296] on button "Update" at bounding box center [581, 302] width 30 height 13
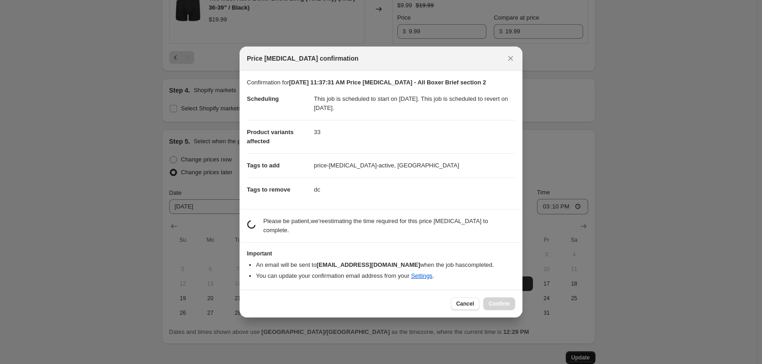
scroll to position [0, 0]
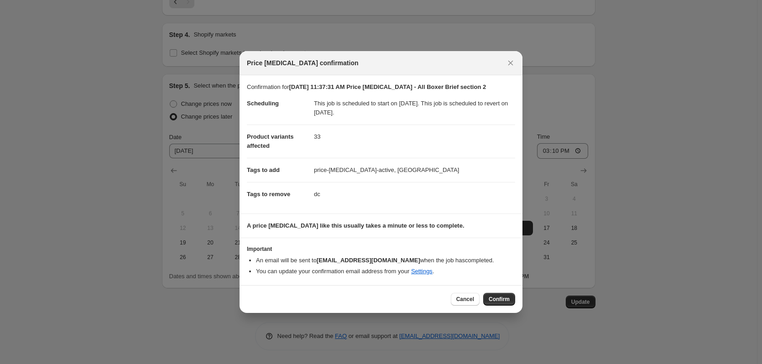
click at [502, 292] on div "Cancel Confirm" at bounding box center [381, 299] width 283 height 28
click at [502, 295] on button "Confirm" at bounding box center [499, 299] width 32 height 13
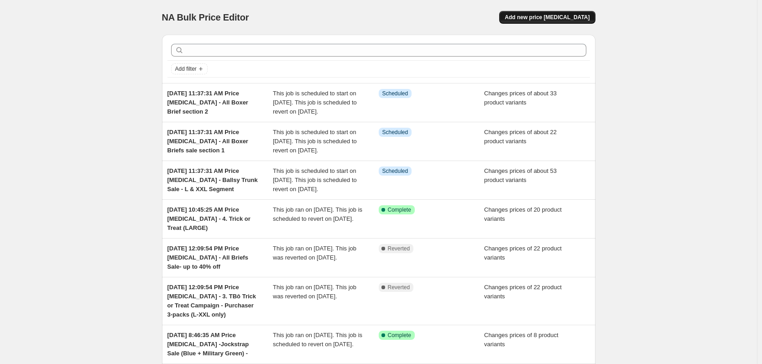
click at [549, 16] on span "Add new price [MEDICAL_DATA]" at bounding box center [547, 17] width 85 height 7
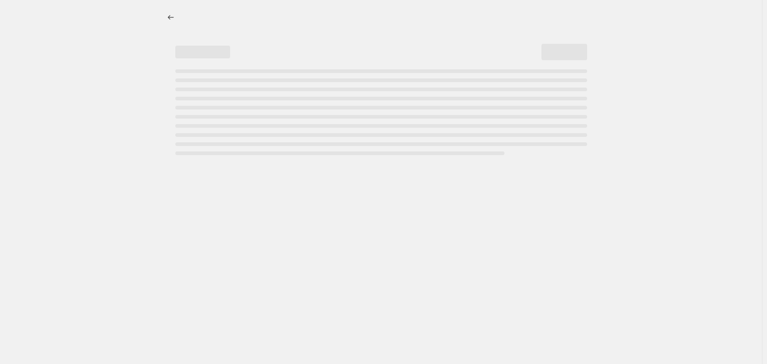
select select "percentage"
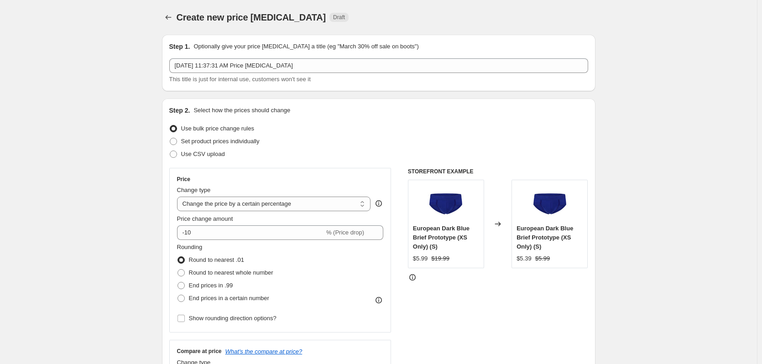
click at [308, 73] on div "[DATE] 11:37:31 AM Price [MEDICAL_DATA] This title is just for internal use, cu…" at bounding box center [378, 71] width 419 height 26
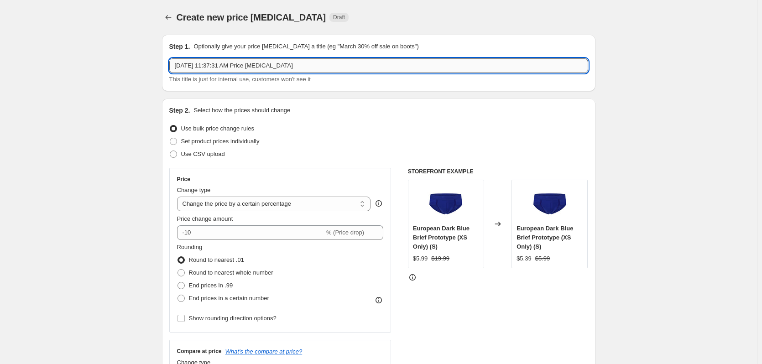
click at [308, 67] on input "[DATE] 11:37:31 AM Price [MEDICAL_DATA]" at bounding box center [378, 65] width 419 height 15
paste input "Ballsy Trunk Sale - L & XXL Segment"
type input "[DATE] 11:37:31 AM Price [MEDICAL_DATA] - Ballsy Trunk Sale - L & XXL Segment s…"
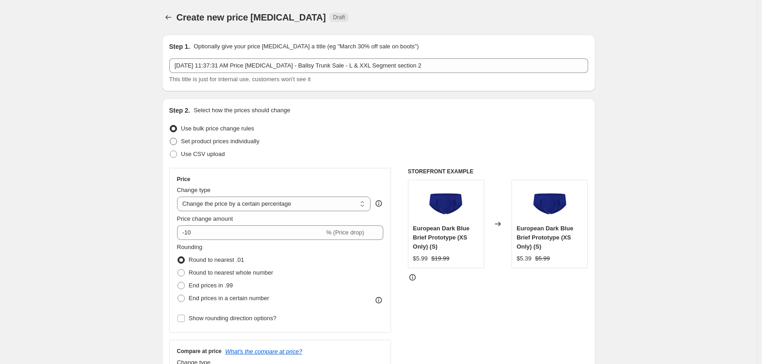
click at [228, 138] on span "Set product prices individually" at bounding box center [220, 141] width 79 height 7
click at [170, 138] on input "Set product prices individually" at bounding box center [170, 138] width 0 height 0
radio input "true"
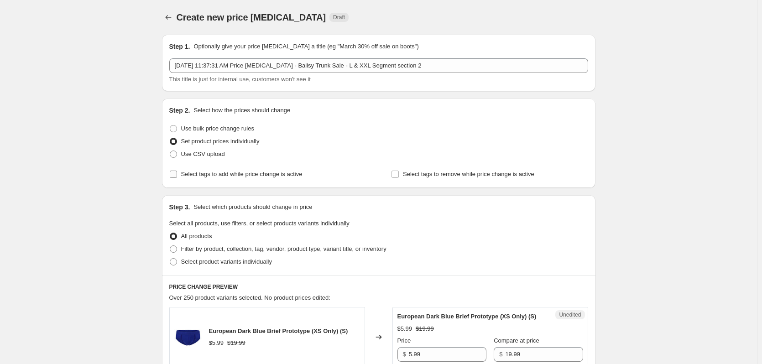
click at [258, 173] on span "Select tags to add while price change is active" at bounding box center [241, 174] width 121 height 7
click at [177, 173] on input "Select tags to add while price change is active" at bounding box center [173, 174] width 7 height 7
checkbox input "true"
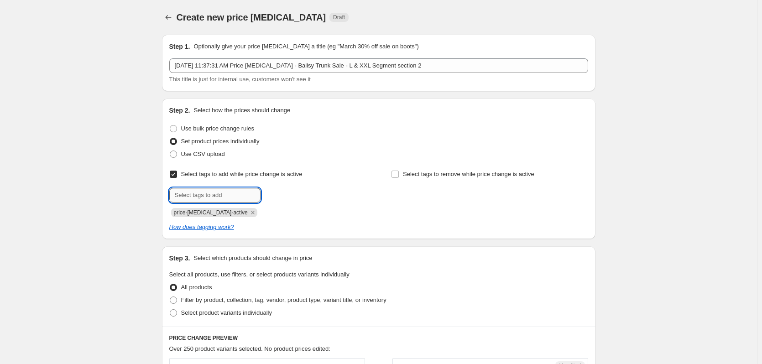
click at [246, 193] on input "text" at bounding box center [214, 195] width 91 height 15
type input "dc"
click at [288, 188] on button "Add dc" at bounding box center [278, 194] width 30 height 13
click at [414, 176] on span "Select tags to remove while price change is active" at bounding box center [468, 174] width 131 height 7
click at [399, 176] on input "Select tags to remove while price change is active" at bounding box center [395, 174] width 7 height 7
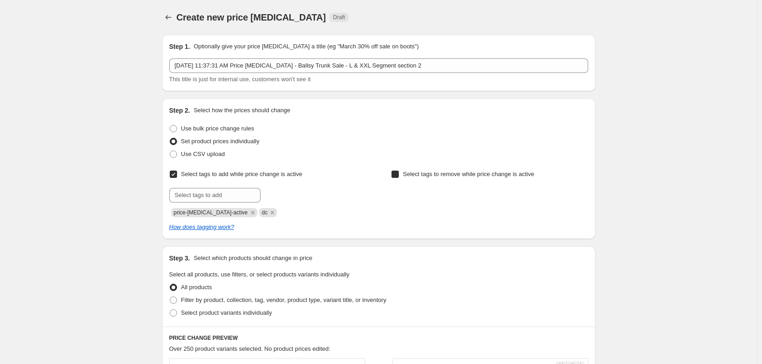
checkbox input "true"
click at [436, 194] on input "text" at bounding box center [436, 195] width 91 height 15
click at [482, 199] on input "dc" at bounding box center [436, 195] width 91 height 15
type input "dc"
click at [499, 199] on button "Add dc" at bounding box center [500, 194] width 30 height 13
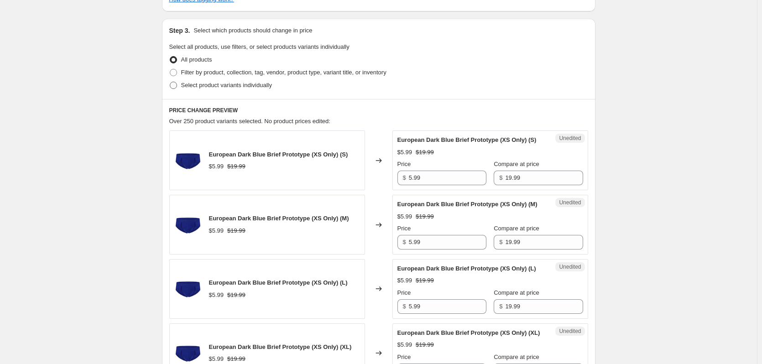
scroll to position [228, 0]
click at [235, 88] on span "Select product variants individually" at bounding box center [226, 84] width 91 height 7
click at [170, 82] on input "Select product variants individually" at bounding box center [170, 81] width 0 height 0
radio input "true"
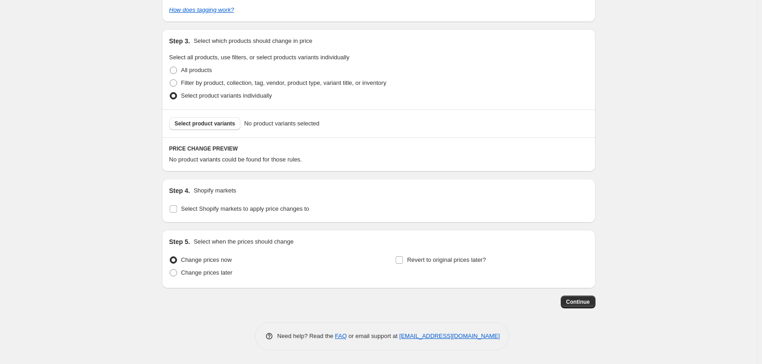
scroll to position [217, 0]
click at [214, 127] on span "Select product variants" at bounding box center [205, 123] width 61 height 7
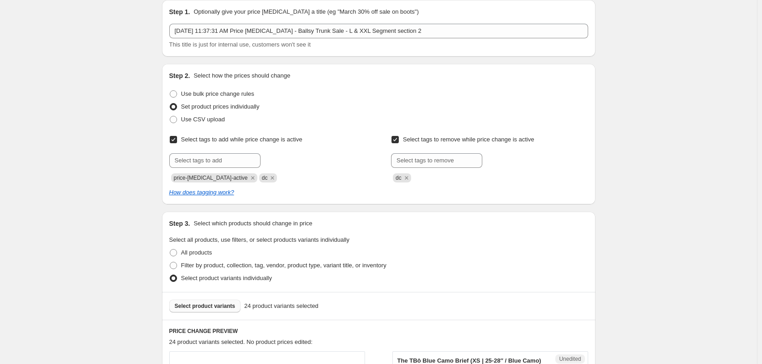
scroll to position [263, 0]
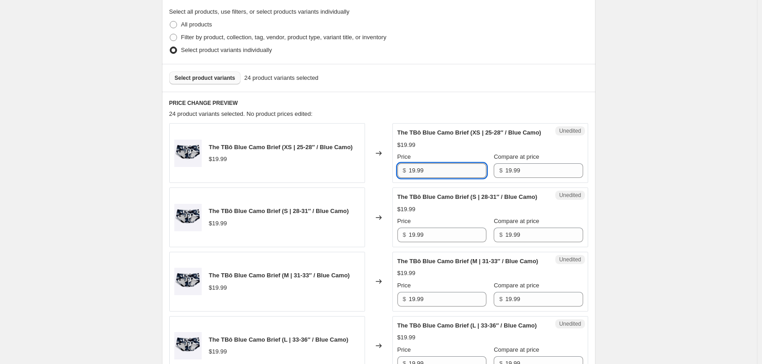
click at [460, 178] on input "19.99" at bounding box center [448, 170] width 78 height 15
type input "8.99"
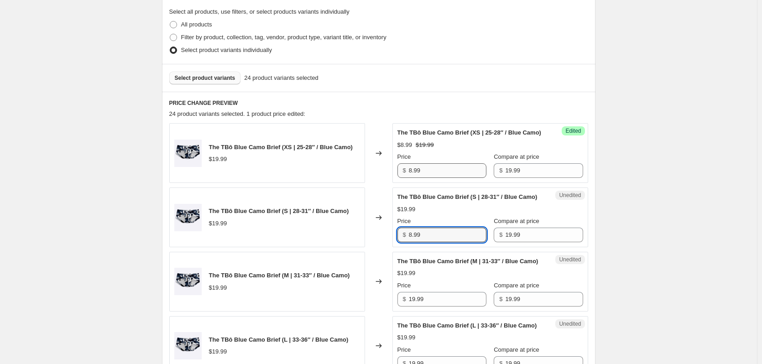
type input "8.99"
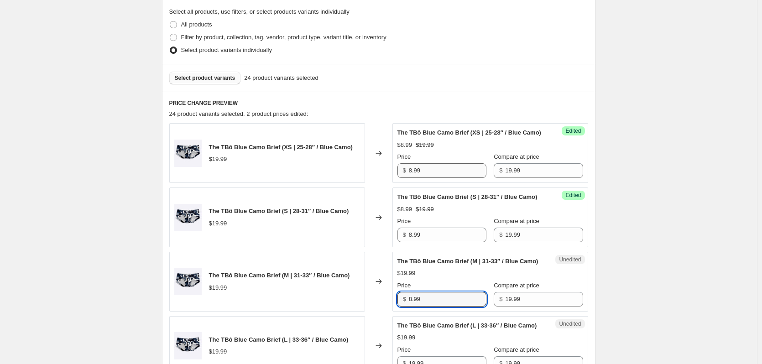
type input "8.99"
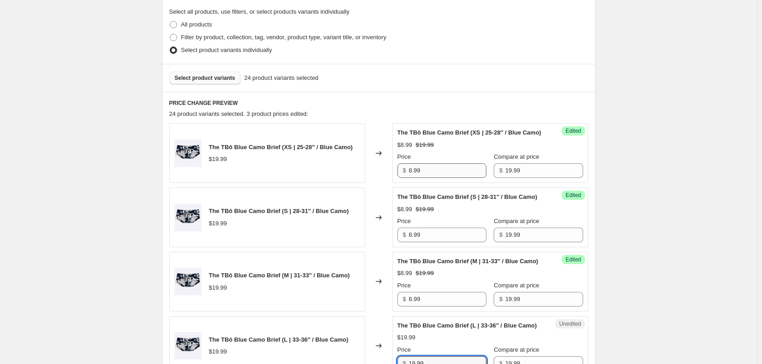
scroll to position [481, 0]
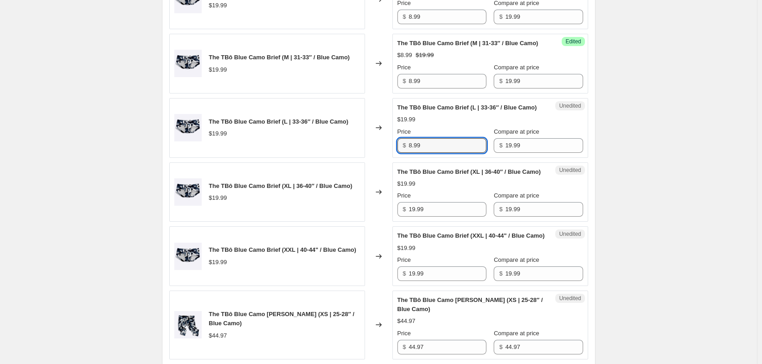
type input "8.99"
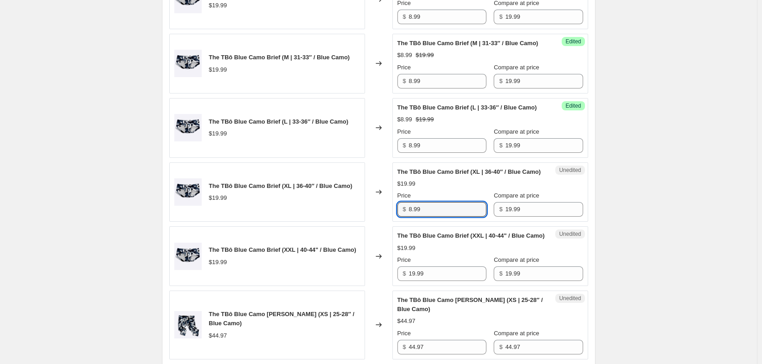
type input "8.99"
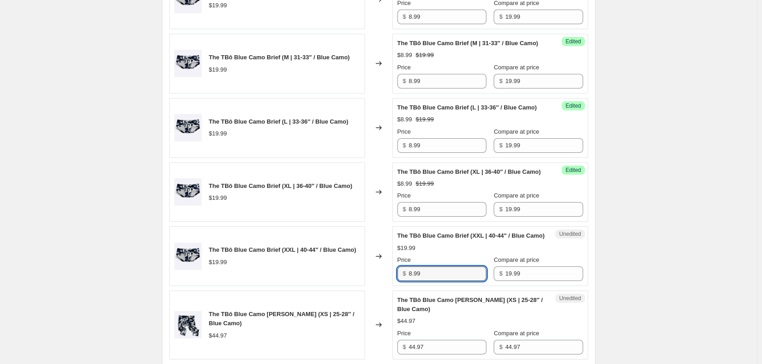
type input "8.99"
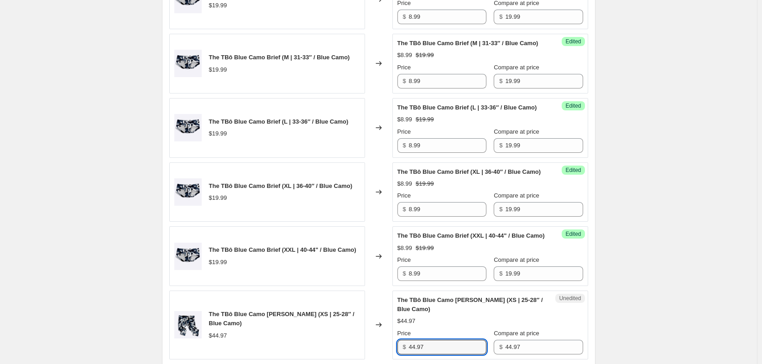
scroll to position [701, 0]
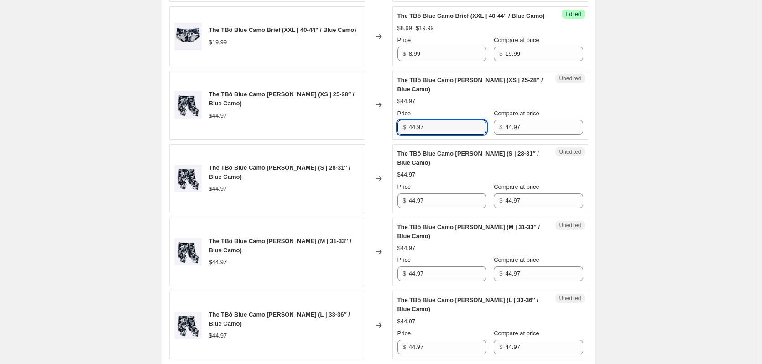
type input "8"
type input "29.99"
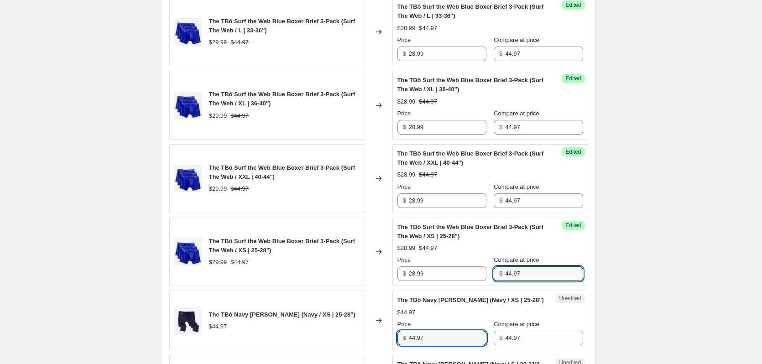
scroll to position [1572, 0]
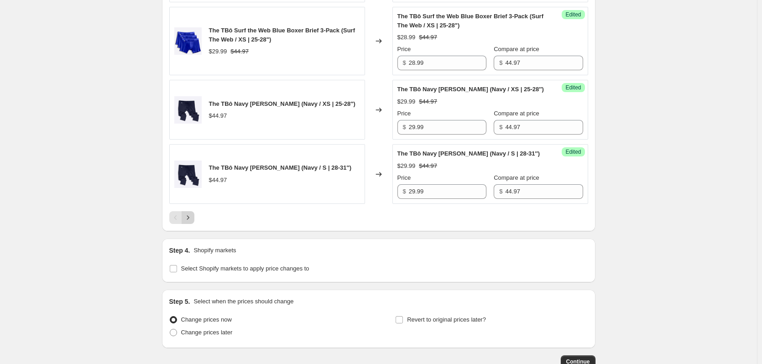
click at [192, 222] on icon "Next" at bounding box center [187, 217] width 9 height 9
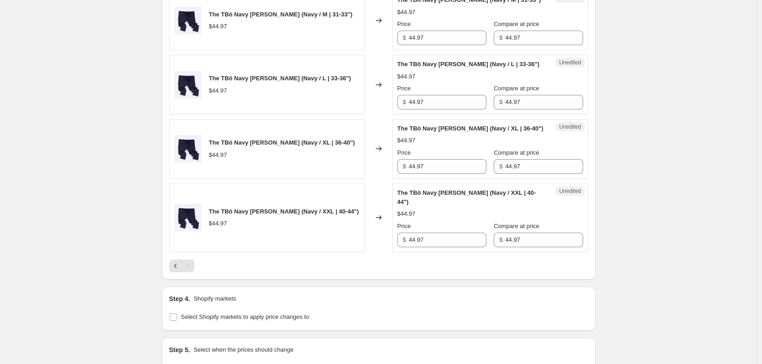
scroll to position [321, 0]
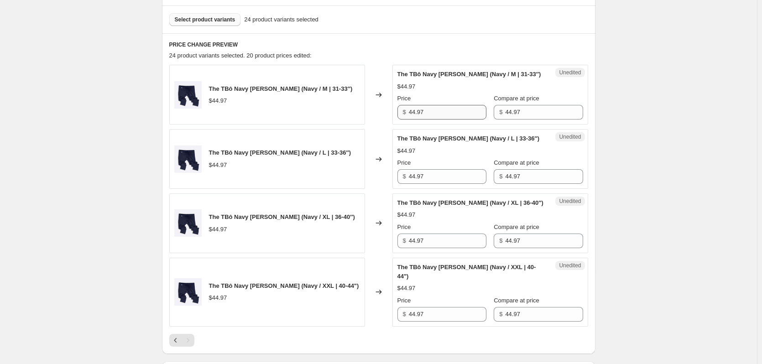
click at [436, 121] on div "Unedited The TBô Navy [PERSON_NAME] (Navy / M | 31-33″) $44.97 Price $ 44.97 Co…" at bounding box center [491, 95] width 196 height 60
click at [434, 113] on input "44.97" at bounding box center [448, 112] width 78 height 15
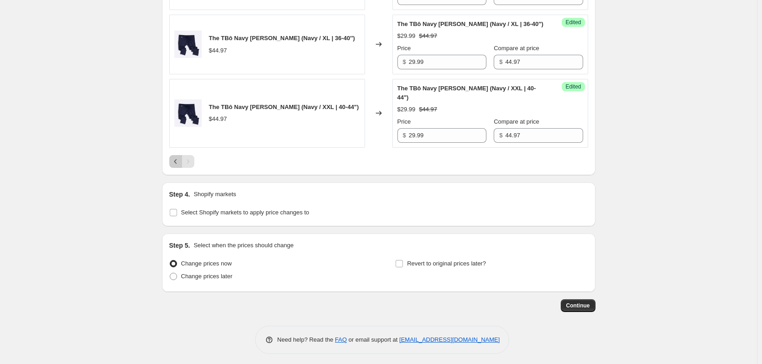
scroll to position [504, 0]
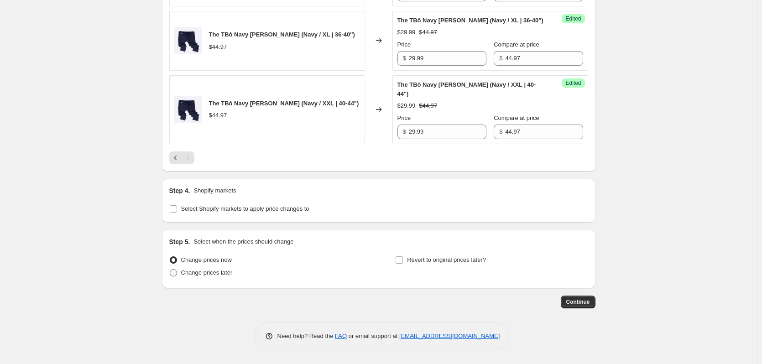
click at [204, 269] on span "Change prices later" at bounding box center [207, 272] width 52 height 7
click at [170, 269] on input "Change prices later" at bounding box center [170, 269] width 0 height 0
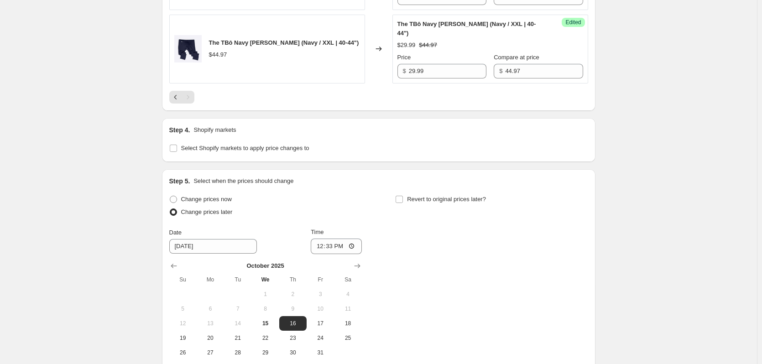
scroll to position [595, 0]
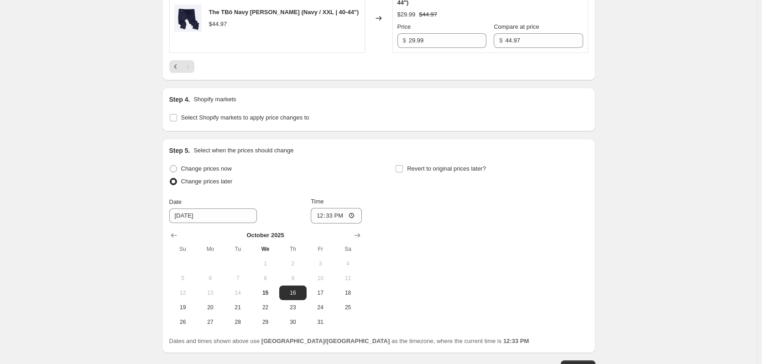
click at [283, 286] on td "16" at bounding box center [292, 293] width 27 height 15
click at [289, 286] on button "16" at bounding box center [292, 293] width 27 height 15
click at [334, 217] on input "12:33" at bounding box center [336, 216] width 51 height 16
click at [433, 165] on span "Revert to original prices later?" at bounding box center [446, 168] width 79 height 7
click at [403, 165] on input "Revert to original prices later?" at bounding box center [399, 168] width 7 height 7
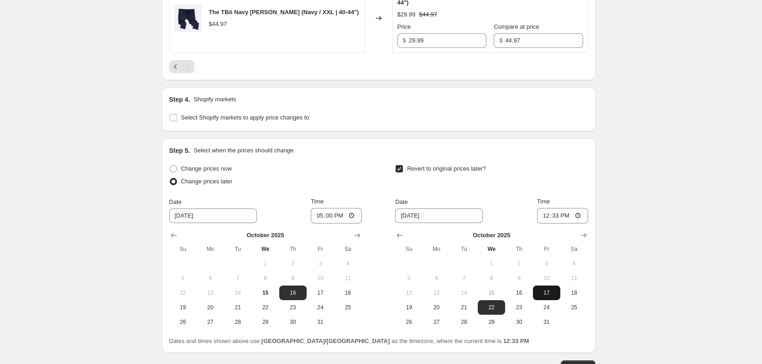
click at [560, 293] on button "17" at bounding box center [546, 293] width 27 height 15
click at [563, 219] on input "12:33" at bounding box center [562, 216] width 51 height 16
click at [562, 215] on input "17:00" at bounding box center [562, 216] width 51 height 16
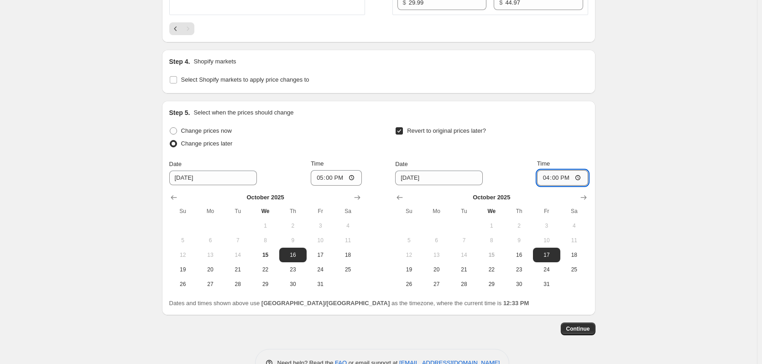
scroll to position [660, 0]
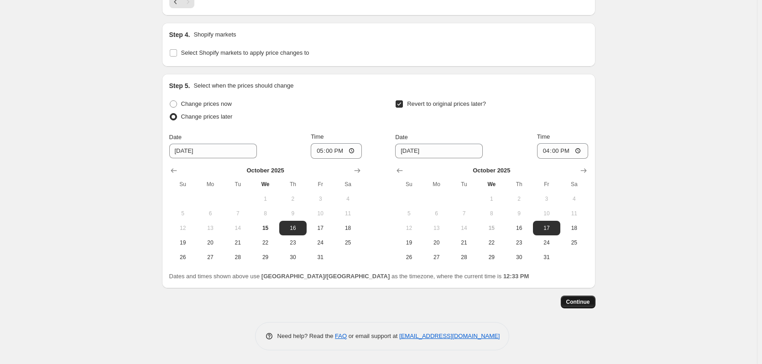
click at [586, 302] on span "Continue" at bounding box center [578, 301] width 24 height 7
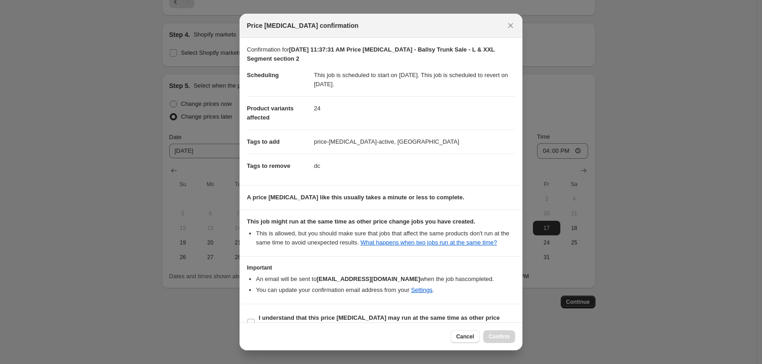
click at [725, 150] on div at bounding box center [381, 182] width 762 height 364
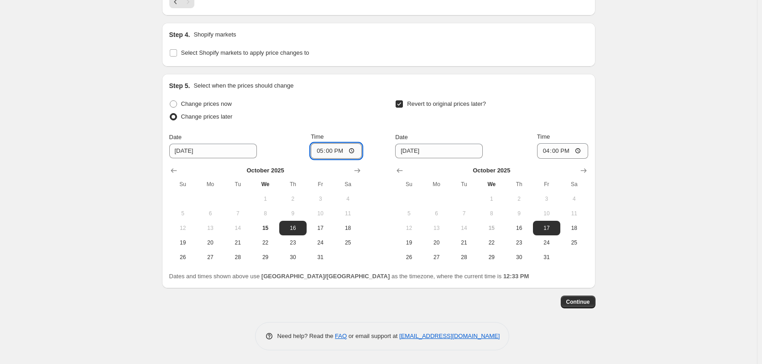
click at [332, 148] on input "17:00" at bounding box center [336, 151] width 51 height 16
click at [341, 150] on input "17:30" at bounding box center [336, 151] width 51 height 16
click at [586, 302] on span "Continue" at bounding box center [578, 301] width 24 height 7
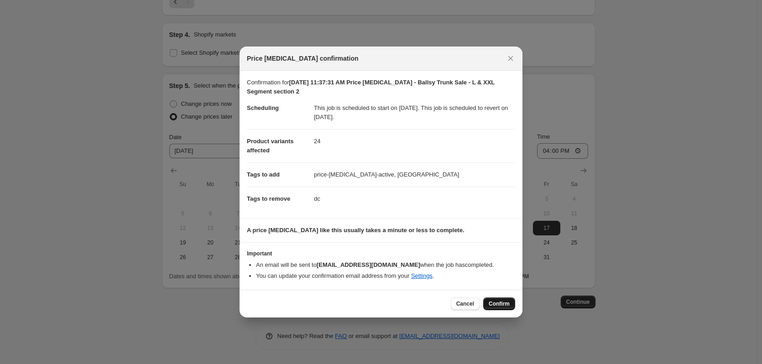
click at [504, 305] on span "Confirm" at bounding box center [499, 303] width 21 height 7
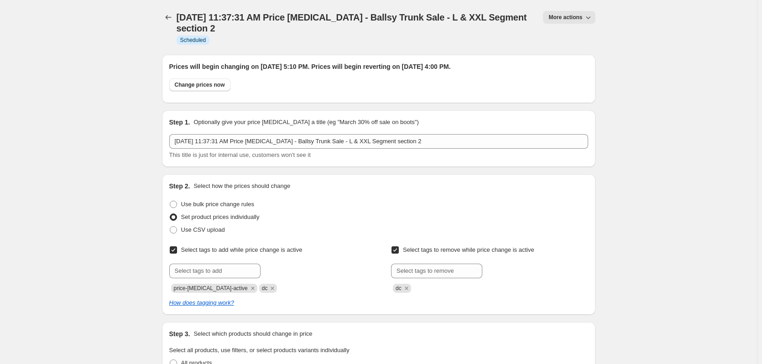
scroll to position [671, 0]
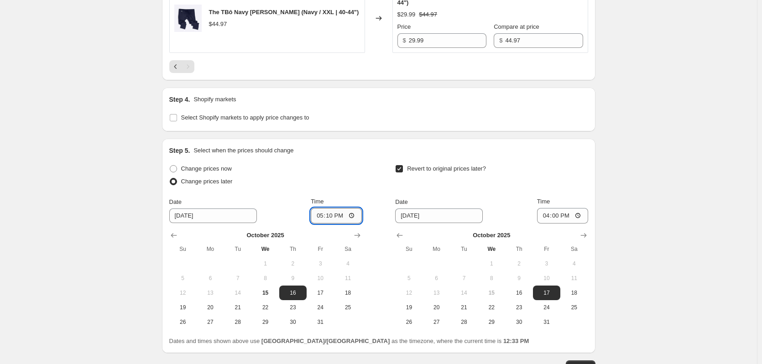
click at [335, 216] on input "17:10" at bounding box center [336, 216] width 51 height 16
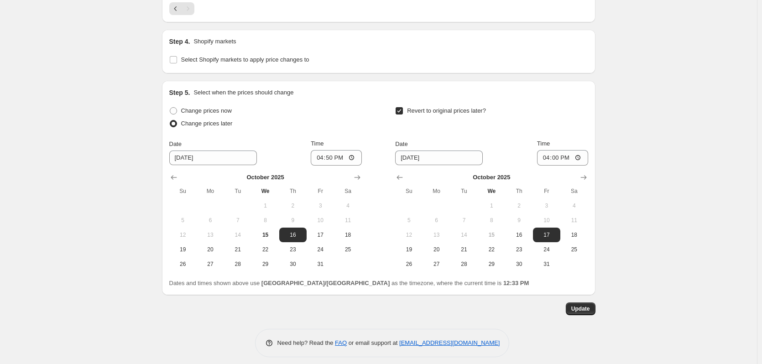
scroll to position [736, 0]
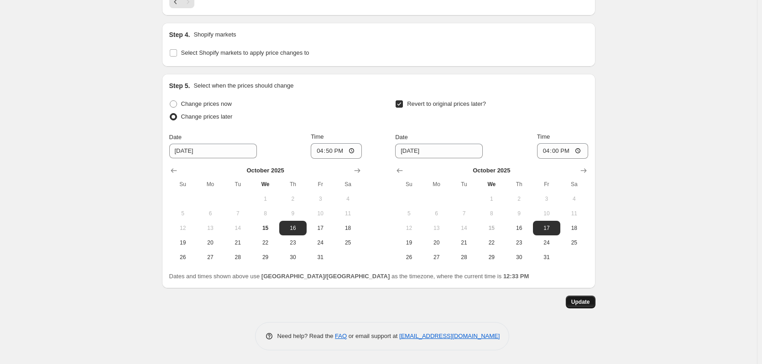
click at [579, 299] on span "Update" at bounding box center [580, 301] width 19 height 7
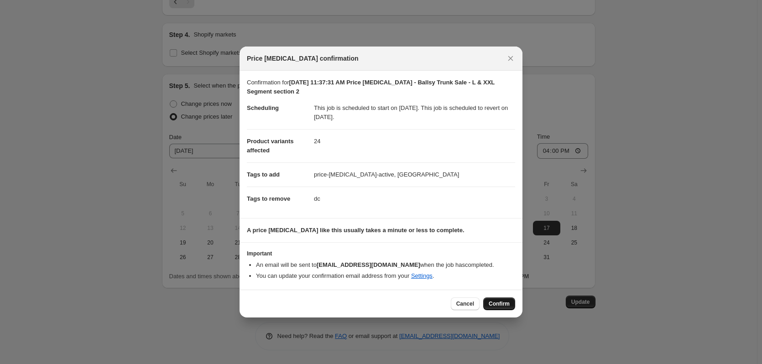
click at [502, 303] on span "Confirm" at bounding box center [499, 303] width 21 height 7
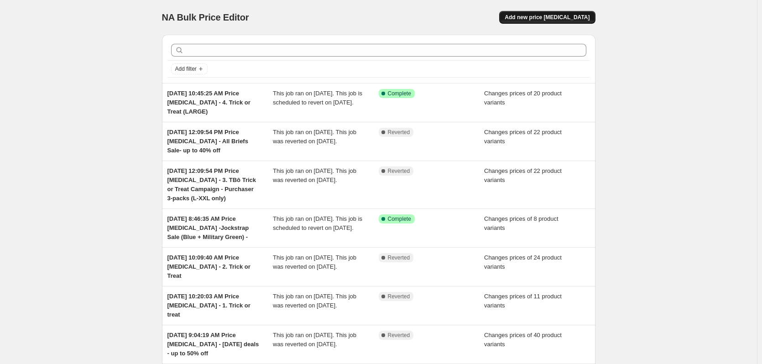
click at [573, 16] on span "Add new price [MEDICAL_DATA]" at bounding box center [547, 17] width 85 height 7
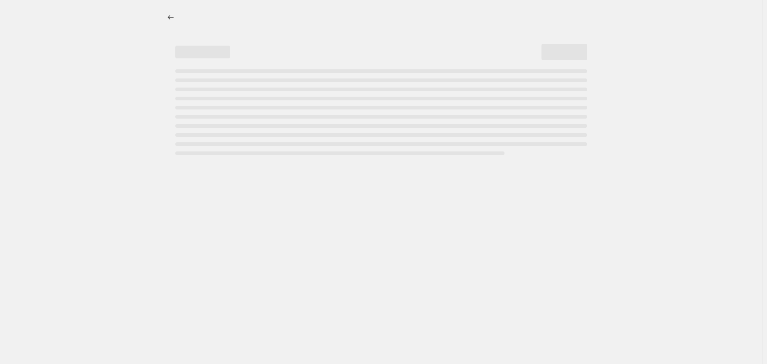
select select "percentage"
